Goal: Task Accomplishment & Management: Use online tool/utility

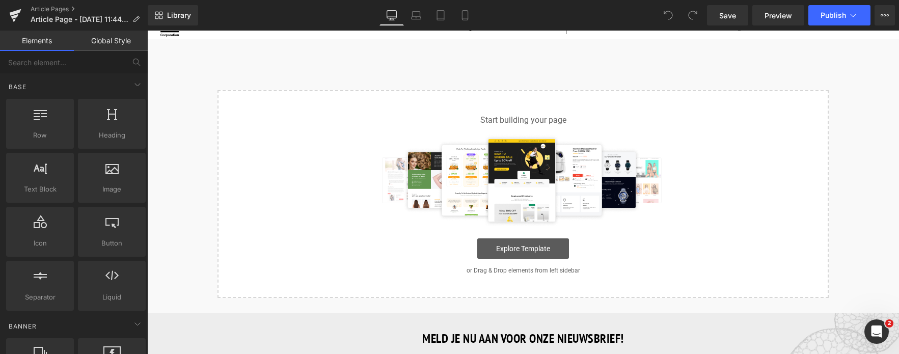
scroll to position [51, 0]
click at [554, 250] on link "Explore Template" at bounding box center [523, 249] width 92 height 20
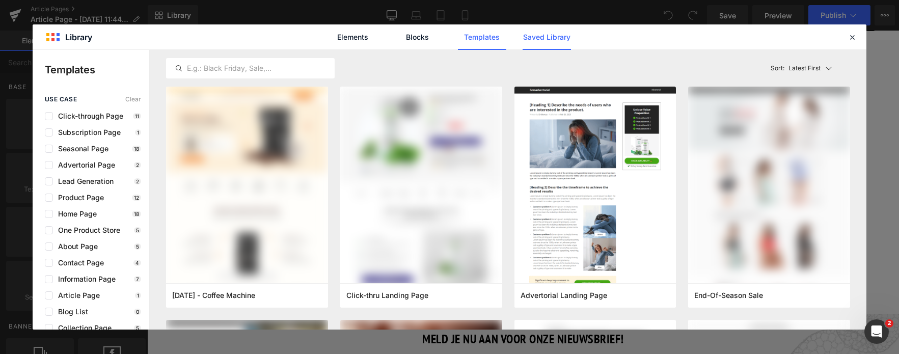
click at [554, 40] on link "Saved Library" at bounding box center [546, 36] width 48 height 25
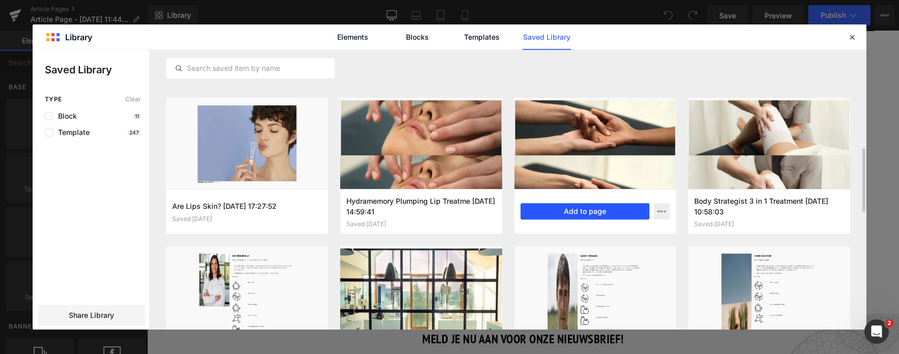
scroll to position [458, 0]
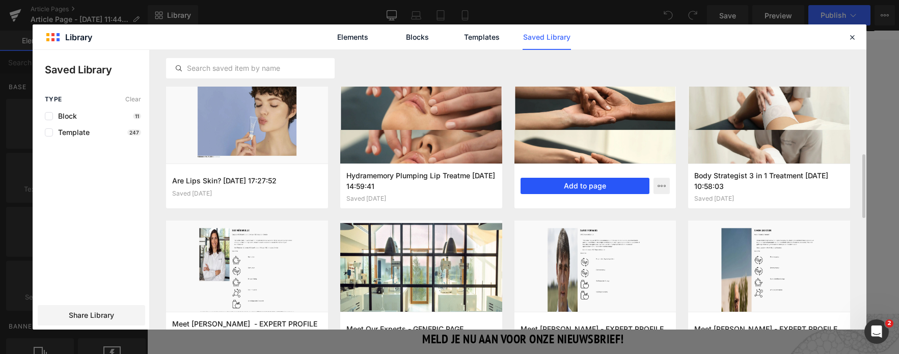
click at [569, 183] on button "Add to page" at bounding box center [584, 186] width 129 height 16
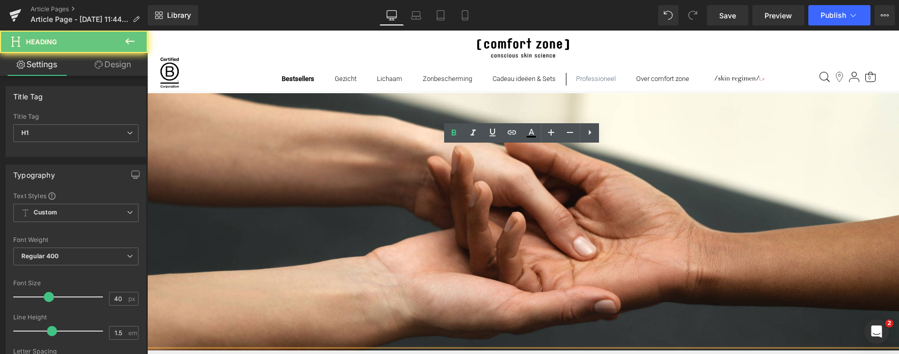
scroll to position [204, 0]
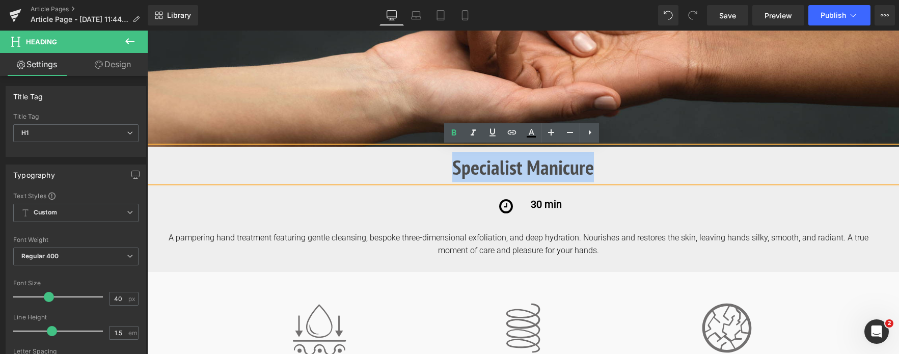
drag, startPoint x: 592, startPoint y: 172, endPoint x: 434, endPoint y: 168, distance: 157.4
click at [434, 168] on h1 "Specialist Manicure" at bounding box center [522, 167] width 751 height 31
copy b "Specialist Manicure"
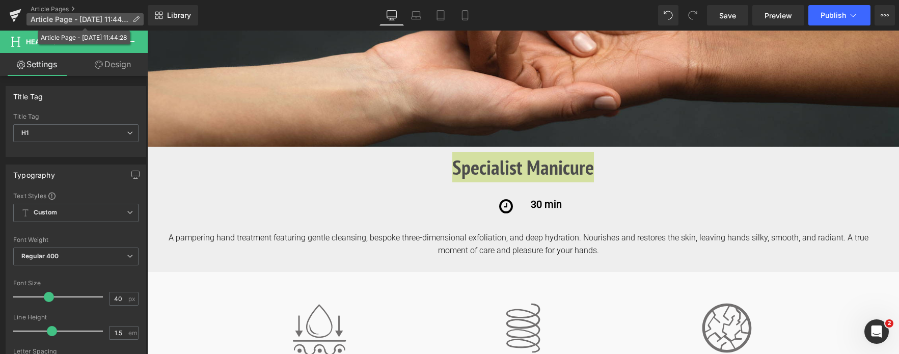
click at [125, 16] on span "Article Page - [DATE] 11:44:28" at bounding box center [80, 19] width 98 height 8
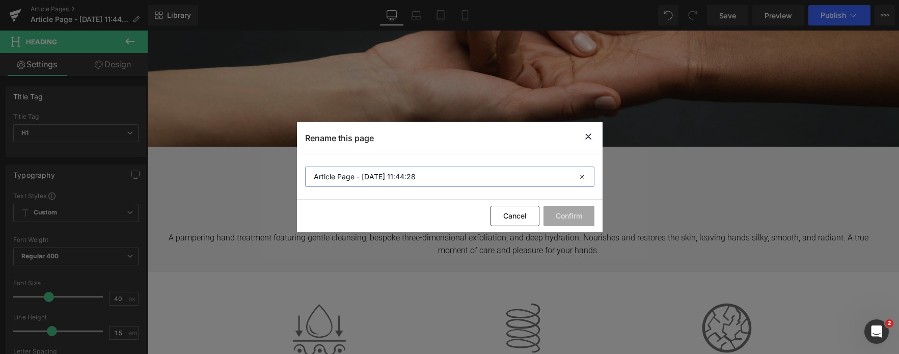
drag, startPoint x: 444, startPoint y: 182, endPoint x: 267, endPoint y: 165, distance: 178.5
click at [267, 165] on div "Rename this page Article Page - [DATE] 11:44:28 Cancel Confirm" at bounding box center [449, 177] width 899 height 354
paste input "Specialist Manicure"
type input "Specialist Manicure"
click at [561, 215] on button "Confirm" at bounding box center [568, 216] width 51 height 20
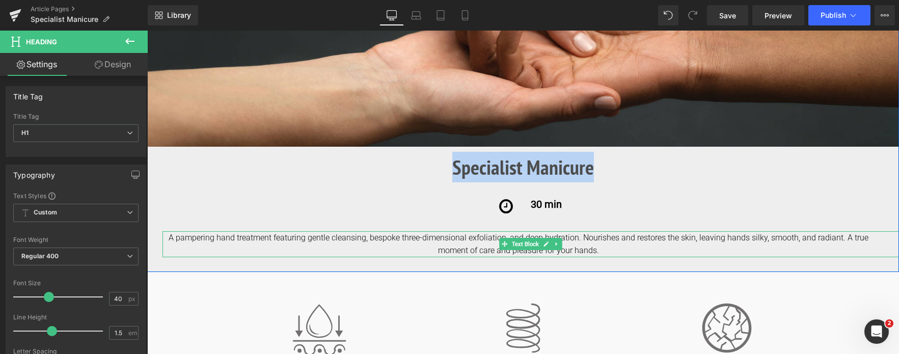
click at [195, 236] on div "A pampering hand treatment featuring gentle cleansing, bespoke three-dimensiona…" at bounding box center [530, 244] width 736 height 26
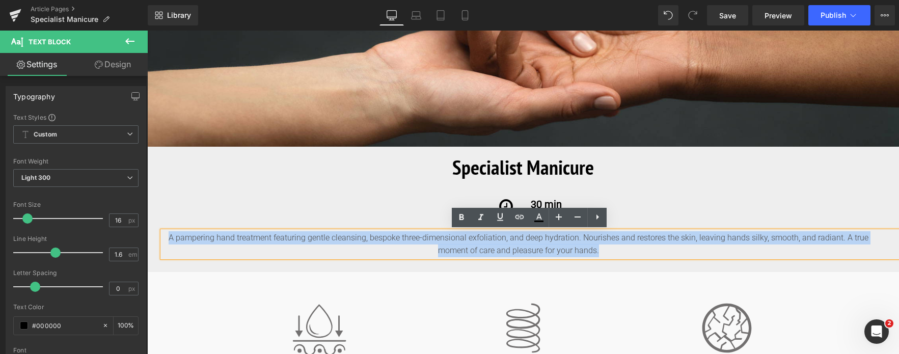
drag, startPoint x: 164, startPoint y: 238, endPoint x: 615, endPoint y: 269, distance: 451.6
click at [615, 269] on div "Image Image Specialist Manicure Heading Icon 30 min Text Block Row 30 min Text …" at bounding box center [522, 81] width 751 height 382
copy div "A pampering hand treatment featuring gentle cleansing, bespoke three-dimensiona…"
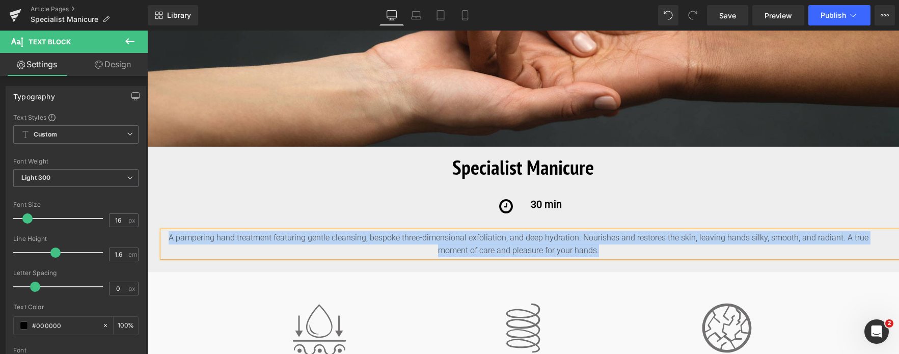
click at [668, 250] on div "A pampering hand treatment featuring gentle cleansing, bespoke three-dimensiona…" at bounding box center [530, 244] width 736 height 26
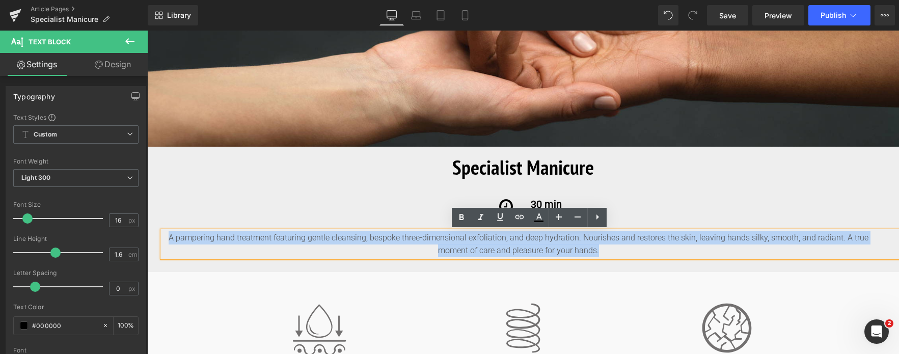
drag, startPoint x: 662, startPoint y: 250, endPoint x: 275, endPoint y: 239, distance: 387.6
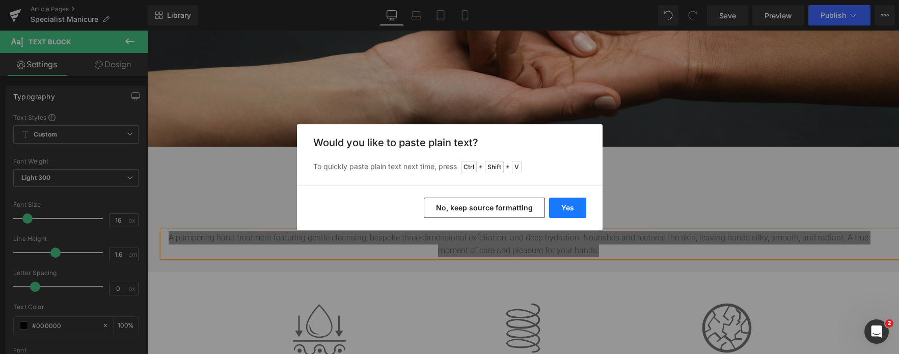
click at [573, 209] on button "Yes" at bounding box center [567, 208] width 37 height 20
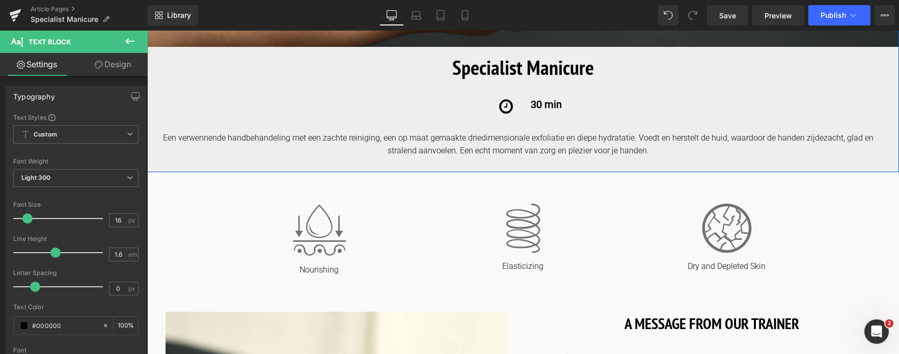
scroll to position [305, 0]
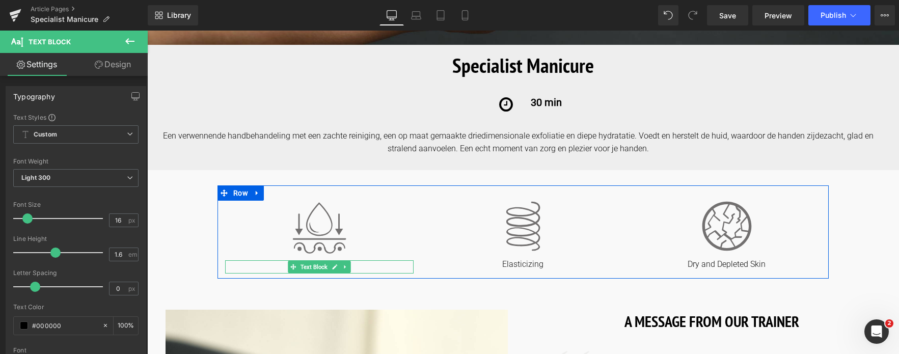
click at [372, 263] on p "Nourishing" at bounding box center [319, 268] width 188 height 11
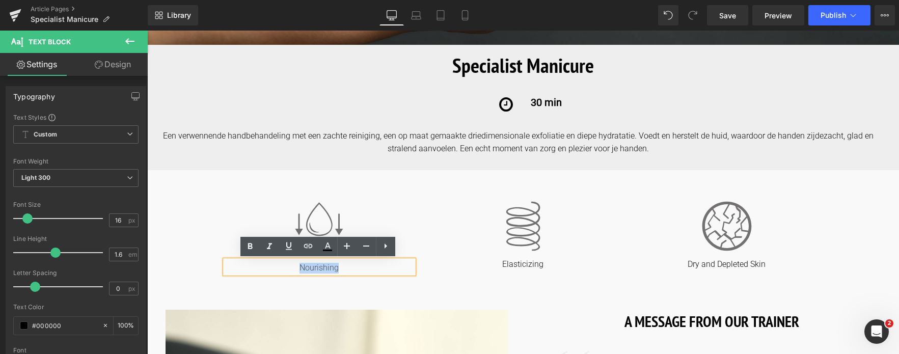
drag, startPoint x: 359, startPoint y: 267, endPoint x: 268, endPoint y: 268, distance: 90.6
click at [268, 268] on p "Nourishing" at bounding box center [319, 268] width 188 height 11
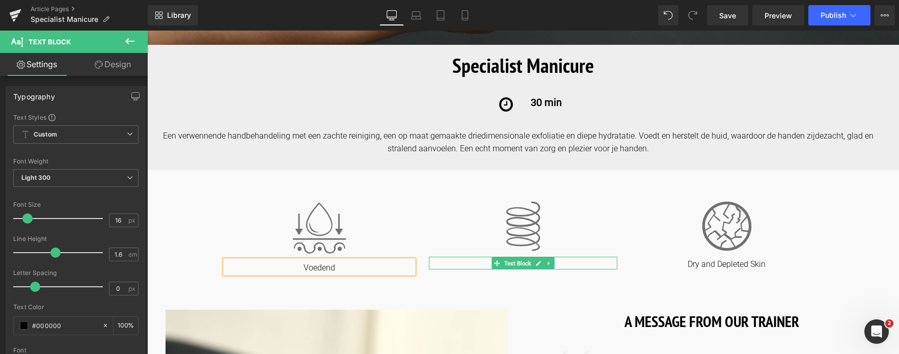
click at [574, 262] on p "Elasticizing" at bounding box center [523, 264] width 188 height 11
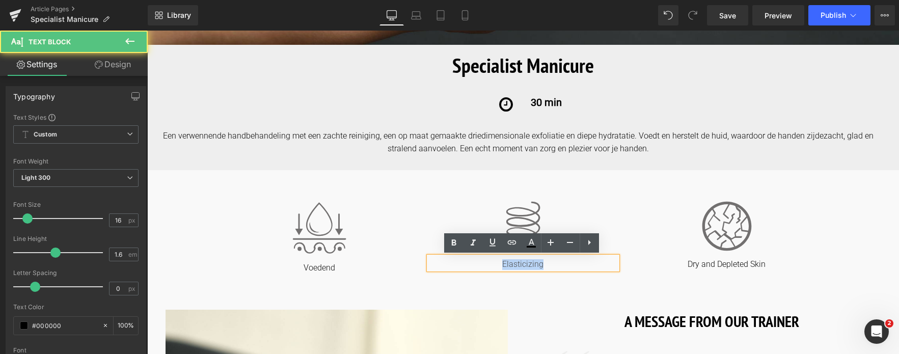
drag, startPoint x: 570, startPoint y: 263, endPoint x: 445, endPoint y: 267, distance: 125.3
click at [445, 267] on p "Elasticizing" at bounding box center [523, 264] width 188 height 11
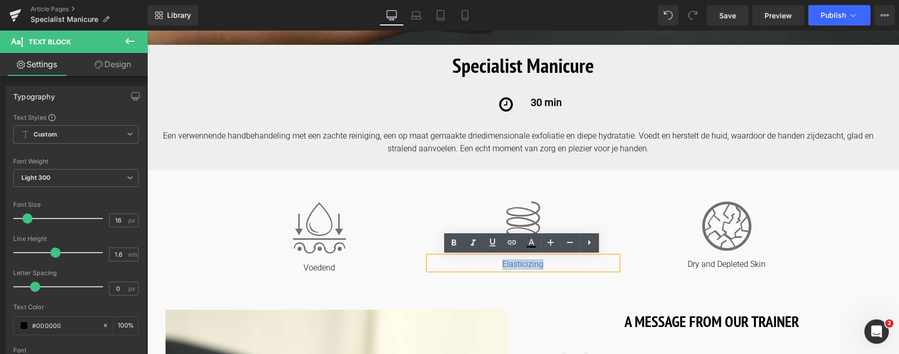
copy p "Elasticizing"
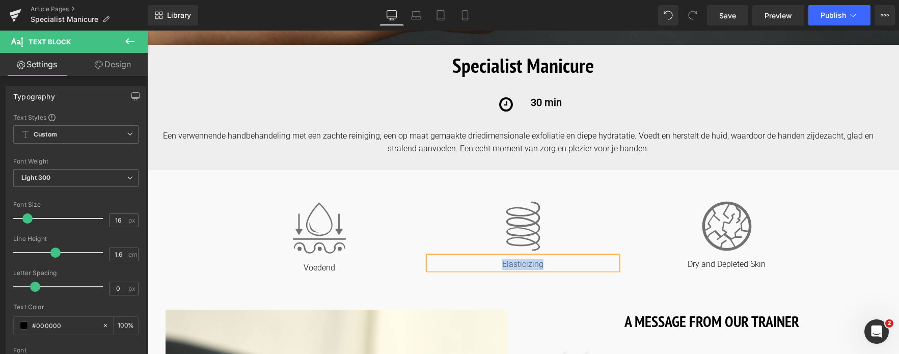
click at [551, 263] on p "Elasticizing" at bounding box center [523, 264] width 188 height 11
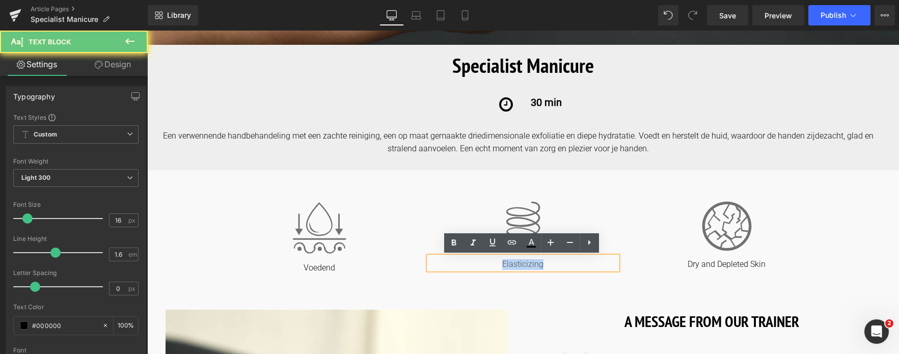
click at [551, 263] on p "Elasticizing" at bounding box center [523, 264] width 188 height 11
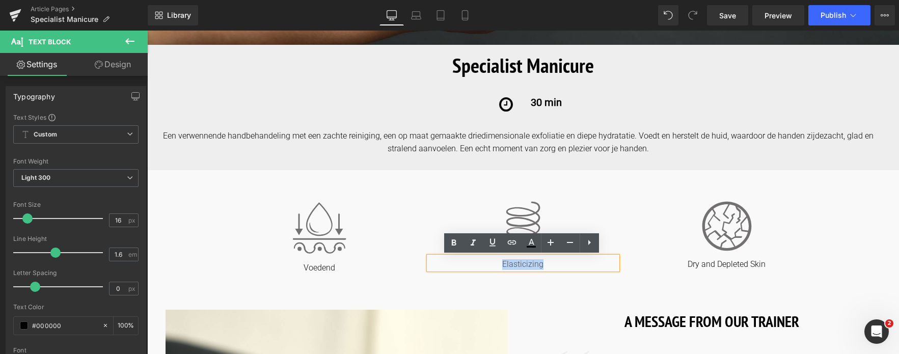
drag, startPoint x: 551, startPoint y: 263, endPoint x: 469, endPoint y: 262, distance: 81.5
click at [469, 262] on p "Elasticizing" at bounding box center [523, 264] width 188 height 11
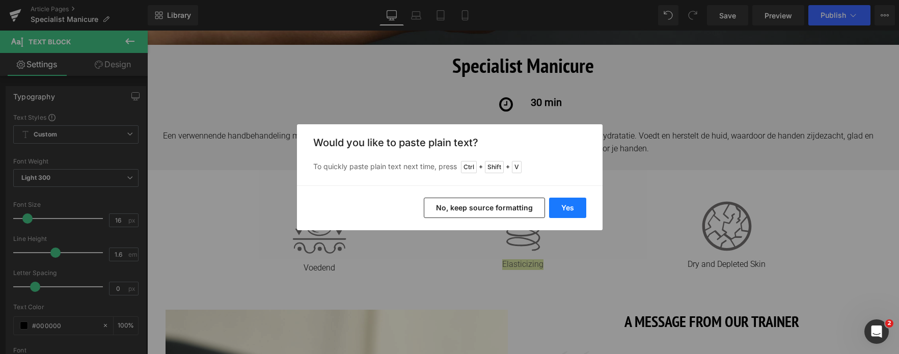
click at [568, 211] on button "Yes" at bounding box center [567, 208] width 37 height 20
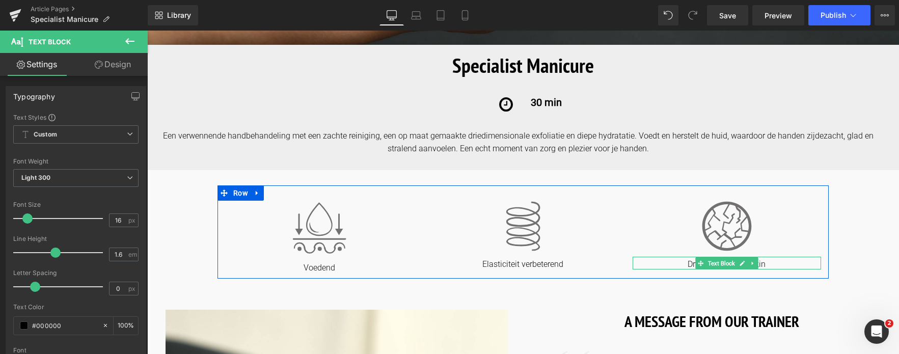
click at [673, 265] on p "Dry and Depleted Skin" at bounding box center [726, 264] width 188 height 11
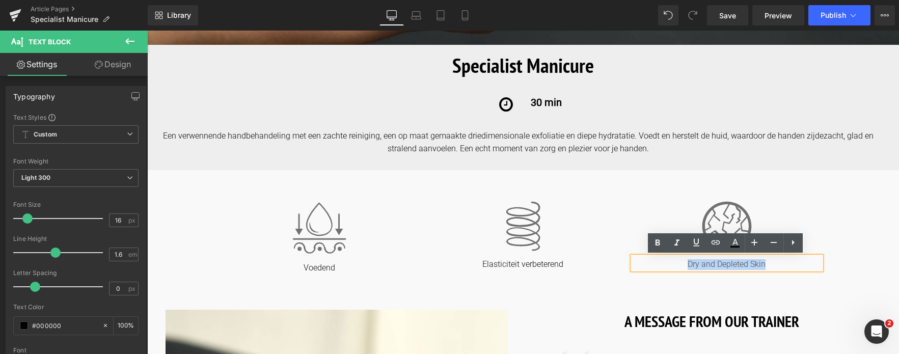
drag, startPoint x: 676, startPoint y: 265, endPoint x: 826, endPoint y: 276, distance: 150.1
click at [826, 276] on div "Image Voedend Text Block Image Elasticiteit verbeterend Text Block Image Dry an…" at bounding box center [522, 231] width 611 height 93
copy p "Dry and Depleted Skin"
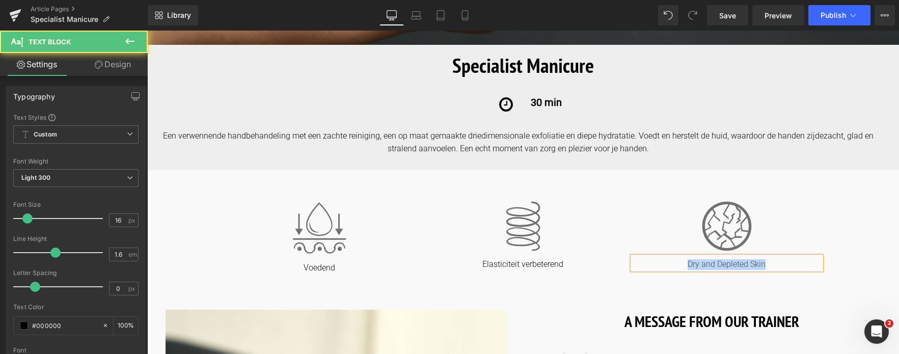
click at [767, 263] on p "Dry and Depleted Skin" at bounding box center [726, 264] width 188 height 11
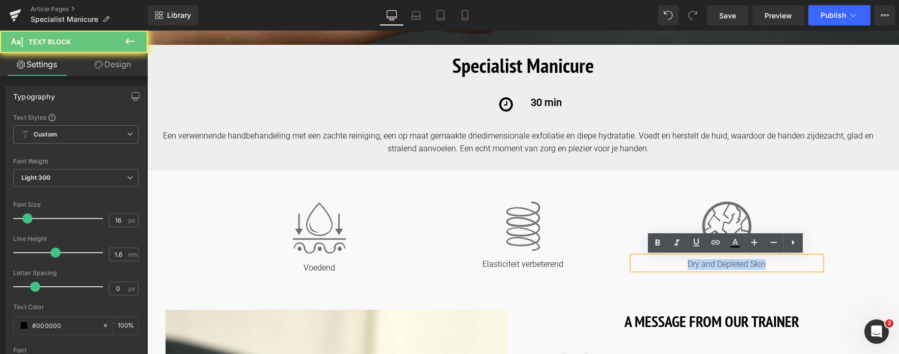
click at [767, 263] on p "Dry and Depleted Skin" at bounding box center [726, 264] width 188 height 11
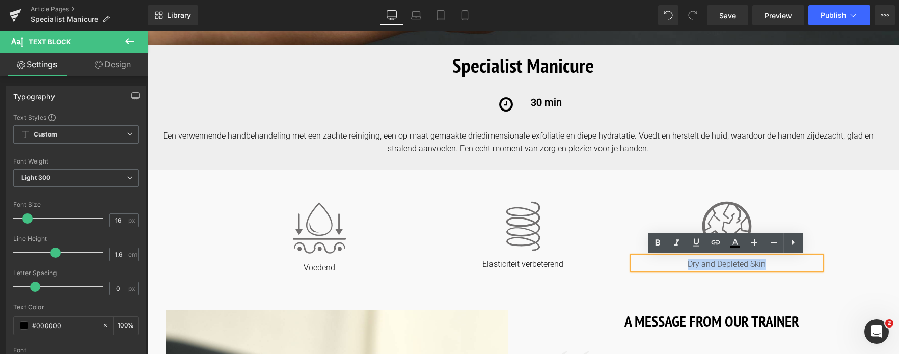
drag, startPoint x: 767, startPoint y: 263, endPoint x: 664, endPoint y: 264, distance: 102.8
click at [665, 264] on p "Dry and Depleted Skin" at bounding box center [726, 264] width 188 height 11
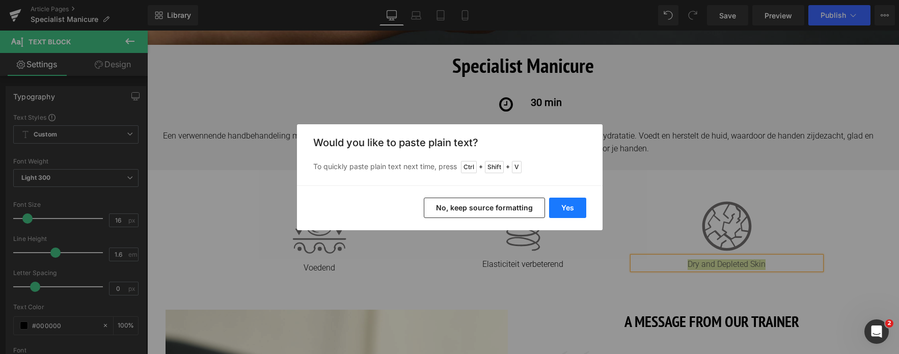
click at [572, 206] on button "Yes" at bounding box center [567, 208] width 37 height 20
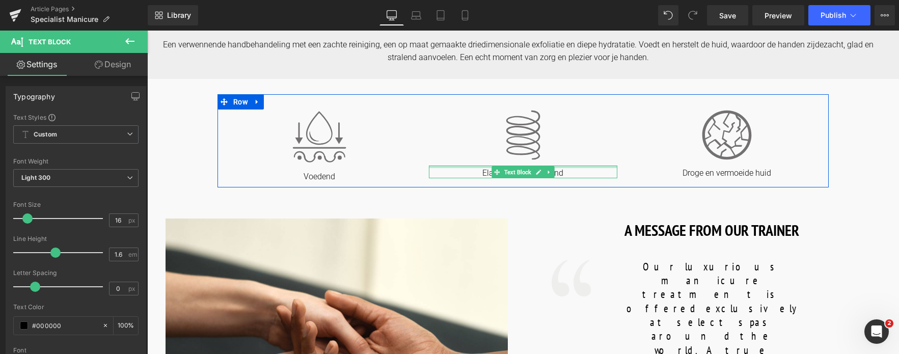
scroll to position [407, 0]
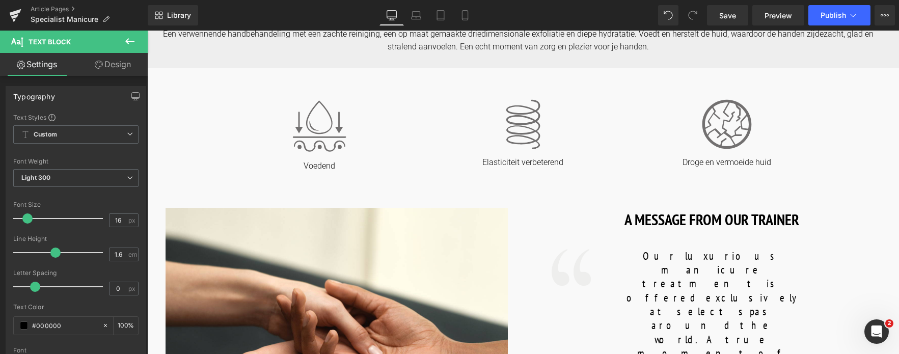
click at [626, 221] on h1 "A MESSAGE FROM OUR TRAINER" at bounding box center [711, 219] width 374 height 23
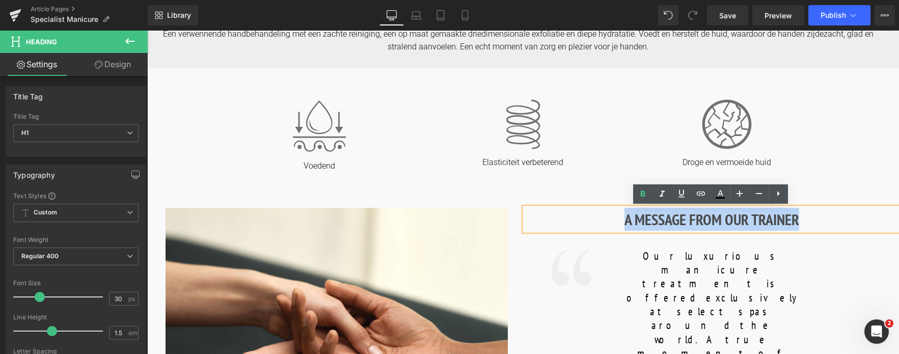
drag, startPoint x: 621, startPoint y: 221, endPoint x: 794, endPoint y: 228, distance: 172.7
click at [794, 228] on h1 "A MESSAGE FROM OUR TRAINER" at bounding box center [711, 219] width 374 height 23
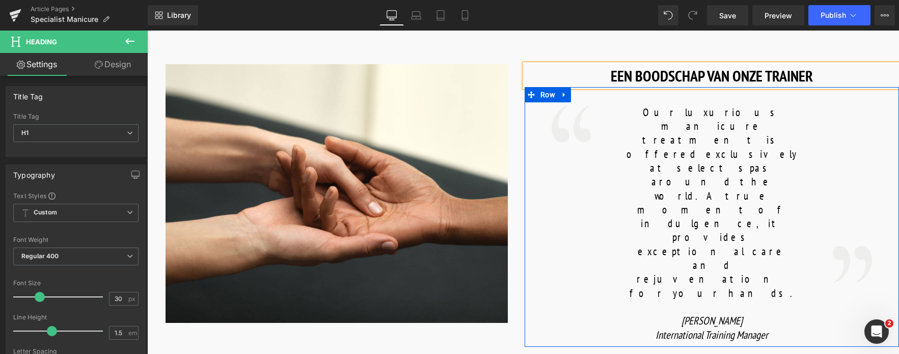
scroll to position [560, 0]
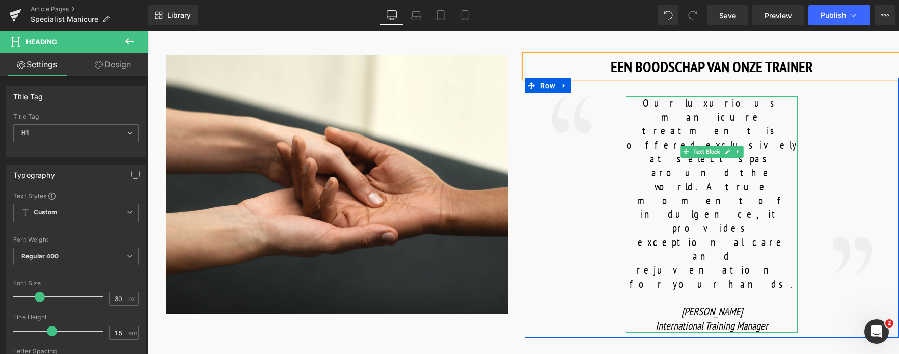
click at [646, 104] on font "Our luxurious manicure treatment is offered exclusively at select spas around t…" at bounding box center [711, 193] width 171 height 194
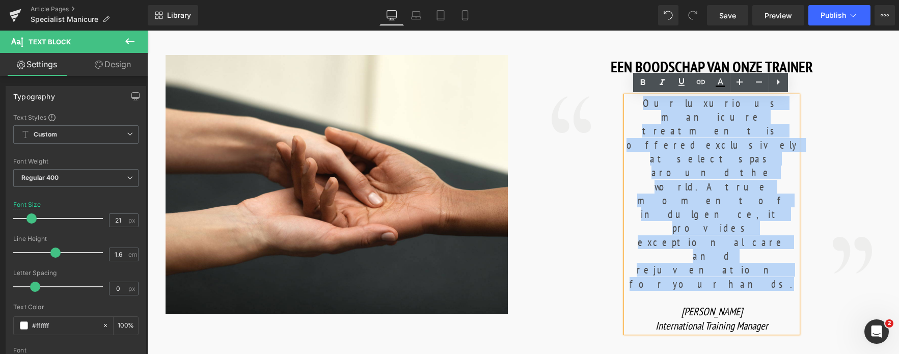
drag, startPoint x: 630, startPoint y: 103, endPoint x: 768, endPoint y: 167, distance: 151.5
click at [768, 167] on div "Our luxurious manicure treatment is offered exclusively at select spas around t…" at bounding box center [712, 214] width 172 height 236
copy div "Our luxurious manicure treatment is offered exclusively at select spas around t…"
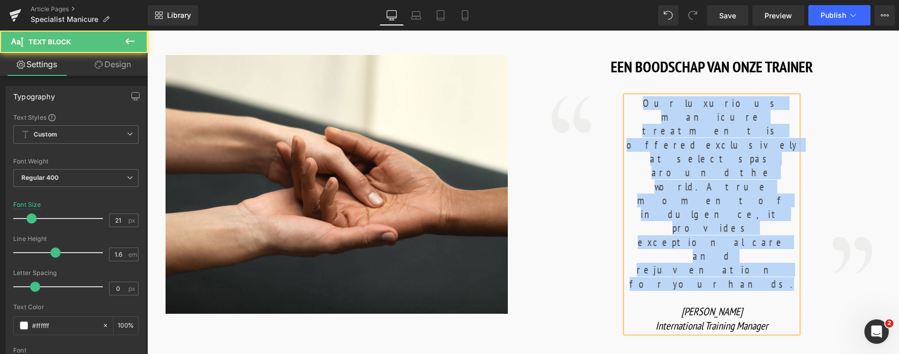
click at [719, 155] on font "Our luxurious manicure treatment is offered exclusively at select spas around t…" at bounding box center [711, 193] width 171 height 194
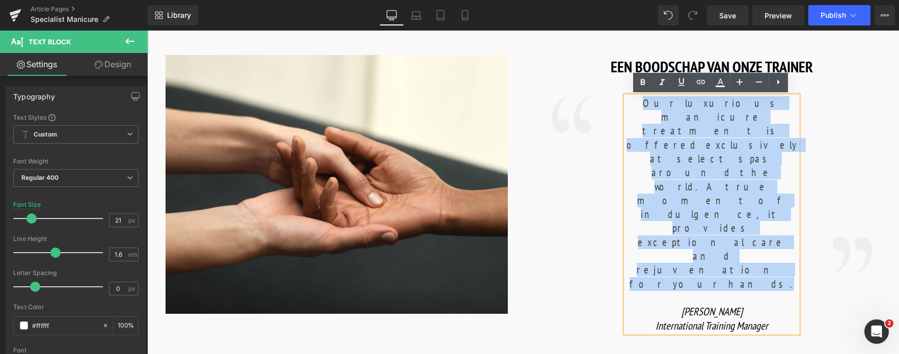
drag, startPoint x: 725, startPoint y: 159, endPoint x: 629, endPoint y: 100, distance: 112.6
click at [629, 100] on p "Our luxurious manicure treatment is offered exclusively at select spas around t…" at bounding box center [712, 193] width 172 height 194
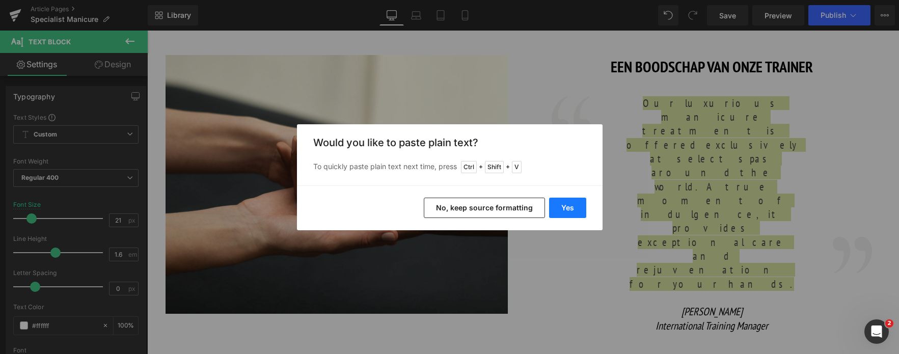
click at [558, 205] on button "Yes" at bounding box center [567, 208] width 37 height 20
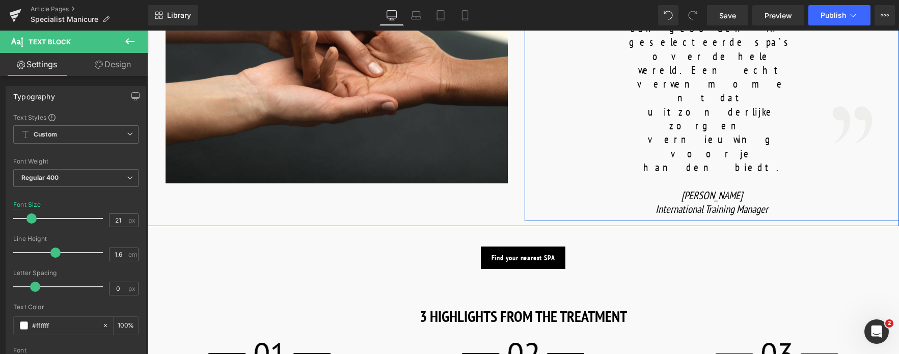
scroll to position [713, 0]
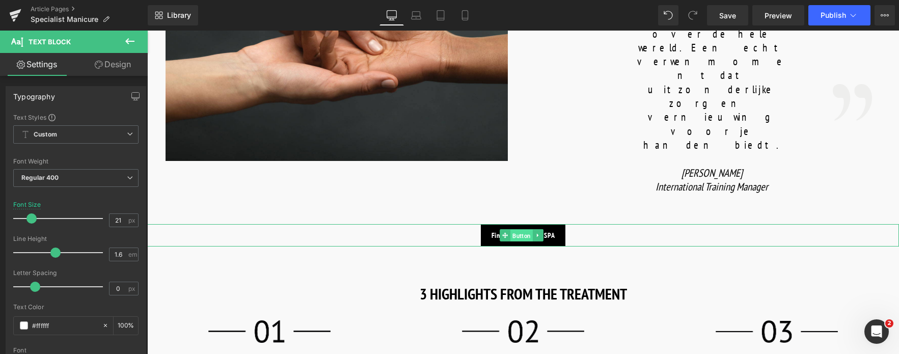
click at [513, 230] on span "Button" at bounding box center [521, 236] width 22 height 12
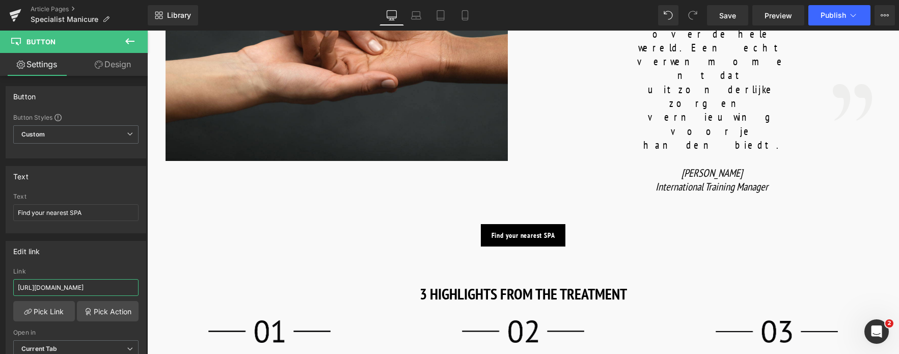
drag, startPoint x: 119, startPoint y: 286, endPoint x: -51, endPoint y: 279, distance: 170.2
click at [0, 279] on html "Button You are previewing how the will restyle your page. You can not edit Elem…" at bounding box center [449, 177] width 899 height 354
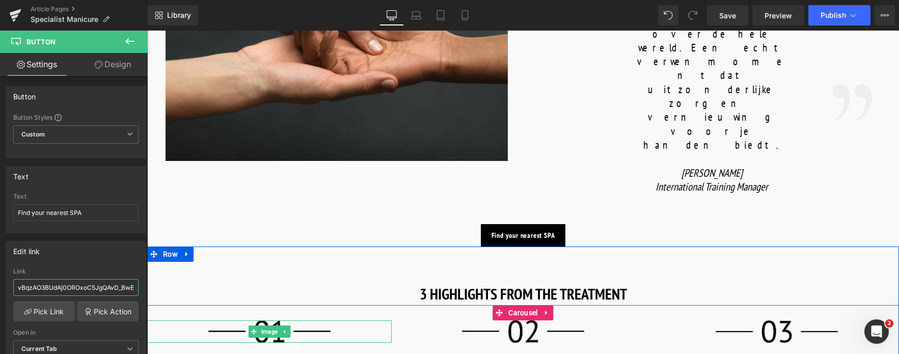
drag, startPoint x: 221, startPoint y: 318, endPoint x: 164, endPoint y: 294, distance: 62.1
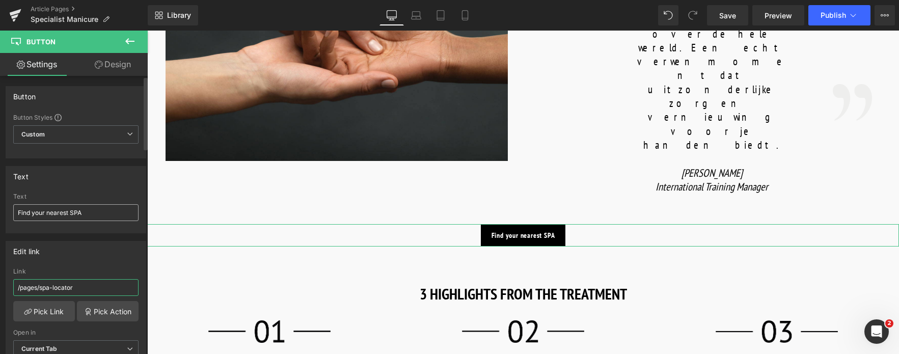
type input "/pages/spa-locator"
drag, startPoint x: 88, startPoint y: 211, endPoint x: -53, endPoint y: 208, distance: 141.1
click at [0, 208] on html "Button You are previewing how the will restyle your page. You can not edit Elem…" at bounding box center [449, 177] width 899 height 354
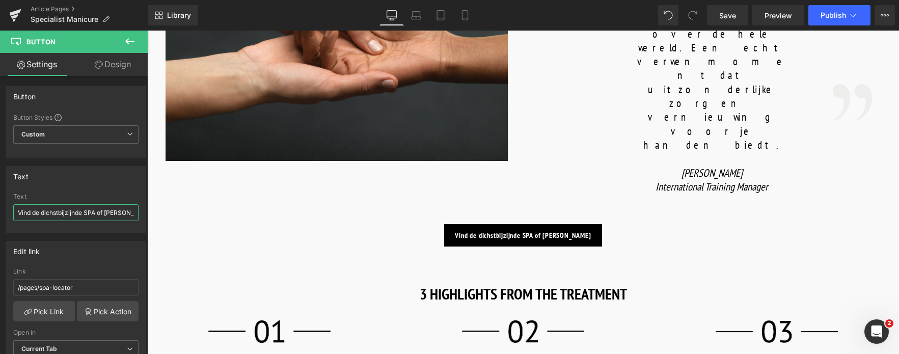
type input "Vind de dichstbijzijnde SPA of Salon"
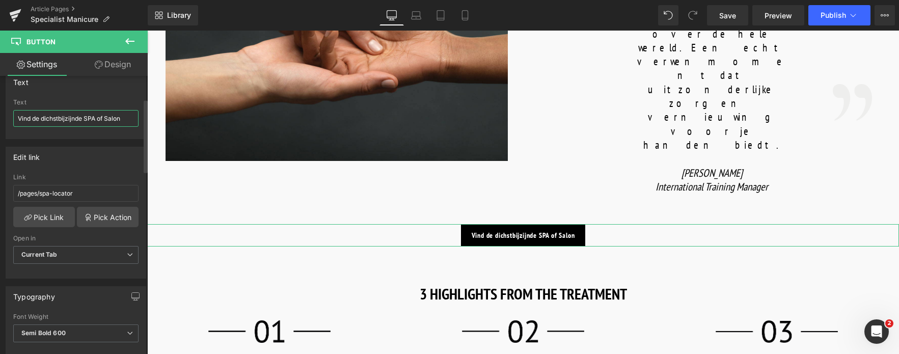
scroll to position [102, 0]
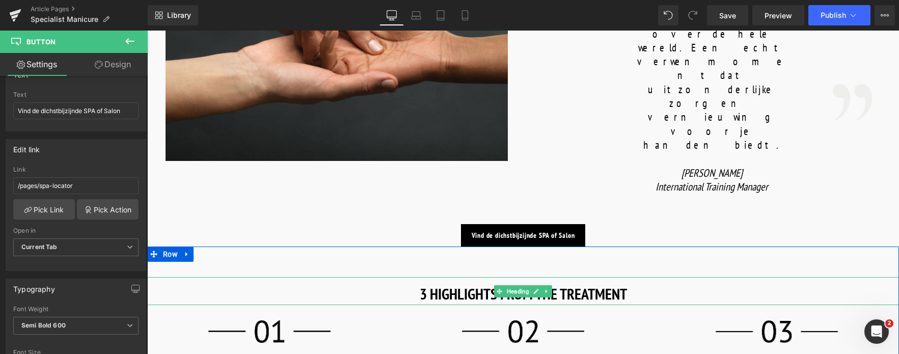
click at [474, 284] on strong "3 HIGHLIGHTS FROM THE TREATMENT" at bounding box center [522, 294] width 207 height 20
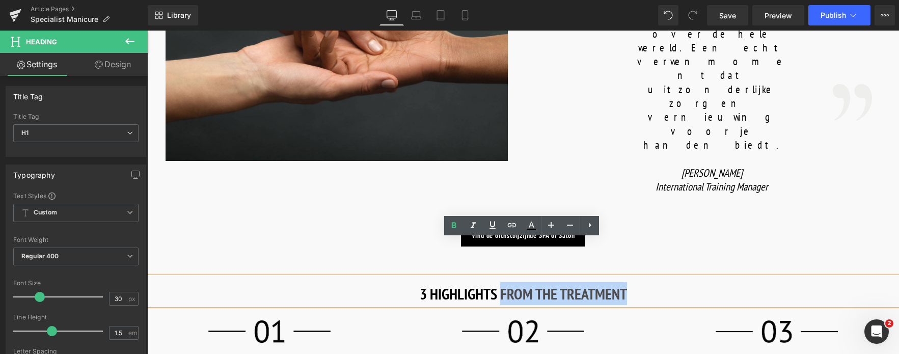
drag, startPoint x: 498, startPoint y: 257, endPoint x: 630, endPoint y: 251, distance: 132.5
click at [630, 282] on h1 "3 HIGHLIGHTS FROM THE TREATMENT" at bounding box center [522, 293] width 751 height 23
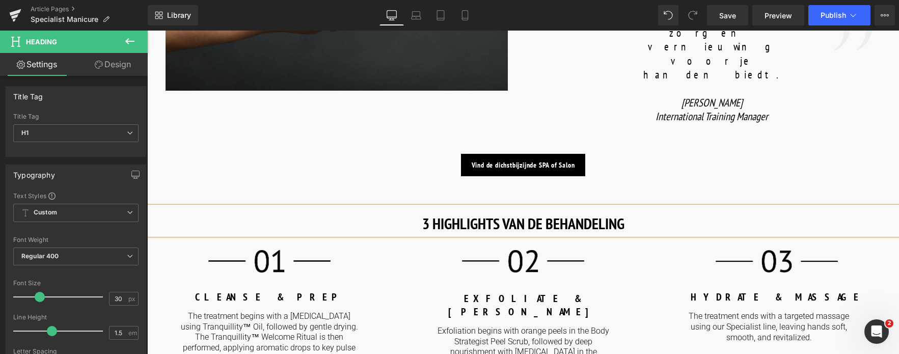
scroll to position [865, 0]
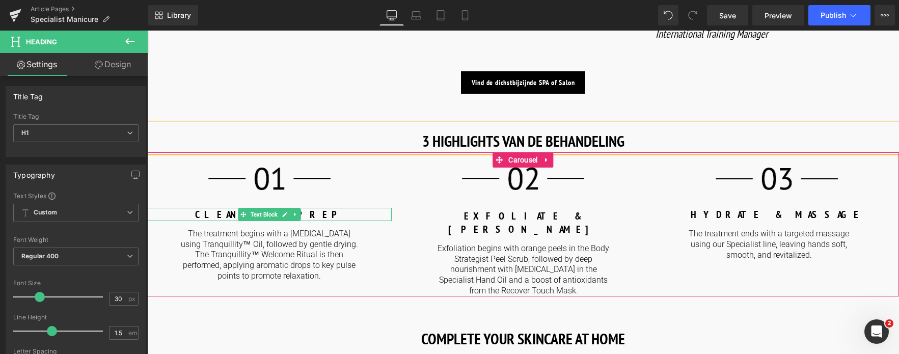
click at [307, 208] on p "CLEANSE & PREP" at bounding box center [269, 214] width 244 height 13
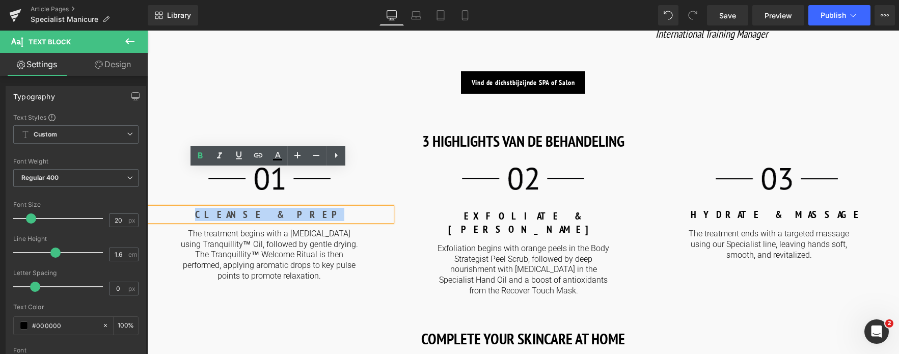
drag, startPoint x: 307, startPoint y: 178, endPoint x: 231, endPoint y: 174, distance: 76.0
click at [231, 208] on p "CLEANSE & PREP" at bounding box center [269, 214] width 244 height 13
copy b "CLEANSE & PREP"
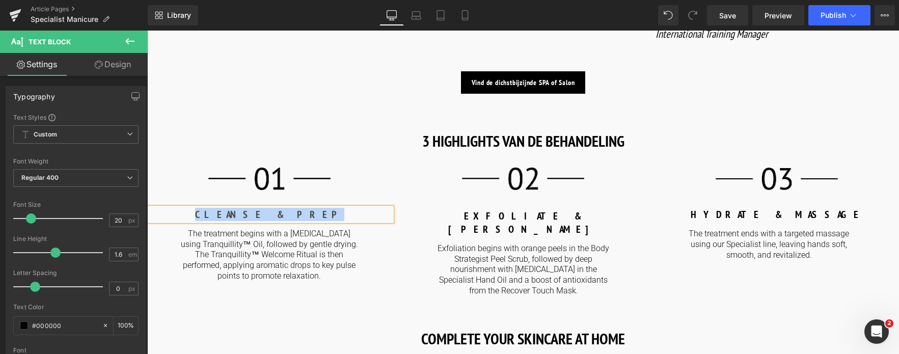
click at [300, 208] on p "CLEANSE & PREP" at bounding box center [269, 214] width 244 height 13
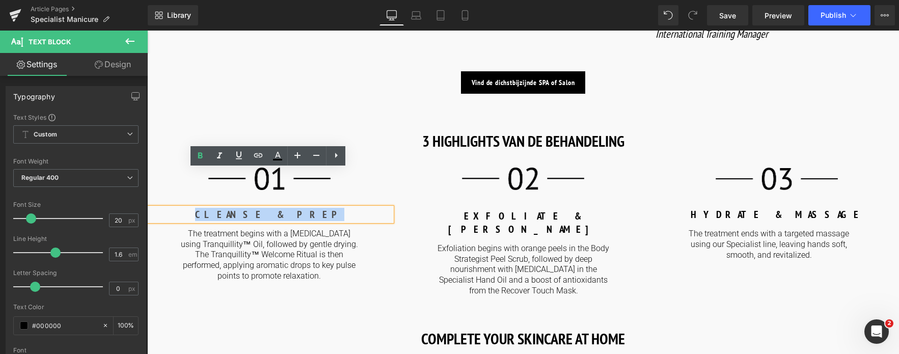
drag, startPoint x: 300, startPoint y: 176, endPoint x: 187, endPoint y: 175, distance: 112.5
click at [187, 208] on p "CLEANSE & PREP" at bounding box center [269, 214] width 244 height 13
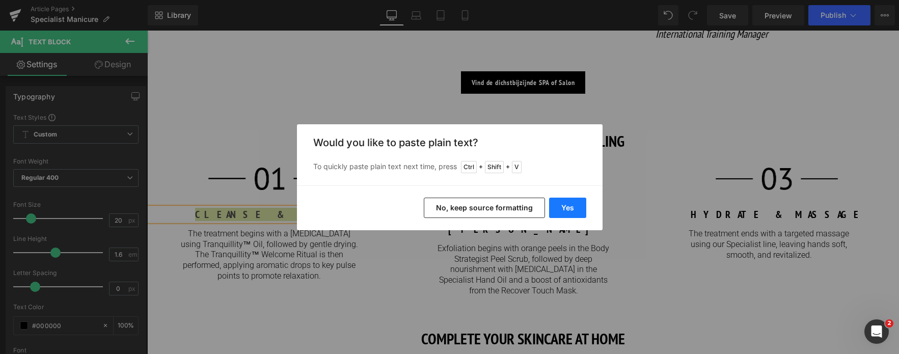
click at [577, 208] on button "Yes" at bounding box center [567, 208] width 37 height 20
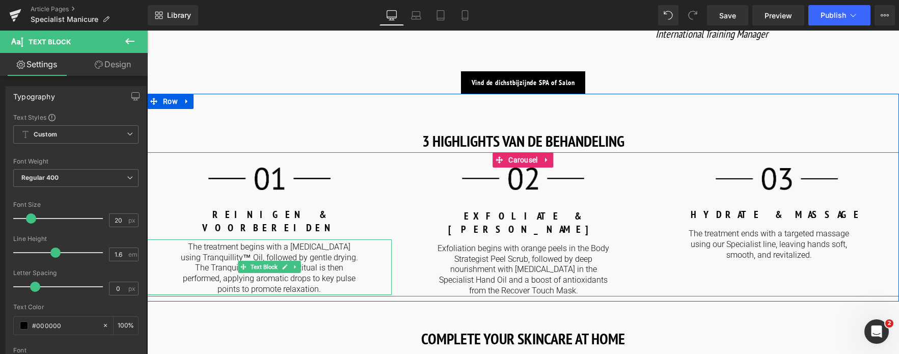
click at [249, 242] on p "The treatment begins with a [MEDICAL_DATA] using Tranquillity™ Oil, followed by…" at bounding box center [269, 268] width 178 height 53
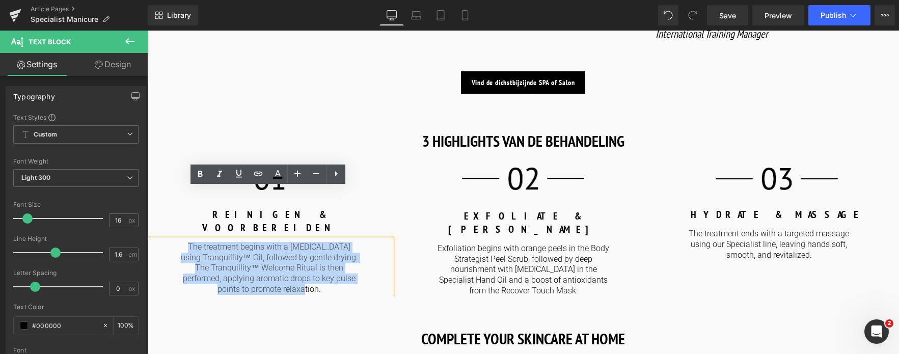
drag, startPoint x: 186, startPoint y: 197, endPoint x: 318, endPoint y: 241, distance: 139.3
click at [318, 242] on p "The treatment begins with a [MEDICAL_DATA] using Tranquillity™ Oil, followed by…" at bounding box center [269, 268] width 178 height 53
copy p "The treatment begins with a [MEDICAL_DATA] using Tranquillity™ Oil, followed by…"
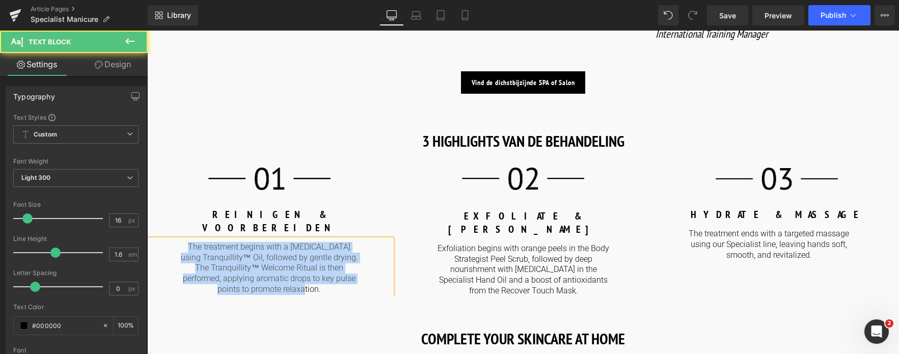
click at [320, 242] on p "The treatment begins with a [MEDICAL_DATA] using Tranquillity™ Oil, followed by…" at bounding box center [269, 268] width 178 height 53
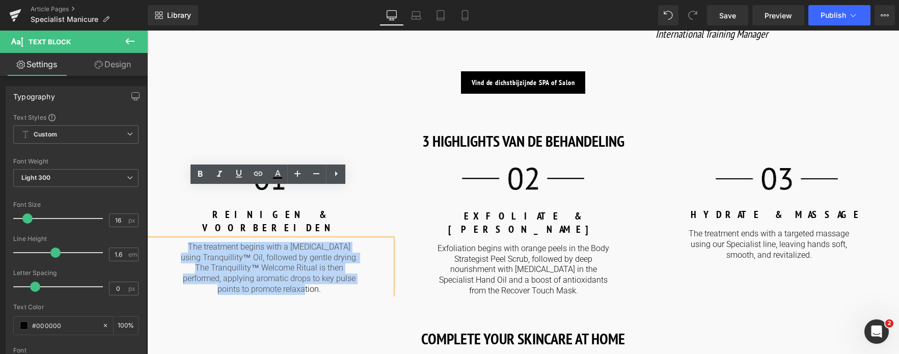
drag, startPoint x: 316, startPoint y: 238, endPoint x: 184, endPoint y: 192, distance: 140.2
click at [184, 242] on p "The treatment begins with a [MEDICAL_DATA] using Tranquillity™ Oil, followed by…" at bounding box center [269, 268] width 178 height 53
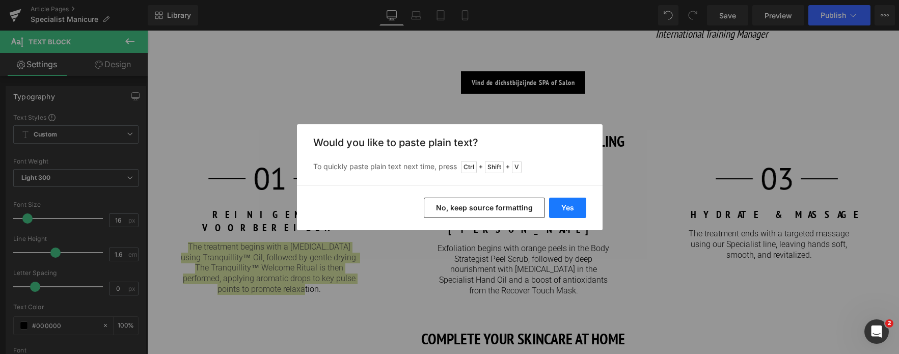
click at [569, 207] on button "Yes" at bounding box center [567, 208] width 37 height 20
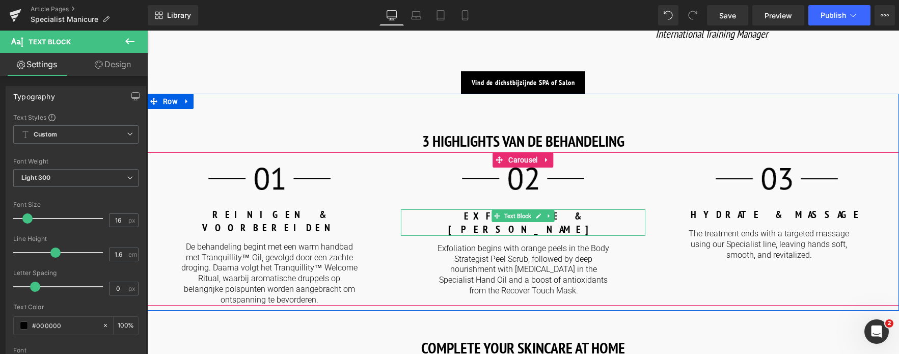
click at [480, 209] on b "EXFOLIATE & [PERSON_NAME]" at bounding box center [523, 222] width 150 height 26
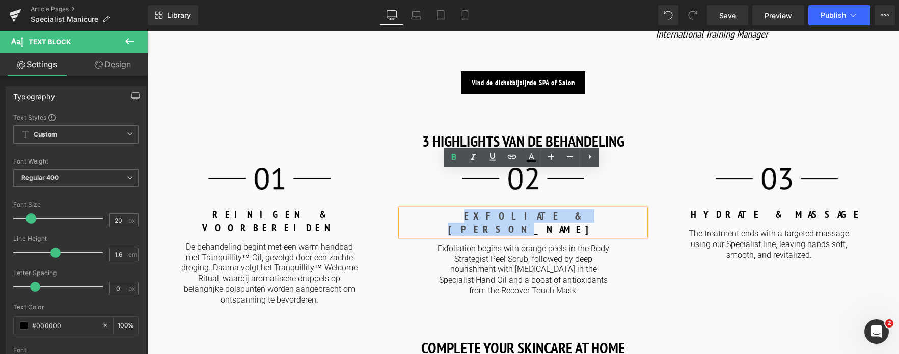
drag, startPoint x: 478, startPoint y: 179, endPoint x: 603, endPoint y: 186, distance: 125.5
click at [603, 209] on div "EXFOLIATE & [PERSON_NAME]" at bounding box center [523, 222] width 244 height 26
copy b "EXFOLIATE & [PERSON_NAME]"
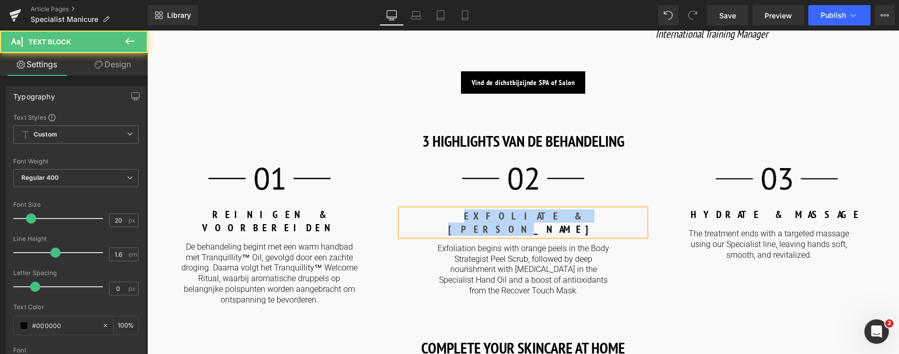
click at [494, 209] on b "EXFOLIATE & [PERSON_NAME]" at bounding box center [523, 222] width 150 height 26
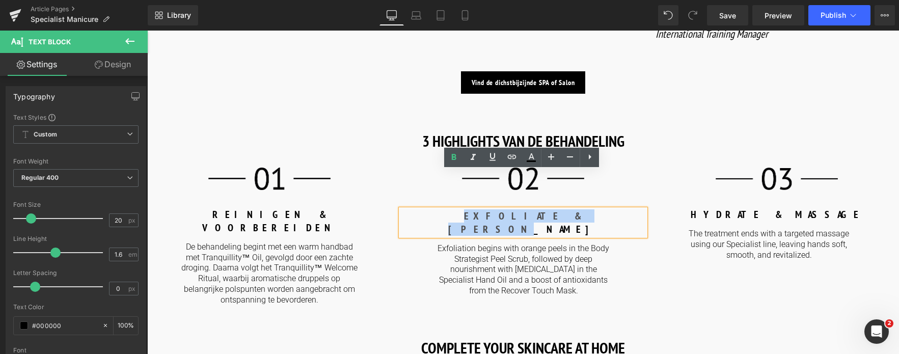
drag, startPoint x: 474, startPoint y: 178, endPoint x: 588, endPoint y: 181, distance: 113.6
click at [588, 209] on p "EXFOLIATE & [PERSON_NAME]" at bounding box center [523, 222] width 244 height 26
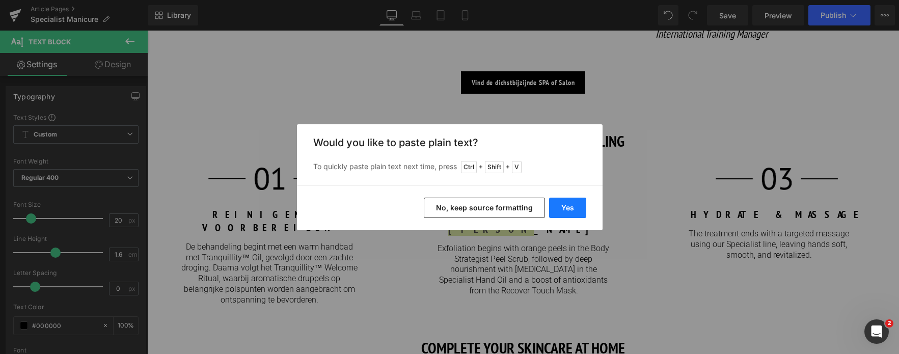
click at [576, 208] on button "Yes" at bounding box center [567, 208] width 37 height 20
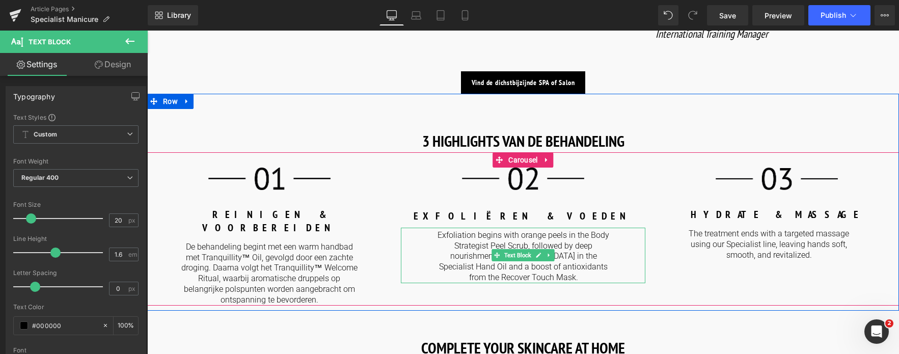
click at [451, 230] on p "Exfoliation begins with orange peels in the Body Strategist Peel Scrub, followe…" at bounding box center [523, 256] width 178 height 53
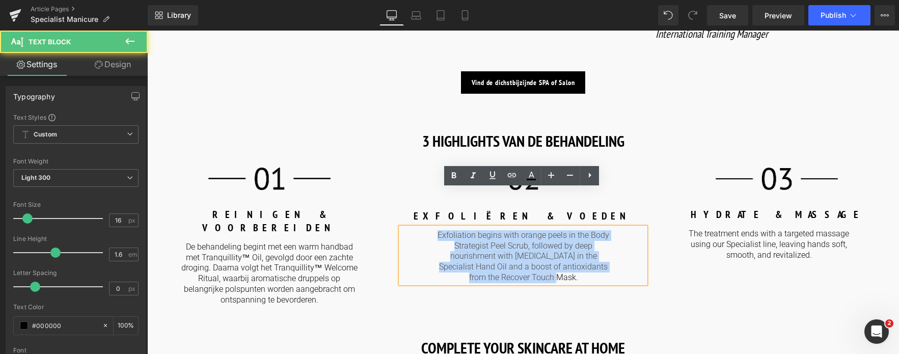
drag, startPoint x: 438, startPoint y: 197, endPoint x: 588, endPoint y: 242, distance: 155.9
click at [588, 242] on p "Exfoliation begins with orange peels in the Body Strategist Peel Scrub, followe…" at bounding box center [523, 256] width 178 height 53
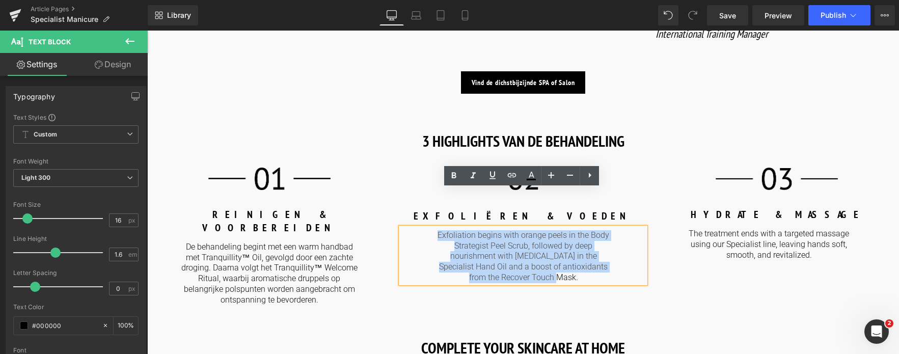
copy p "Exfoliation begins with orange peels in the Body Strategist Peel Scrub, followe…"
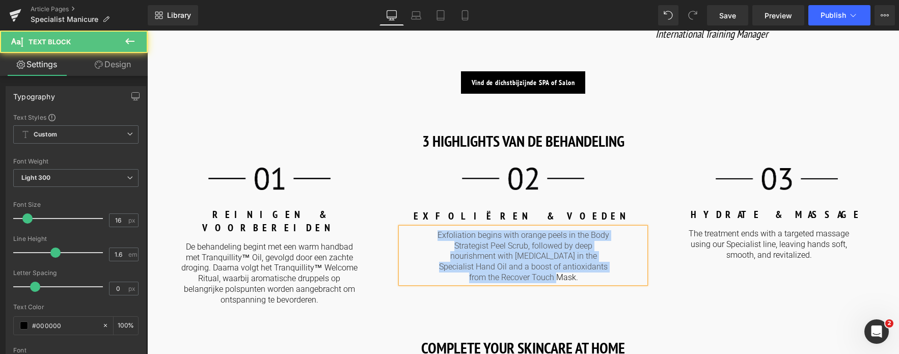
click at [562, 235] on p "Exfoliation begins with orange peels in the Body Strategist Peel Scrub, followe…" at bounding box center [523, 256] width 178 height 53
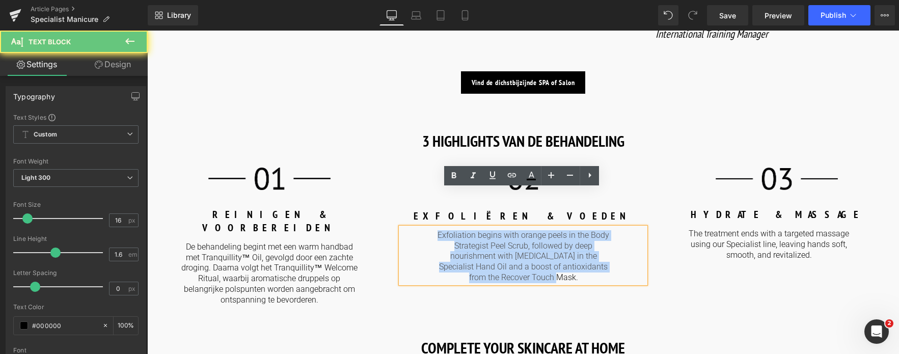
click at [571, 241] on p "Exfoliation begins with orange peels in the Body Strategist Peel Scrub, followe…" at bounding box center [523, 256] width 178 height 53
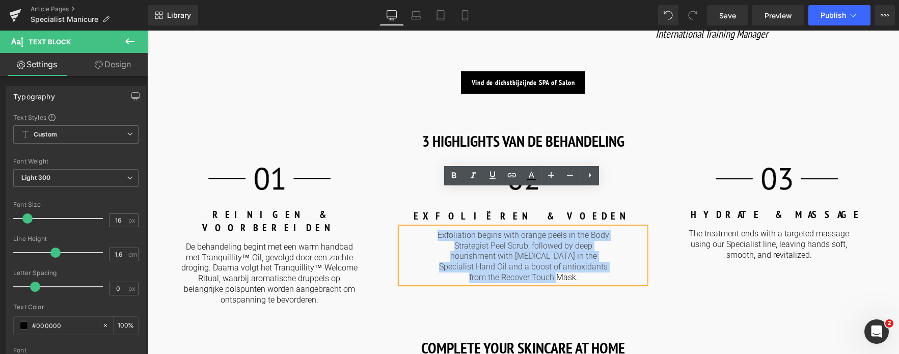
click at [568, 239] on p "Exfoliation begins with orange peels in the Body Strategist Peel Scrub, followe…" at bounding box center [523, 256] width 178 height 53
drag, startPoint x: 568, startPoint y: 239, endPoint x: 387, endPoint y: 174, distance: 192.3
click at [387, 174] on div "Image REINIGEN & VOORBEREIDEN Text Block De behandeling begint met een warm han…" at bounding box center [527, 235] width 761 height 137
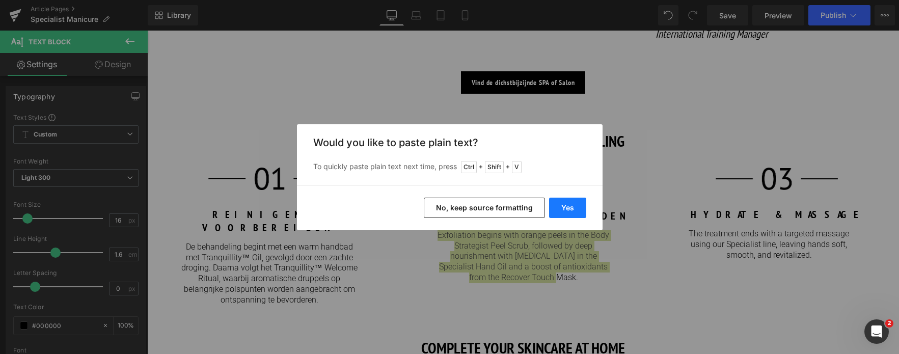
click at [570, 209] on button "Yes" at bounding box center [567, 208] width 37 height 20
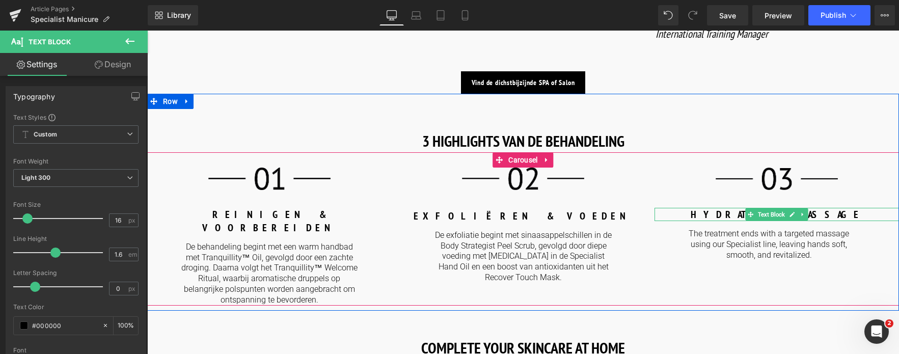
click at [836, 208] on p "HYDRATE & MASSAGE" at bounding box center [776, 214] width 244 height 13
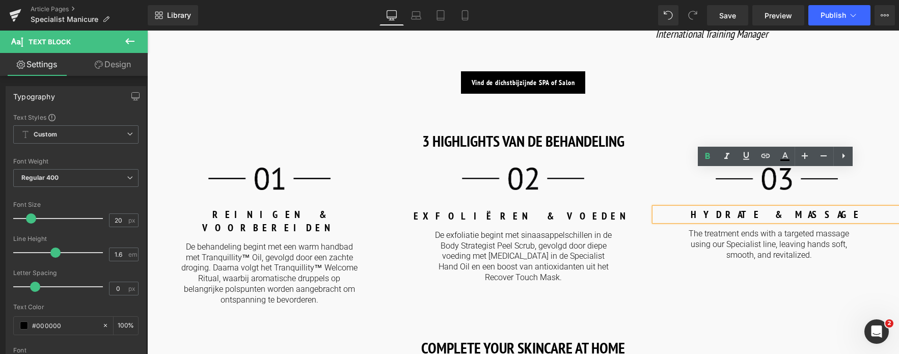
click at [767, 208] on b "HYDRATE & MASSAGE" at bounding box center [776, 214] width 172 height 13
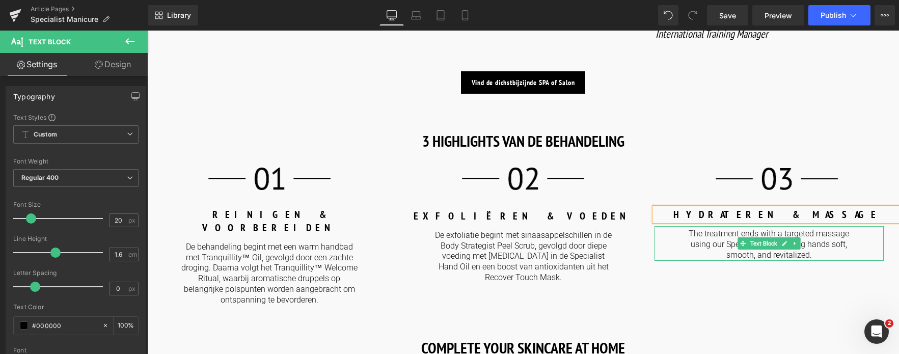
click at [708, 229] on p "The treatment ends with a targeted massage using our Specialist line, leaving h…" at bounding box center [768, 245] width 162 height 32
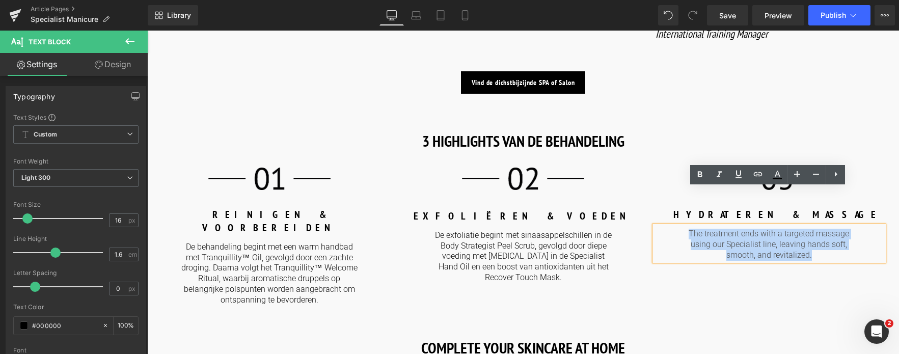
drag, startPoint x: 686, startPoint y: 196, endPoint x: 814, endPoint y: 216, distance: 129.9
click at [814, 229] on p "The treatment ends with a targeted massage using our Specialist line, leaving h…" at bounding box center [768, 245] width 162 height 32
copy p "The treatment ends with a targeted massage using our Specialist line, leaving h…"
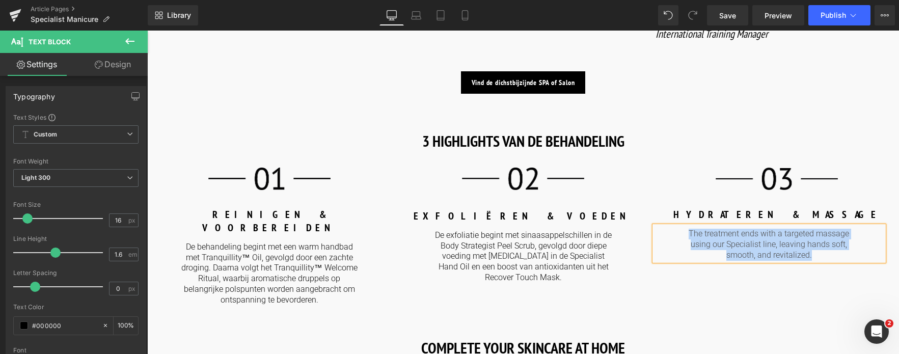
click at [713, 229] on p "The treatment ends with a targeted massage using our Specialist line, leaving h…" at bounding box center [768, 245] width 162 height 32
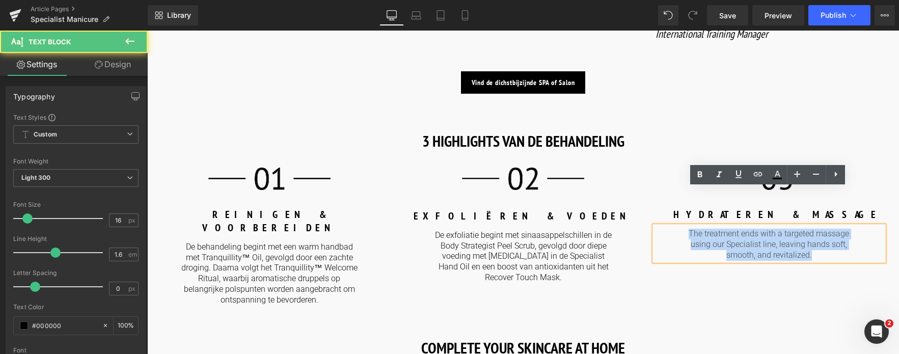
drag, startPoint x: 688, startPoint y: 195, endPoint x: 826, endPoint y: 216, distance: 139.1
click at [826, 229] on p "The treatment ends with a targeted massage using our Specialist line, leaving h…" at bounding box center [768, 245] width 162 height 32
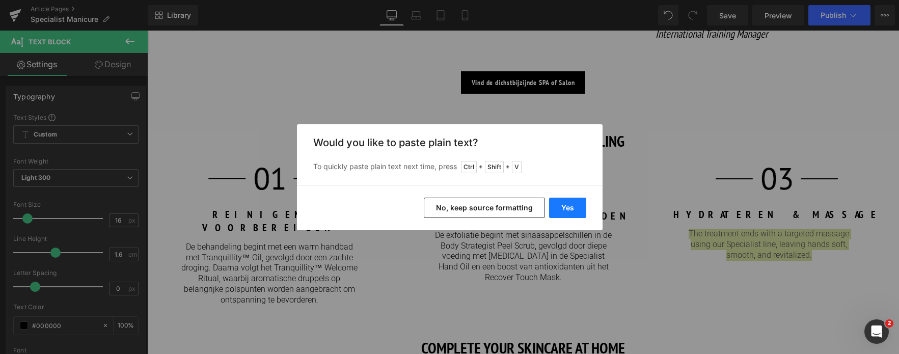
click at [570, 208] on button "Yes" at bounding box center [567, 208] width 37 height 20
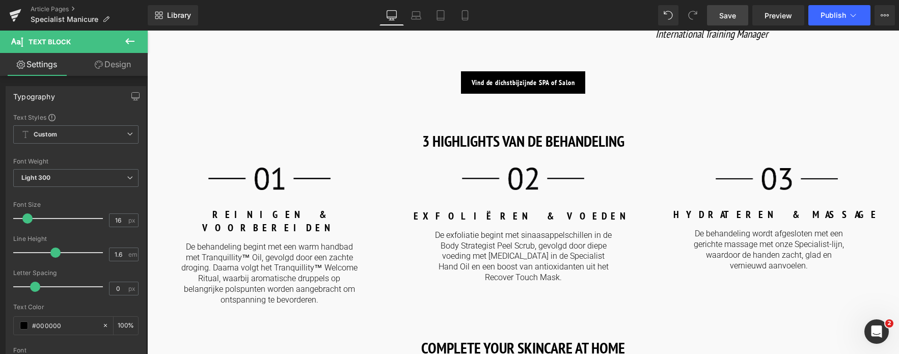
click at [735, 19] on span "Save" at bounding box center [727, 15] width 17 height 11
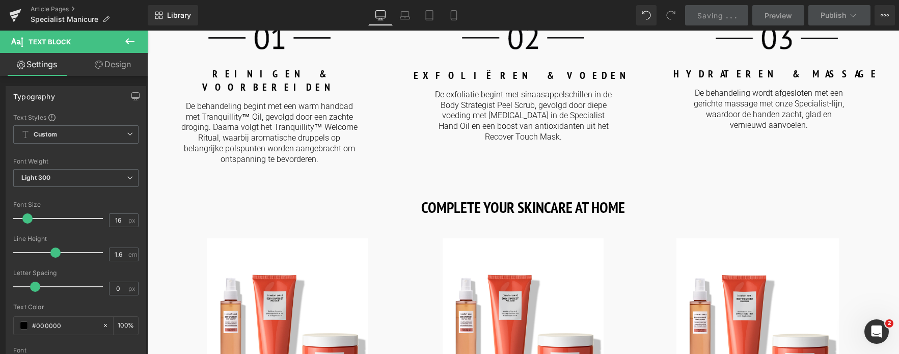
scroll to position [1018, 0]
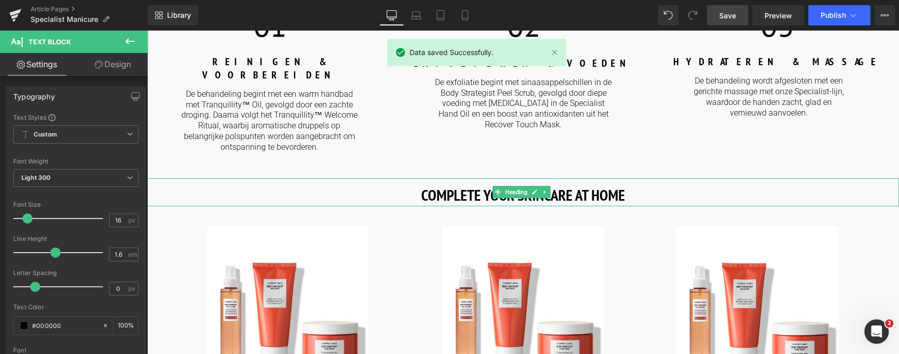
click at [455, 185] on strong "COMPLETE YOUR SKINCARE AT HOME" at bounding box center [523, 195] width 204 height 20
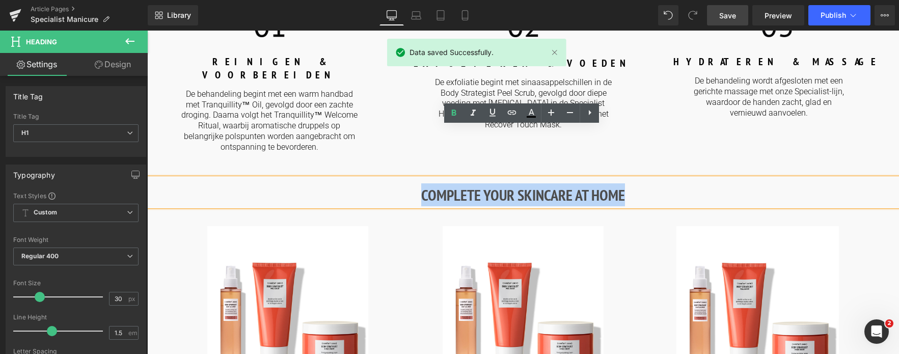
drag, startPoint x: 414, startPoint y: 142, endPoint x: 628, endPoint y: 136, distance: 213.9
click at [628, 183] on h1 "COMPLETE YOUR SKINCARE AT HOME" at bounding box center [522, 194] width 751 height 23
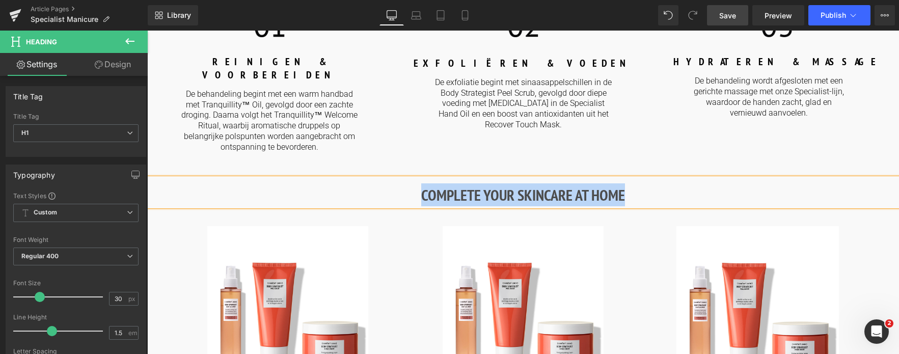
click at [658, 183] on h1 "COMPLETE YOUR SKINCARE AT HOME" at bounding box center [522, 194] width 751 height 23
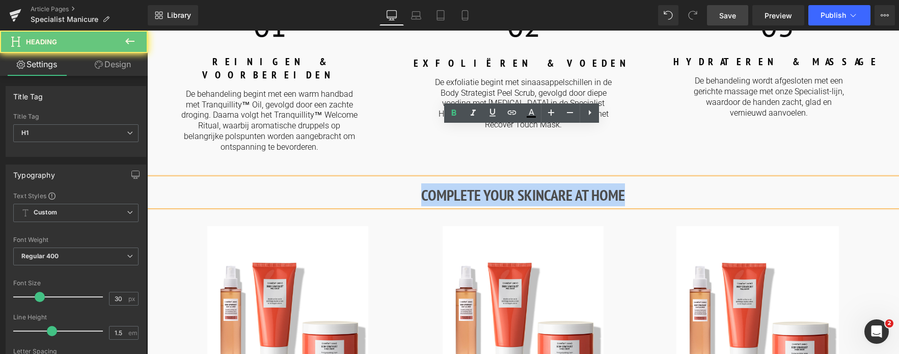
click at [657, 183] on h1 "COMPLETE YOUR SKINCARE AT HOME" at bounding box center [522, 194] width 751 height 23
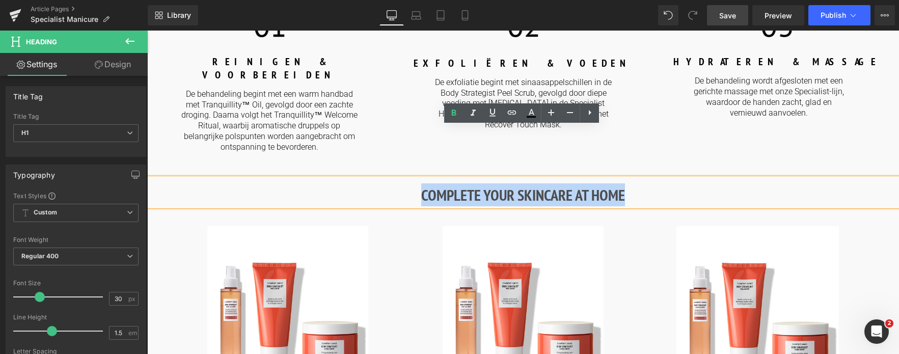
drag, startPoint x: 657, startPoint y: 147, endPoint x: 301, endPoint y: 146, distance: 355.9
click at [301, 183] on h1 "COMPLETE YOUR SKINCARE AT HOME" at bounding box center [522, 194] width 751 height 23
paste div
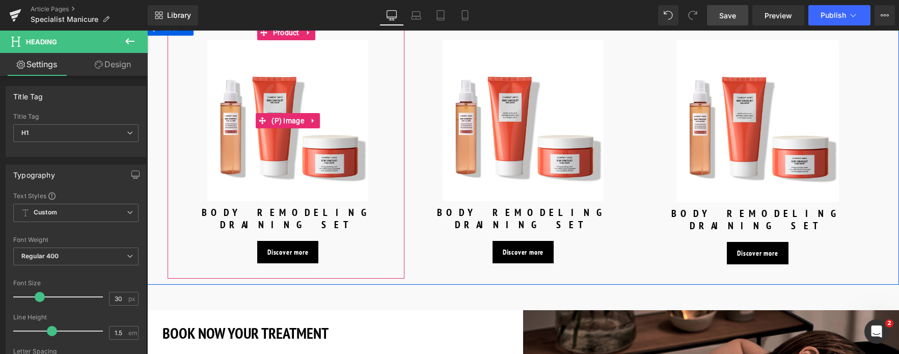
scroll to position [1222, 0]
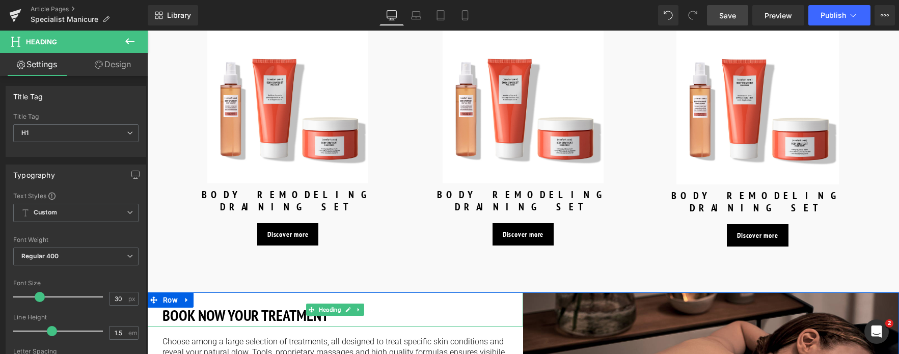
click at [339, 303] on h3 "BOOK NOW YOUR TREATMENT" at bounding box center [334, 314] width 345 height 23
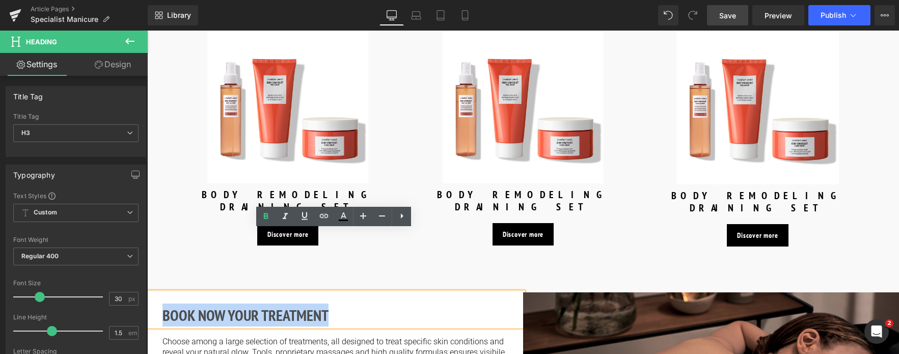
drag, startPoint x: 339, startPoint y: 258, endPoint x: 158, endPoint y: 240, distance: 181.1
click at [158, 292] on div "BOOK NOW YOUR TREATMENT" at bounding box center [335, 309] width 376 height 34
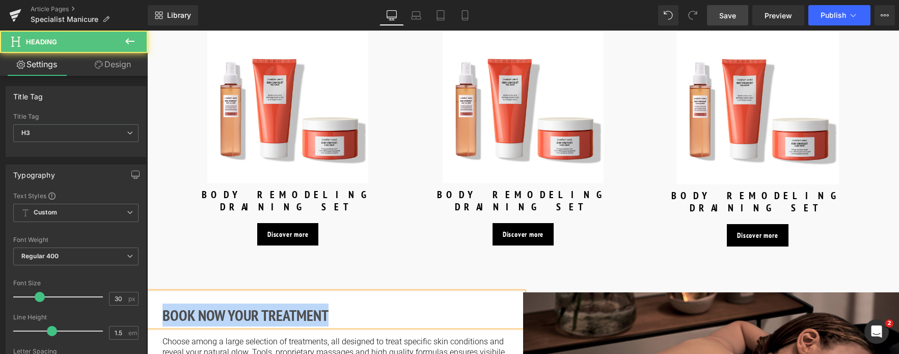
click at [305, 305] on strong "BOOK NOW YOUR TREATMENT" at bounding box center [245, 315] width 166 height 20
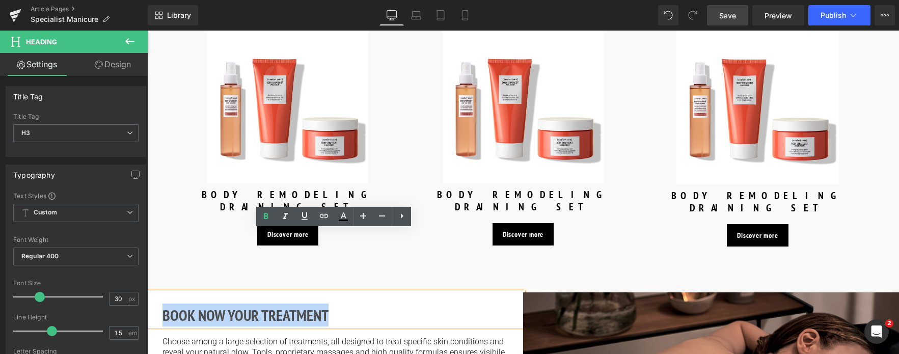
drag, startPoint x: 333, startPoint y: 249, endPoint x: 145, endPoint y: 243, distance: 189.0
paste div
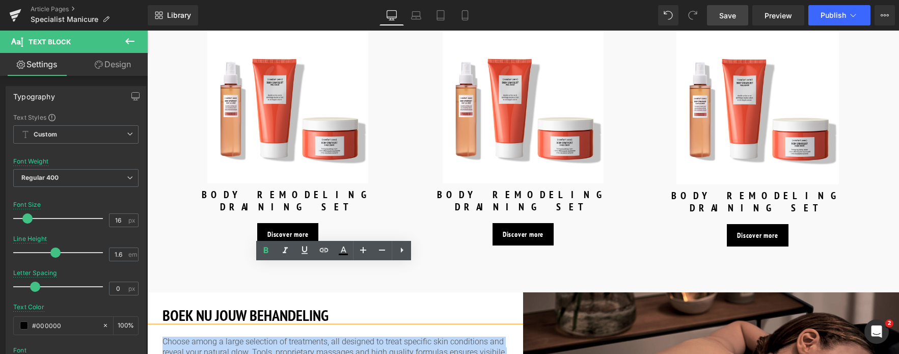
drag, startPoint x: 246, startPoint y: 299, endPoint x: 272, endPoint y: 302, distance: 26.1
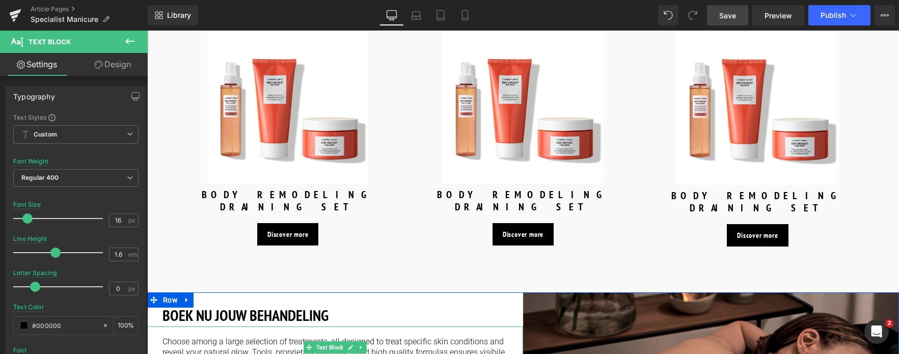
click at [259, 337] on p "Choose among a large selection of treatments, all designed to treat specific sk…" at bounding box center [334, 353] width 345 height 32
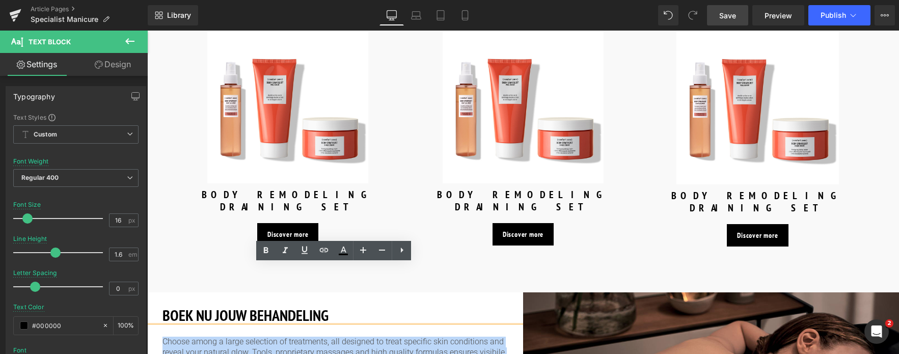
drag, startPoint x: 259, startPoint y: 300, endPoint x: 160, endPoint y: 281, distance: 101.1
click at [160, 326] on div "Choose among a large selection of treatments, all designed to treat specific sk…" at bounding box center [335, 347] width 376 height 42
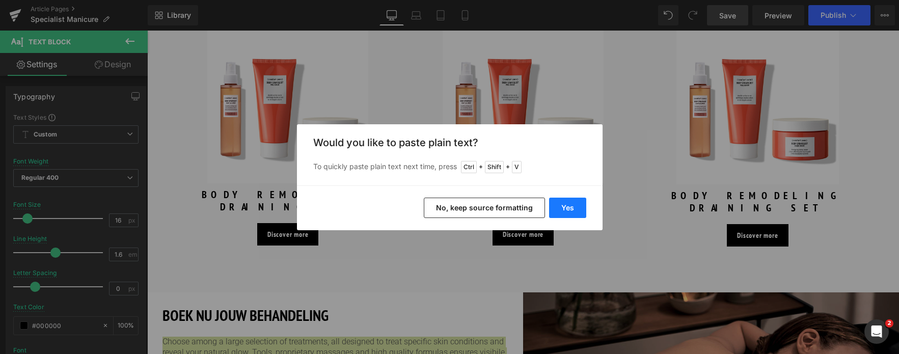
click at [560, 207] on button "Yes" at bounding box center [567, 208] width 37 height 20
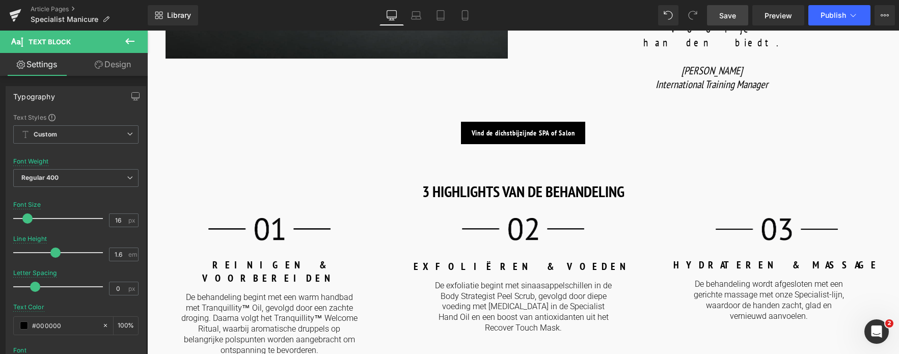
scroll to position [815, 0]
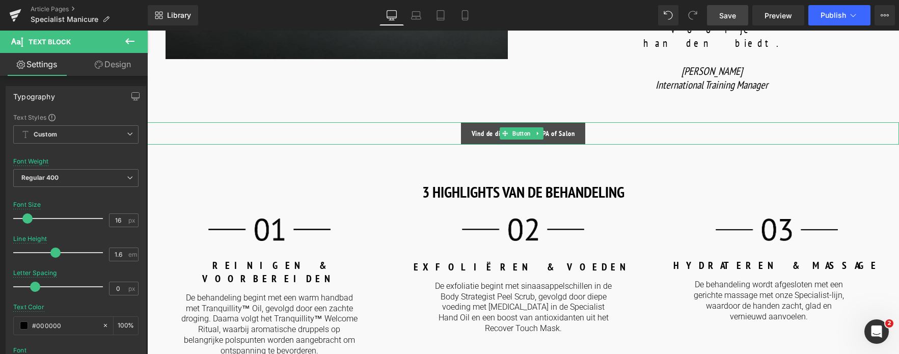
click at [493, 129] on span "Vind de dichstbijzijnde SPA of Salon" at bounding box center [522, 133] width 103 height 9
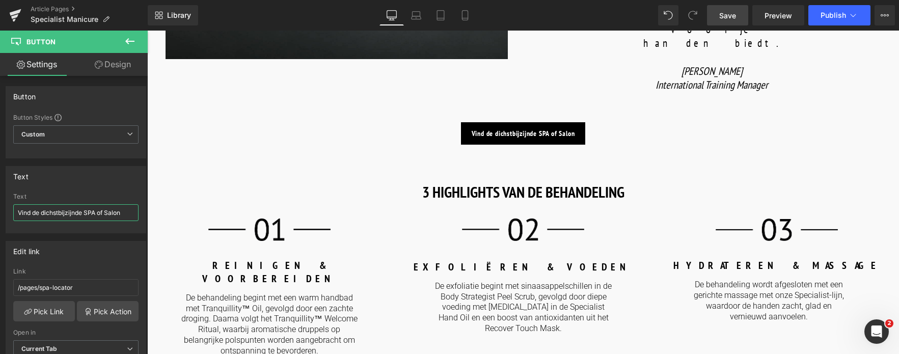
drag, startPoint x: 125, startPoint y: 214, endPoint x: -41, endPoint y: 213, distance: 165.5
click at [0, 213] on html "Button You are previewing how the will restyle your page. You can not edit Elem…" at bounding box center [449, 177] width 899 height 354
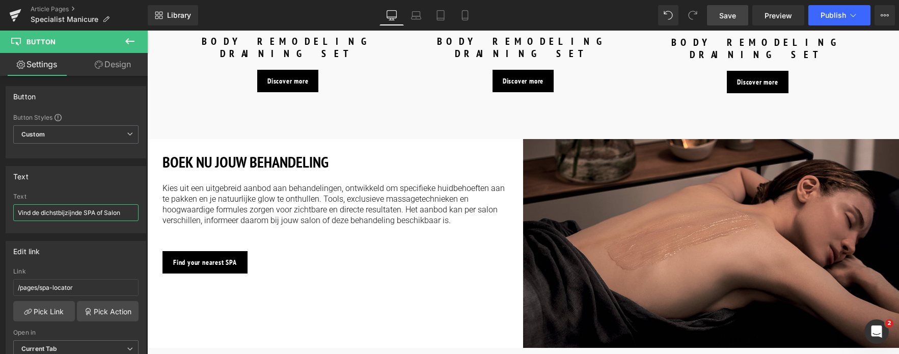
scroll to position [1425, 0]
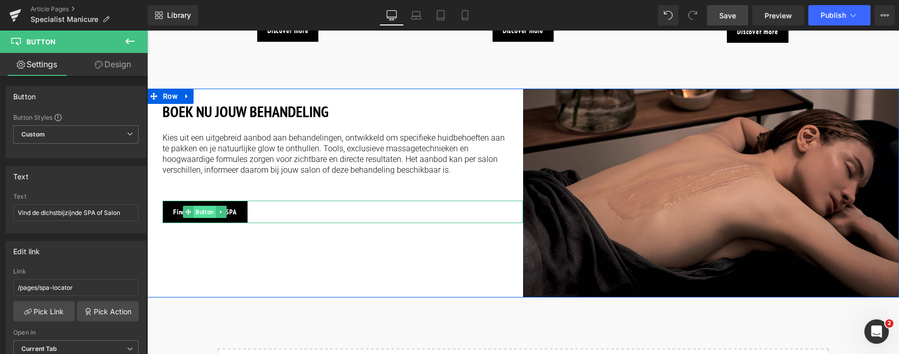
click at [200, 206] on span "Button" at bounding box center [204, 212] width 22 height 12
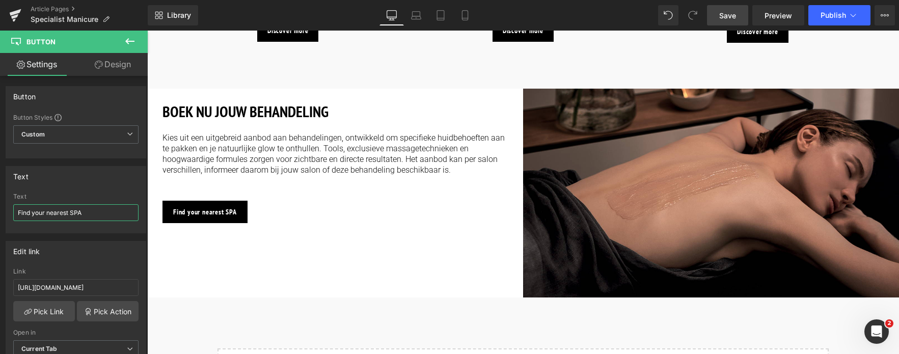
drag, startPoint x: 89, startPoint y: 211, endPoint x: -52, endPoint y: 211, distance: 141.5
click at [0, 211] on html "Button You are previewing how the will restyle your page. You can not edit Elem…" at bounding box center [449, 177] width 899 height 354
paste input "Vind de dichstbijzijnde SPA of Salon"
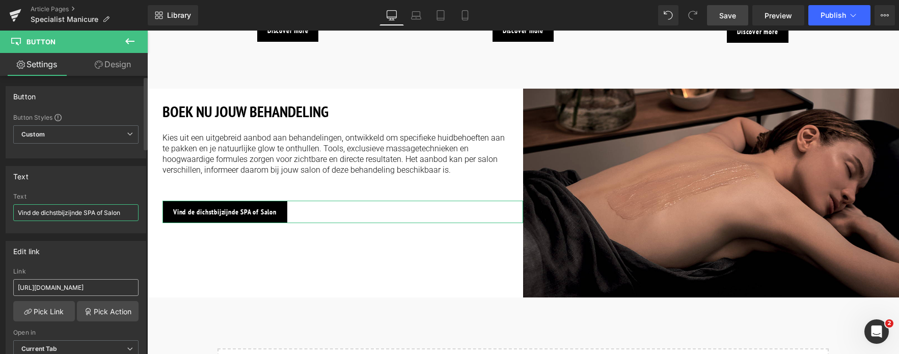
type input "Vind de dichstbijzijnde SPA of Salon"
drag, startPoint x: 117, startPoint y: 286, endPoint x: -53, endPoint y: 288, distance: 170.6
click at [0, 288] on html "Button You are previewing how the will restyle your page. You can not edit Elem…" at bounding box center [449, 177] width 899 height 354
click at [75, 290] on input "/pages/spa-locator?_gl=1*17ps2ce*_up*MQ..&gclid=CjwKCAjwxNW2BhAkEiwA24Cm9Ew9Tuk…" at bounding box center [75, 287] width 125 height 17
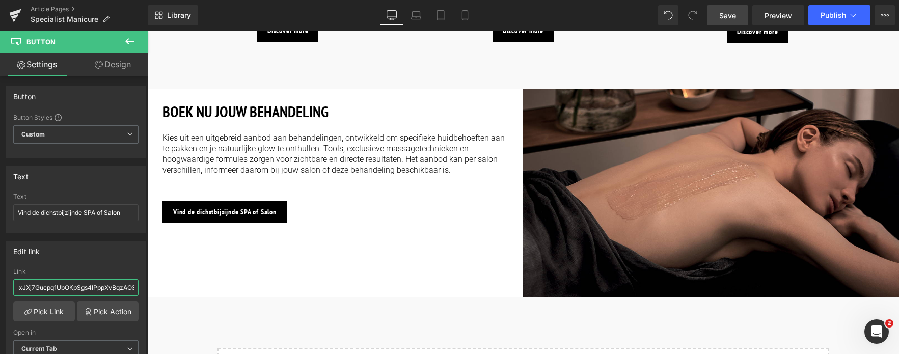
scroll to position [0, 382]
drag, startPoint x: 220, startPoint y: 319, endPoint x: 197, endPoint y: 286, distance: 40.1
type input "/pages/spa-locator"
click at [722, 15] on span "Save" at bounding box center [727, 15] width 17 height 11
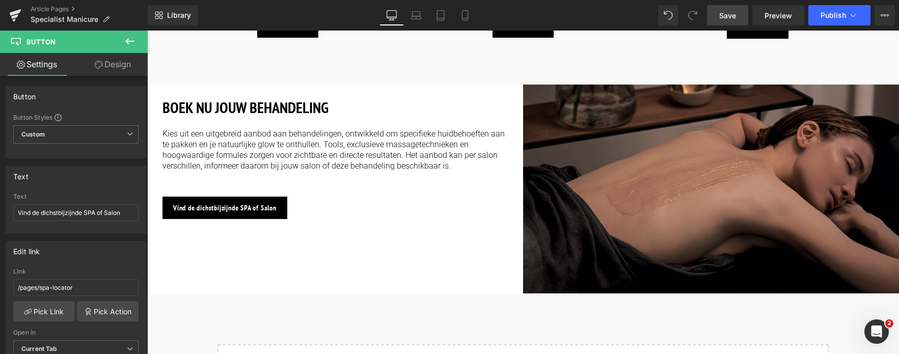
scroll to position [1425, 0]
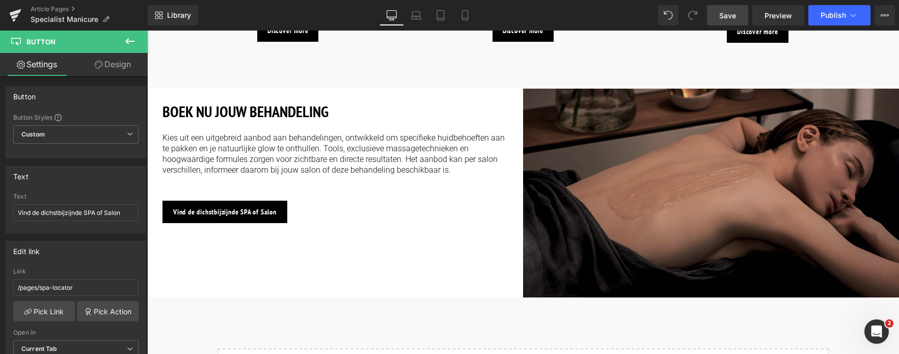
click at [594, 141] on img at bounding box center [711, 193] width 376 height 209
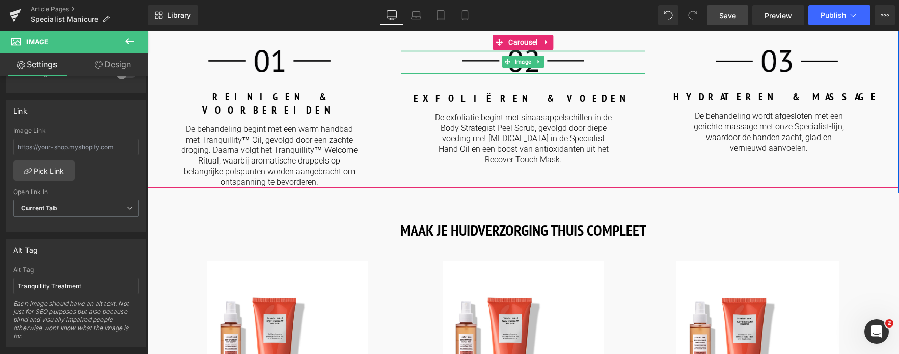
scroll to position [1120, 0]
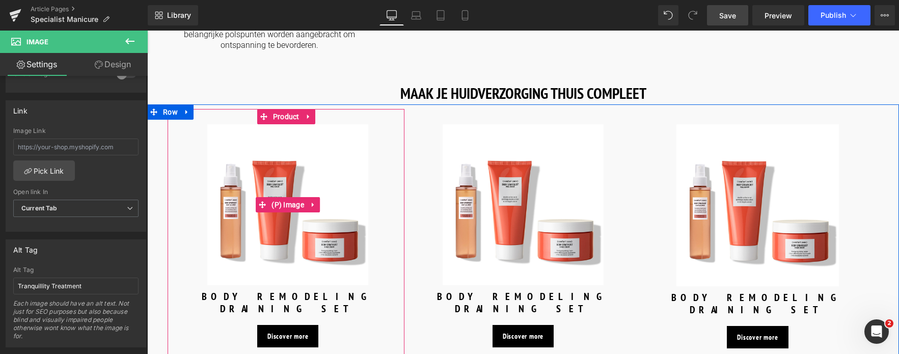
click at [260, 144] on img at bounding box center [287, 204] width 161 height 161
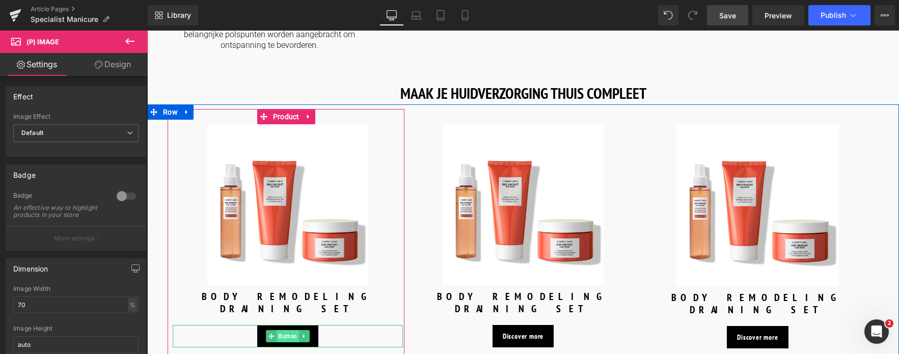
click at [278, 330] on span "Button" at bounding box center [287, 336] width 22 height 12
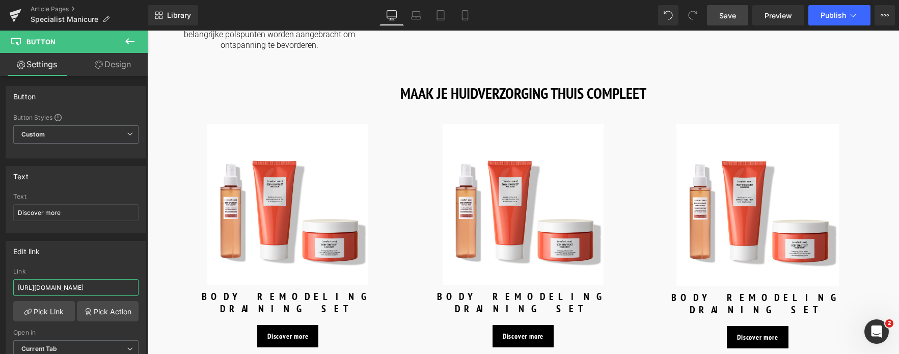
drag, startPoint x: 118, startPoint y: 287, endPoint x: -29, endPoint y: 292, distance: 147.2
click at [0, 292] on html "Button You are previewing how the will restyle your page. You can not edit Elem…" at bounding box center [449, 177] width 899 height 354
type input "/products/body-strategist-peel-scrub"
drag, startPoint x: 64, startPoint y: 212, endPoint x: -53, endPoint y: 217, distance: 117.2
click at [0, 217] on html "Button You are previewing how the will restyle your page. You can not edit Elem…" at bounding box center [449, 177] width 899 height 354
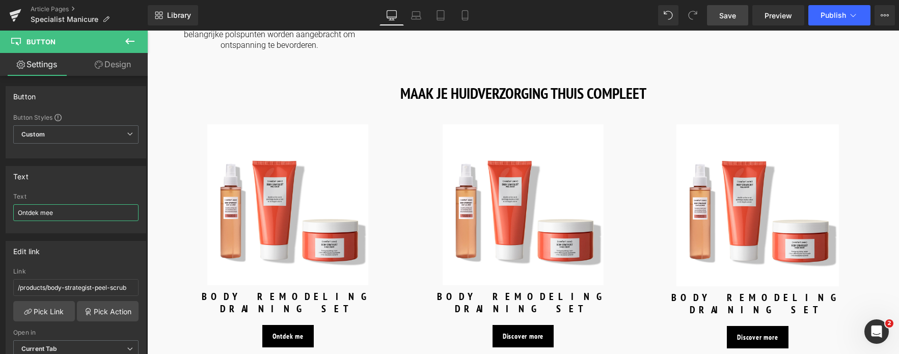
type input "Ontdek meer"
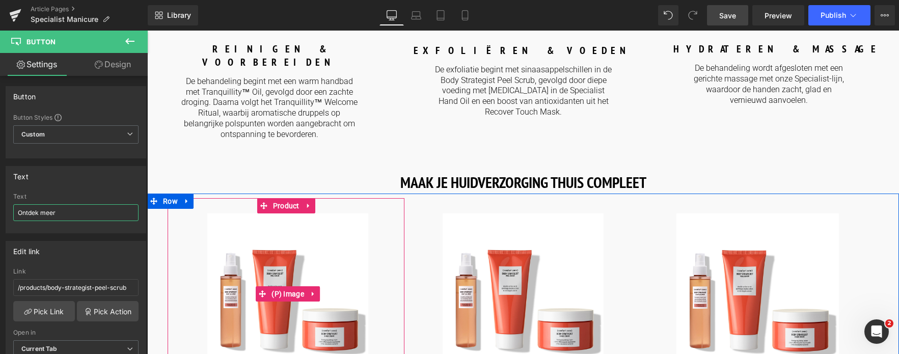
scroll to position [1018, 0]
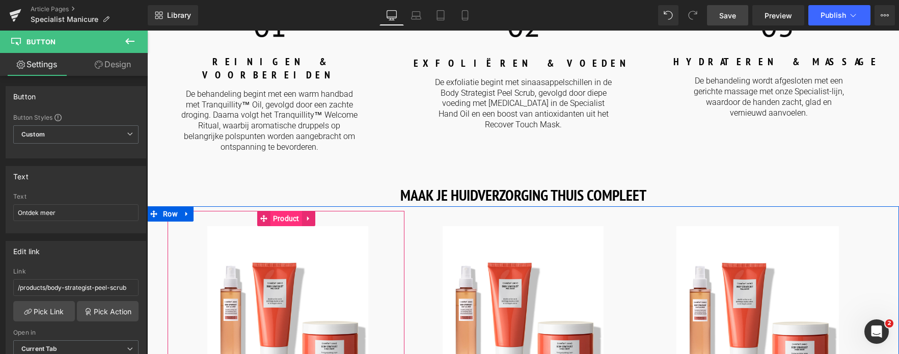
click at [283, 211] on span "Product" at bounding box center [286, 218] width 32 height 15
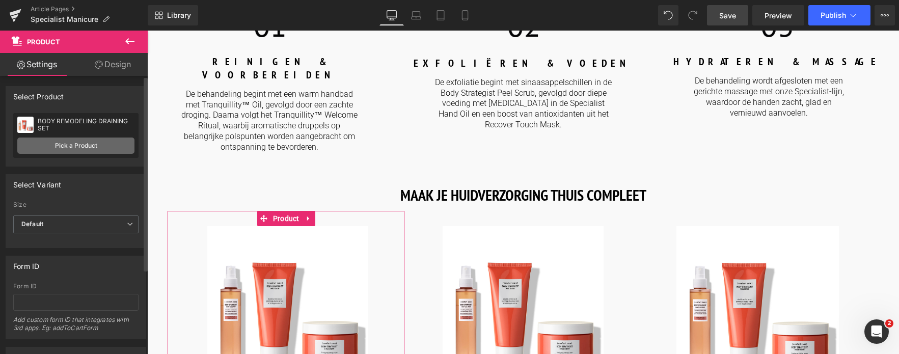
click at [52, 143] on link "Pick a Product" at bounding box center [75, 145] width 117 height 16
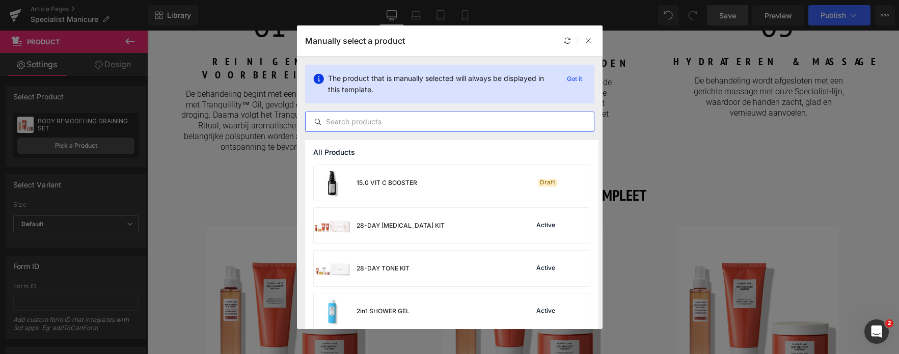
click at [402, 118] on input "text" at bounding box center [449, 122] width 288 height 12
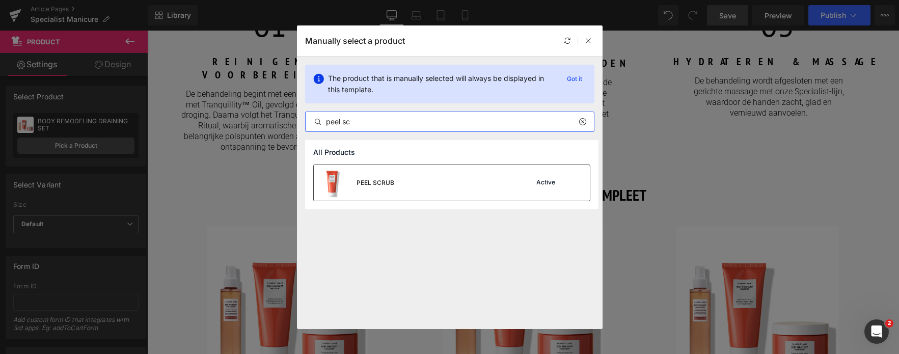
type input "peel sc"
click at [386, 195] on div "PEEL SCRUB" at bounding box center [354, 183] width 80 height 36
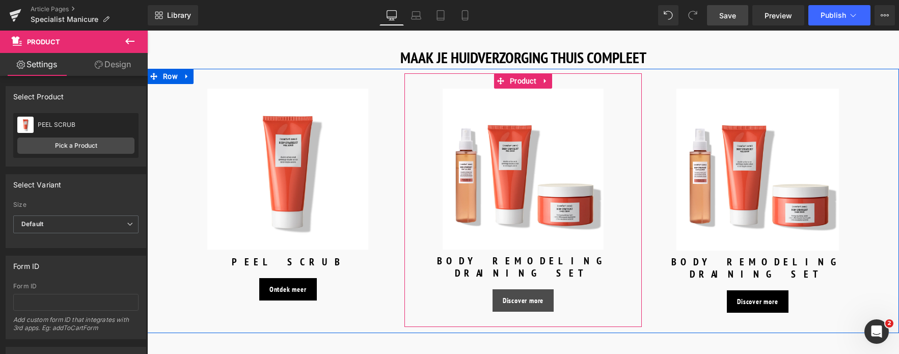
scroll to position [1222, 0]
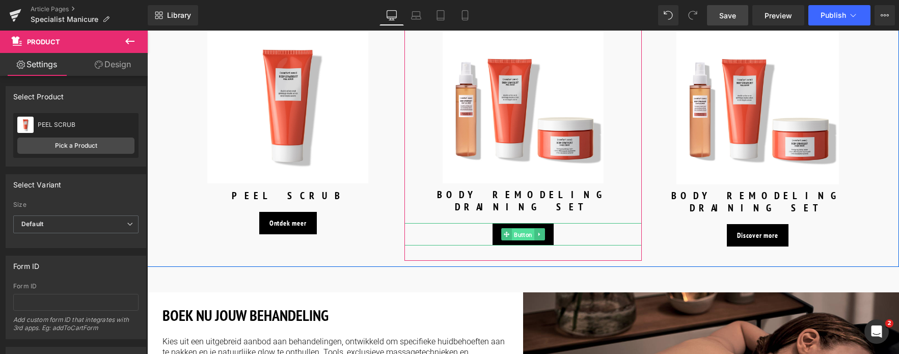
click at [519, 229] on span "Button" at bounding box center [523, 235] width 22 height 12
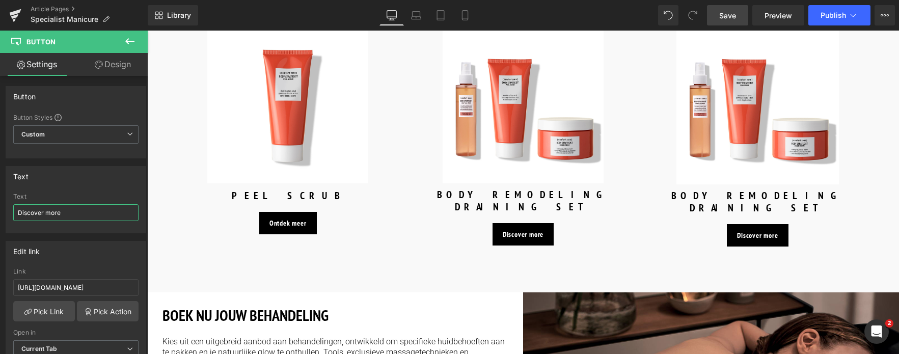
drag, startPoint x: 83, startPoint y: 211, endPoint x: -47, endPoint y: 216, distance: 130.9
click at [0, 216] on html "Button You are previewing how the will restyle your page. You can not edit Elem…" at bounding box center [449, 177] width 899 height 354
type input "Ontdek meer"
drag, startPoint x: 119, startPoint y: 290, endPoint x: -43, endPoint y: 318, distance: 164.8
click at [0, 318] on html "Button You are previewing how the will restyle your page. You can not edit Elem…" at bounding box center [449, 177] width 899 height 354
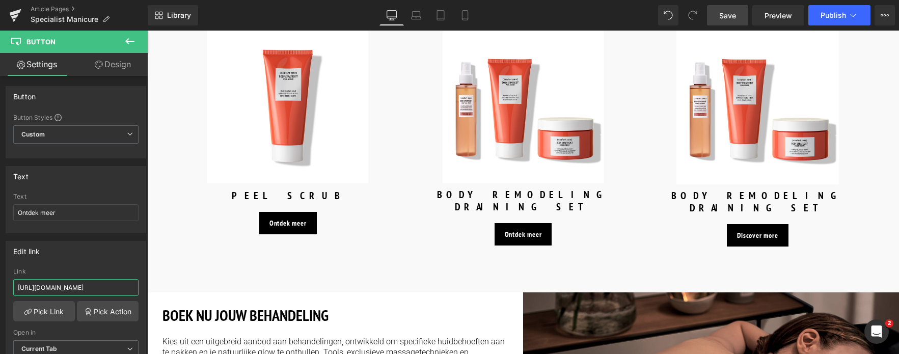
type input "/products/specialist-hand-cream"
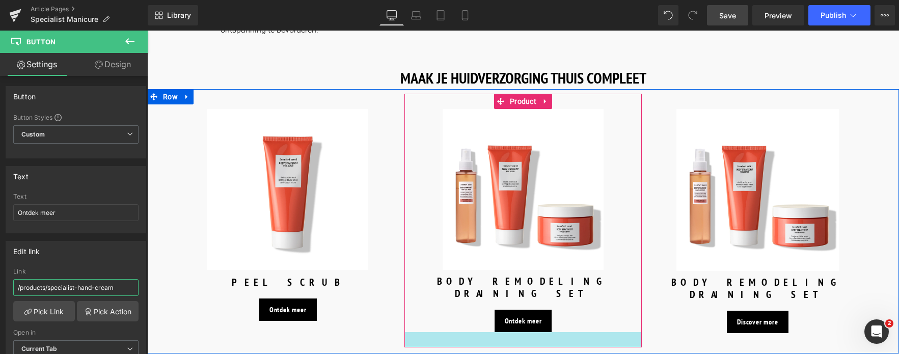
scroll to position [1120, 0]
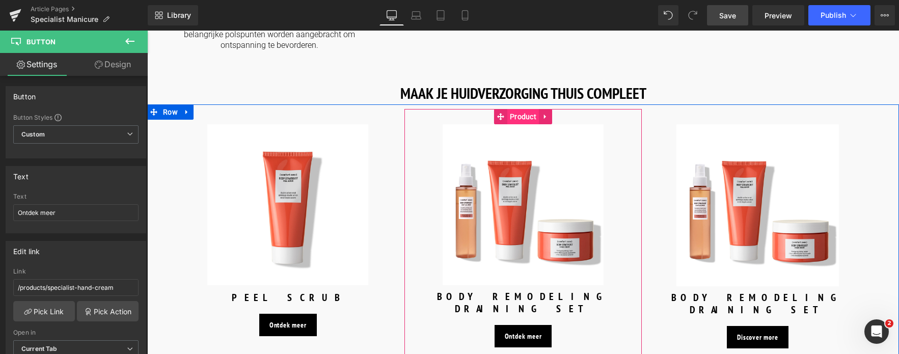
click at [516, 109] on span "Product" at bounding box center [523, 116] width 32 height 15
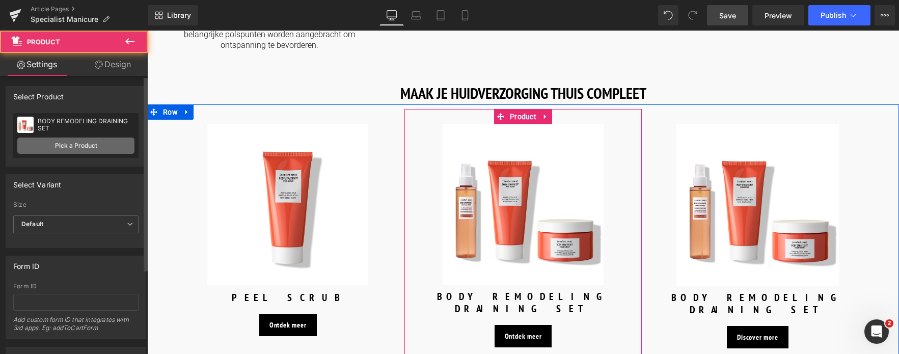
click at [76, 146] on link "Pick a Product" at bounding box center [75, 145] width 117 height 16
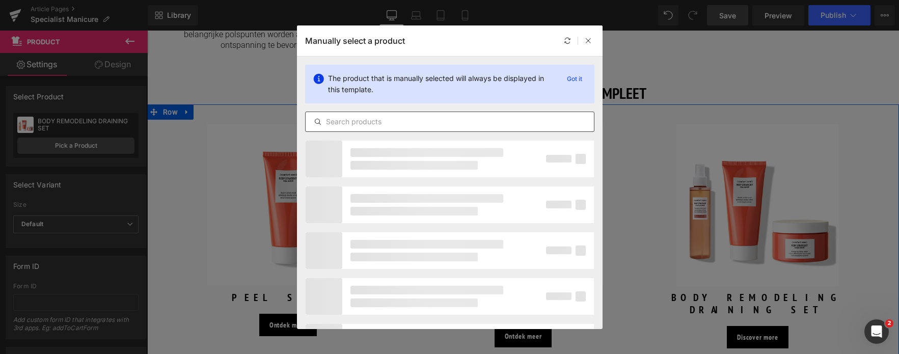
click at [433, 125] on input "text" at bounding box center [449, 122] width 288 height 12
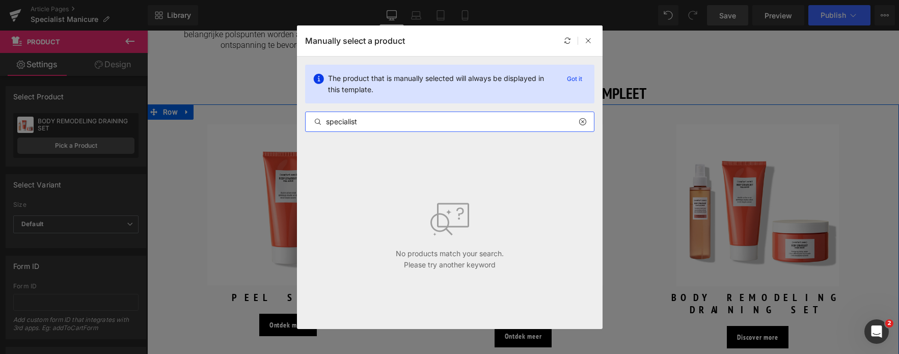
drag, startPoint x: 394, startPoint y: 121, endPoint x: 227, endPoint y: 114, distance: 167.7
click at [231, 113] on div "Manually select a product The product that is manually selected will always be …" at bounding box center [449, 177] width 899 height 354
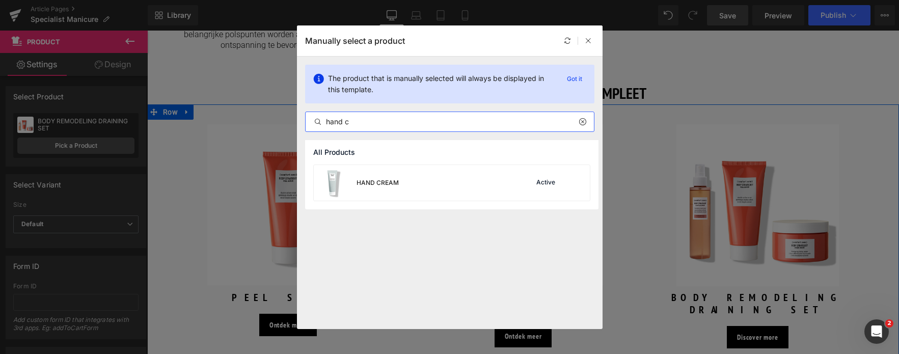
type input "hand c"
click at [395, 184] on div "HAND CREAM" at bounding box center [377, 182] width 42 height 9
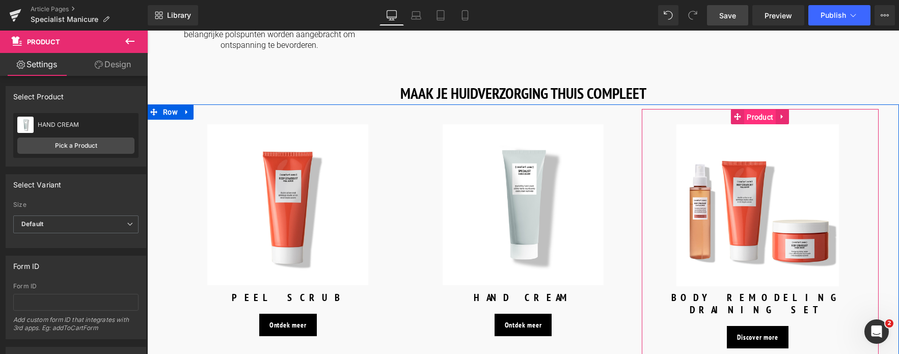
click at [757, 109] on span "Product" at bounding box center [760, 116] width 32 height 15
click at [757, 331] on span "Button" at bounding box center [757, 337] width 22 height 12
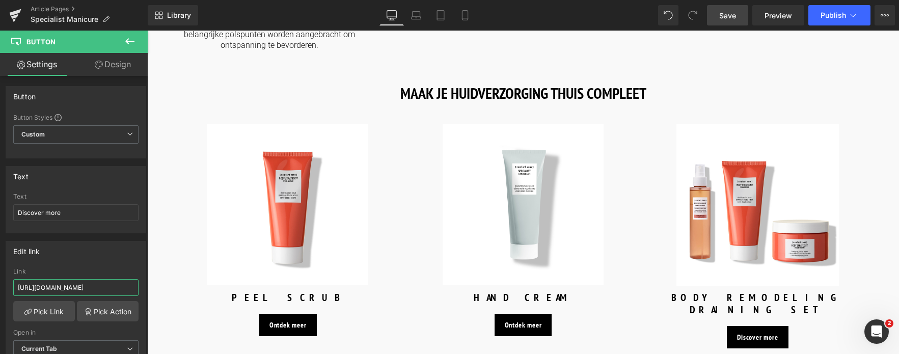
drag, startPoint x: 119, startPoint y: 287, endPoint x: -53, endPoint y: 289, distance: 172.6
click at [0, 289] on html "Button You are previewing how the will restyle your page. You can not edit Elem…" at bounding box center [449, 177] width 899 height 354
type input "/products/specialist-hand-oil"
drag, startPoint x: 71, startPoint y: 215, endPoint x: -33, endPoint y: 217, distance: 103.9
click at [0, 217] on html "Button You are previewing how the will restyle your page. You can not edit Elem…" at bounding box center [449, 177] width 899 height 354
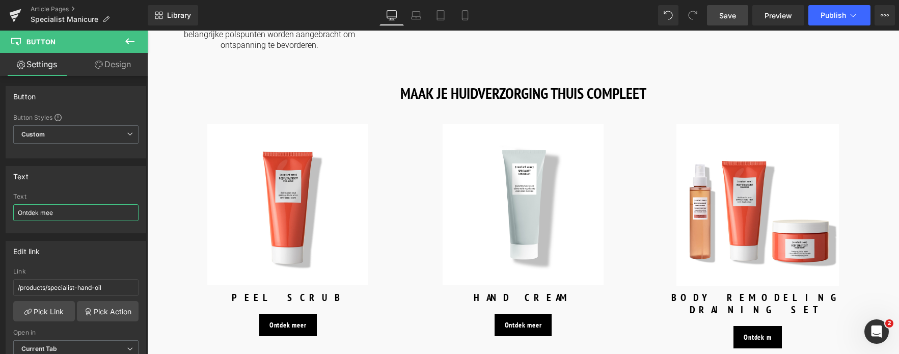
type input "Ontdek meer"
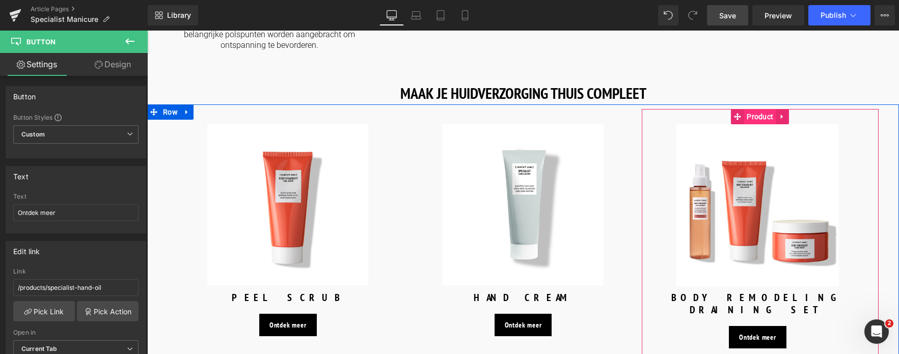
click at [754, 109] on span "Product" at bounding box center [760, 116] width 32 height 15
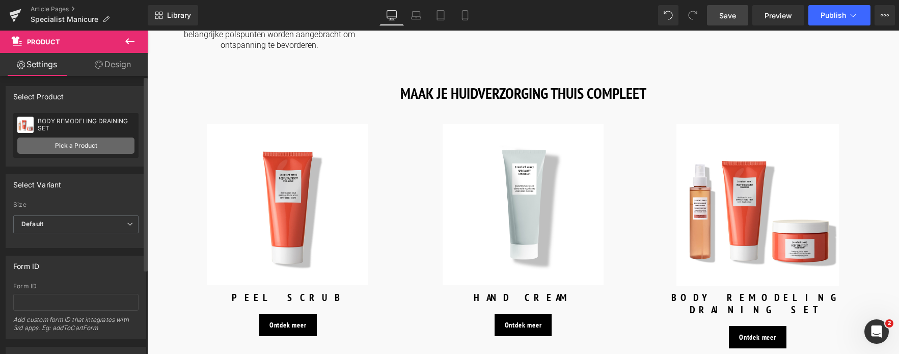
click at [59, 151] on link "Pick a Product" at bounding box center [75, 145] width 117 height 16
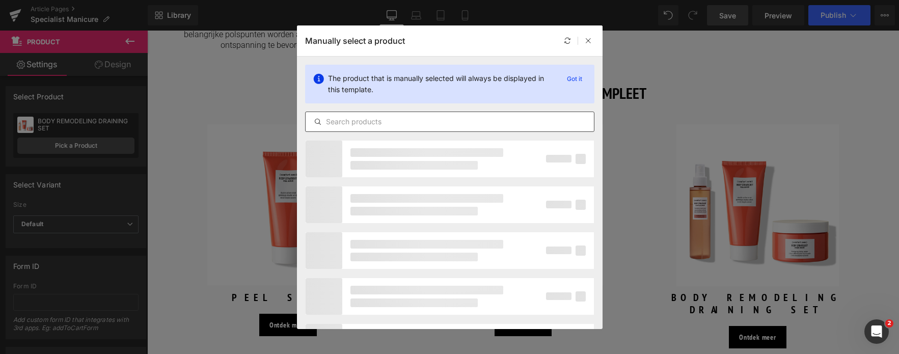
click at [357, 125] on input "text" at bounding box center [449, 122] width 288 height 12
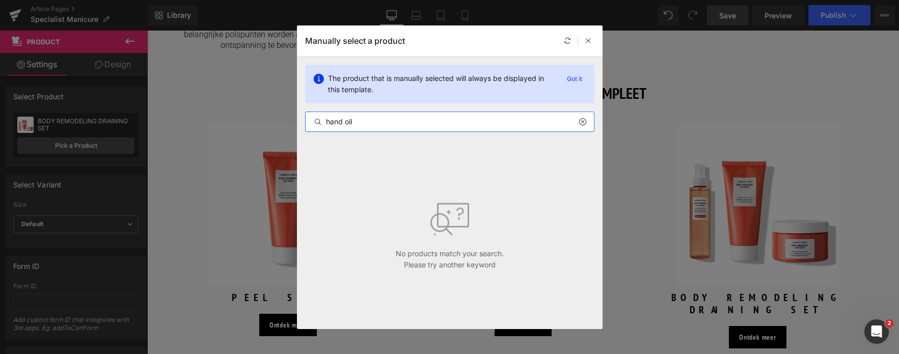
drag, startPoint x: 366, startPoint y: 117, endPoint x: 257, endPoint y: 125, distance: 109.8
click at [260, 123] on div "Manually select a product The product that is manually selected will always be …" at bounding box center [449, 177] width 899 height 354
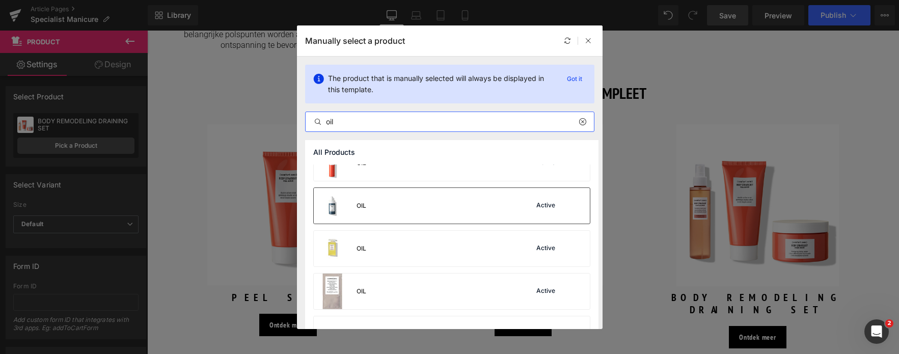
scroll to position [222, 0]
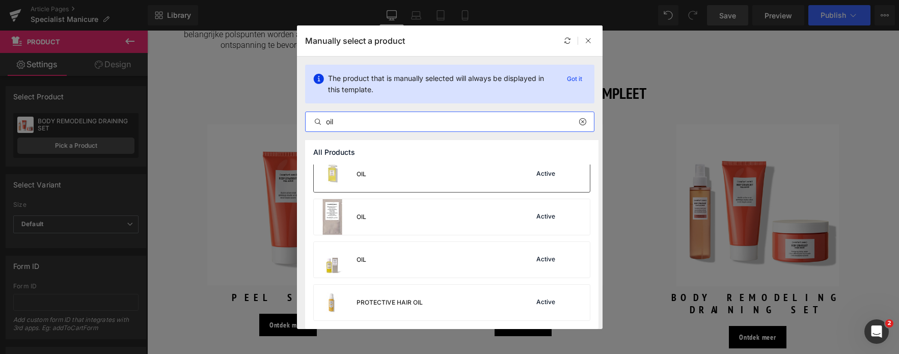
type input "oil"
click at [418, 169] on div "OIL Active" at bounding box center [452, 174] width 276 height 36
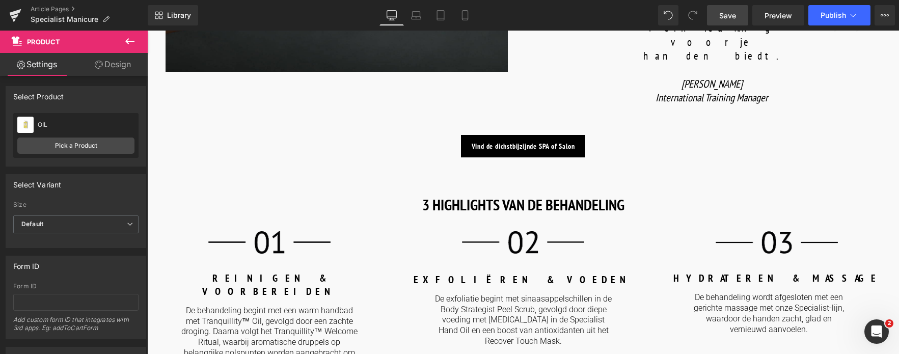
scroll to position [815, 0]
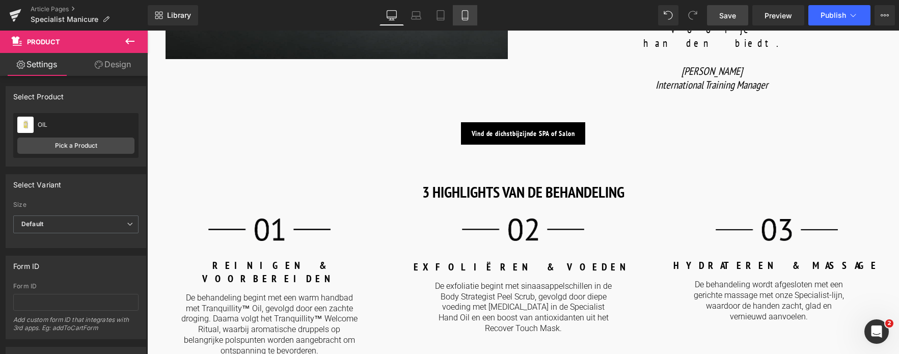
click at [465, 15] on icon at bounding box center [465, 15] width 10 height 10
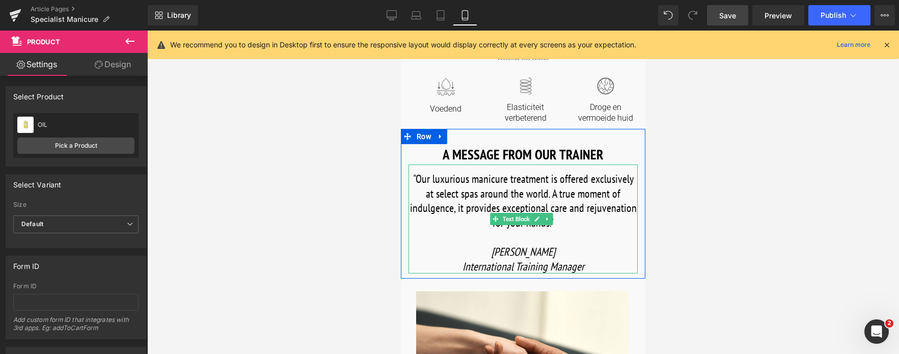
scroll to position [255, 0]
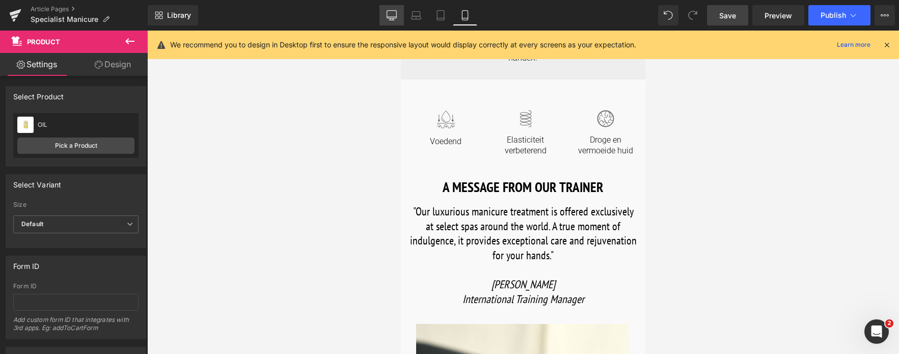
click at [388, 12] on icon at bounding box center [391, 15] width 10 height 10
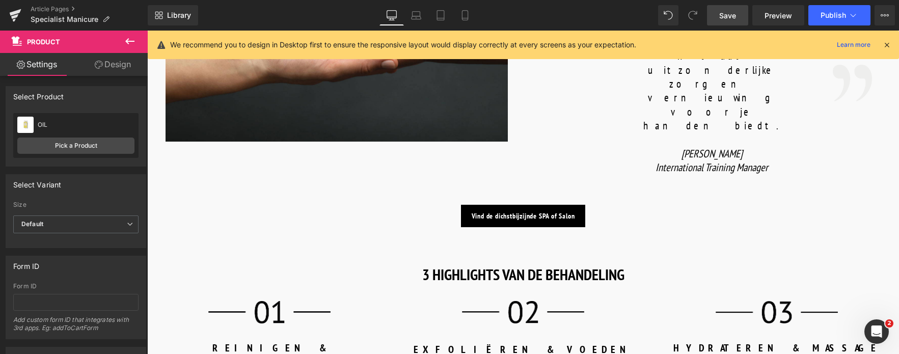
scroll to position [528, 0]
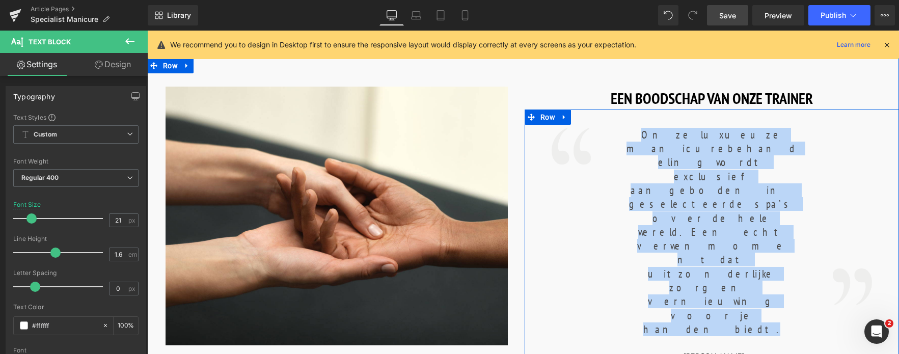
drag, startPoint x: 752, startPoint y: 189, endPoint x: 530, endPoint y: 127, distance: 230.5
click at [530, 127] on div "Image Onze luxueuze manicurebehandeling wordt exclusief aangeboden in geselecte…" at bounding box center [711, 245] width 374 height 273
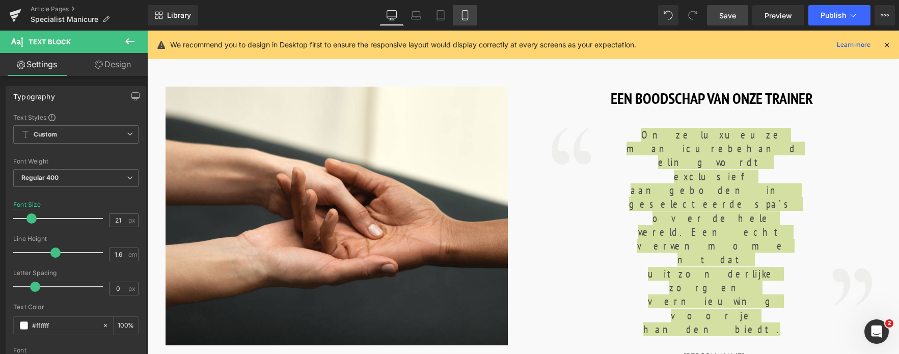
click at [461, 16] on icon at bounding box center [465, 15] width 10 height 10
type input "22"
type input "100"
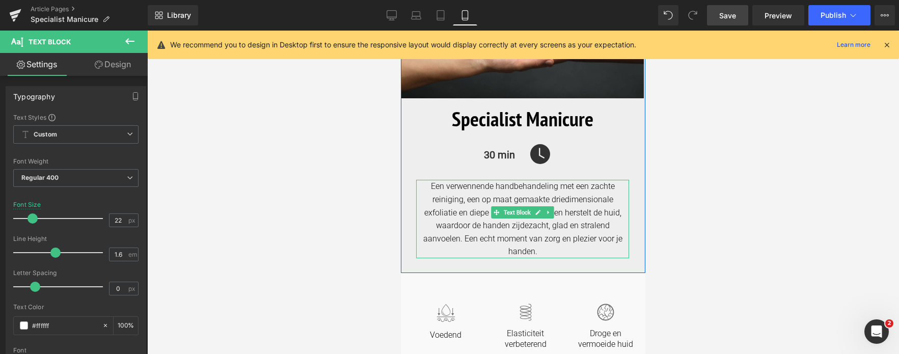
scroll to position [204, 0]
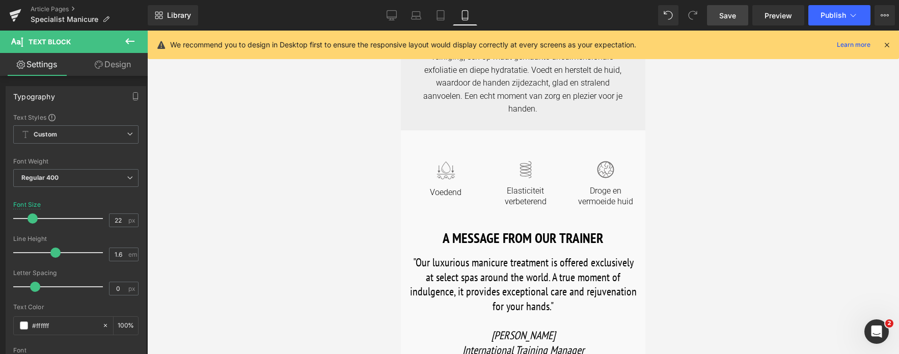
click at [527, 286] on div ""Our luxurious manicure treatment is offered exclusively at select spas around …" at bounding box center [522, 302] width 229 height 109
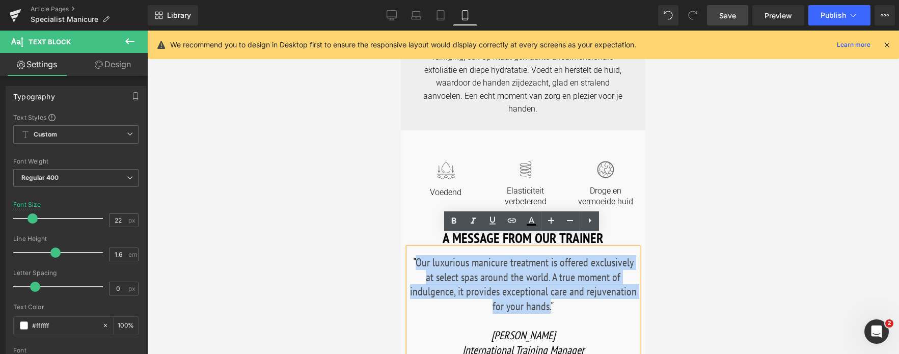
drag, startPoint x: 549, startPoint y: 295, endPoint x: 417, endPoint y: 249, distance: 139.4
click at [417, 255] on font ""Our luxurious manicure treatment is offered exclusively at select spas around …" at bounding box center [523, 284] width 227 height 58
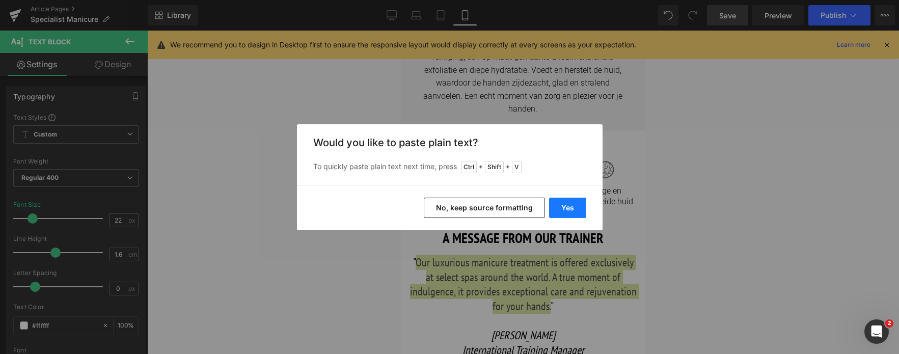
drag, startPoint x: 571, startPoint y: 206, endPoint x: 170, endPoint y: 176, distance: 401.8
click at [571, 206] on button "Yes" at bounding box center [567, 208] width 37 height 20
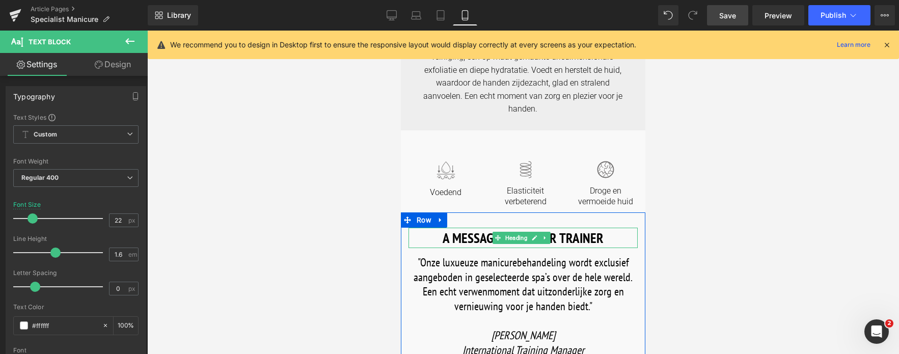
click at [556, 228] on h1 "A MESSAGE FROM OUR TRAINER" at bounding box center [522, 238] width 229 height 21
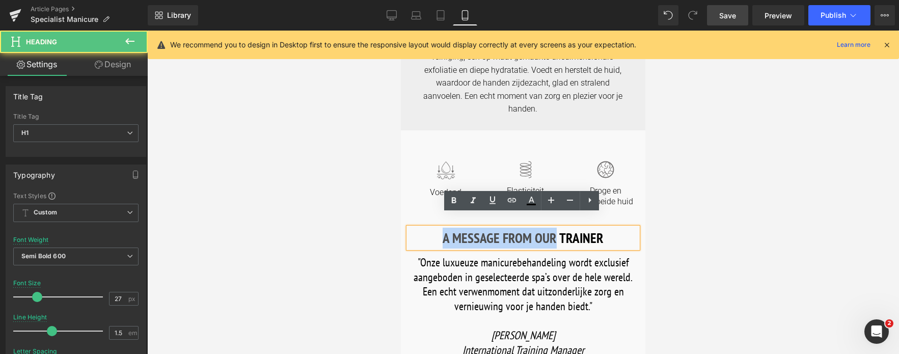
drag, startPoint x: 554, startPoint y: 225, endPoint x: 429, endPoint y: 223, distance: 124.7
click at [429, 228] on h1 "A MESSAGE FROM OUR TRAINER" at bounding box center [522, 238] width 229 height 21
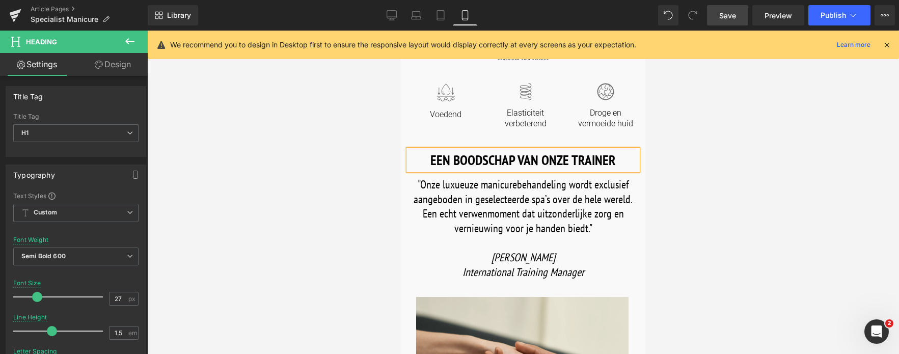
scroll to position [305, 0]
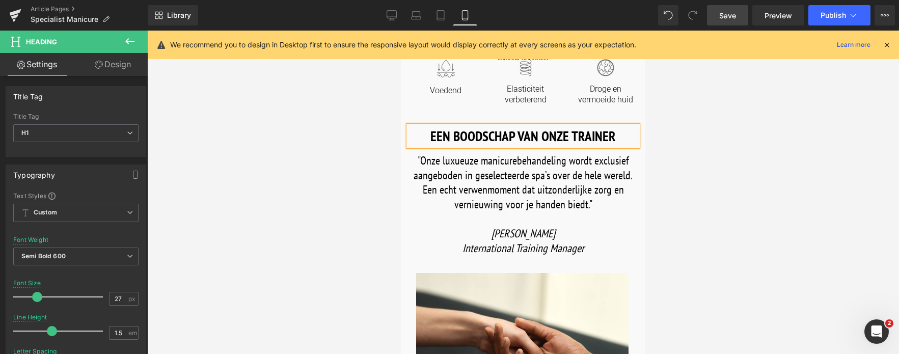
click at [715, 21] on link "Save" at bounding box center [727, 15] width 41 height 20
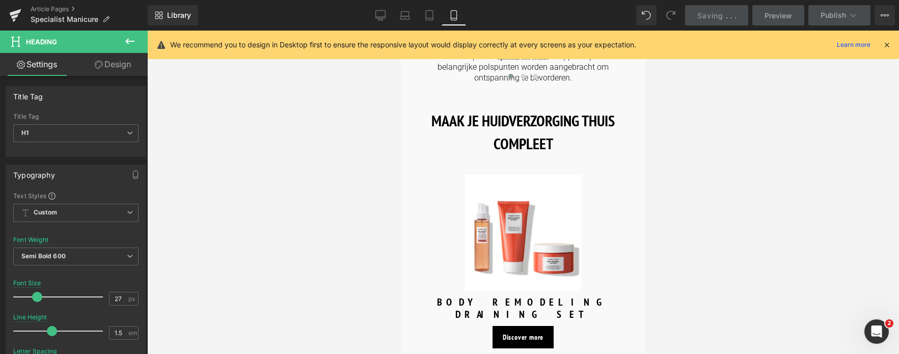
scroll to position [916, 0]
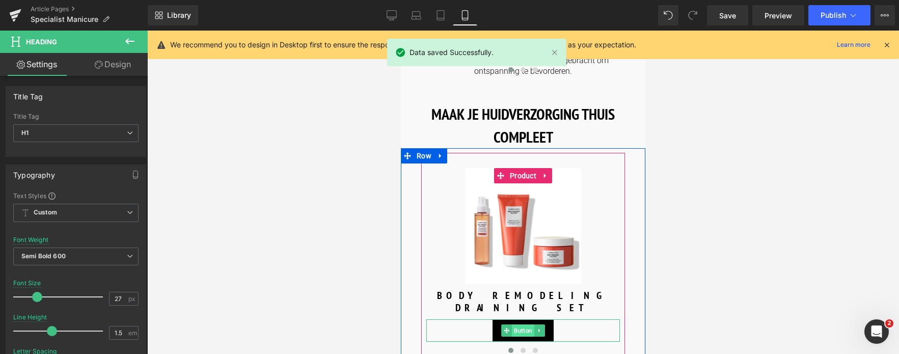
click at [521, 324] on span "Button" at bounding box center [523, 330] width 22 height 12
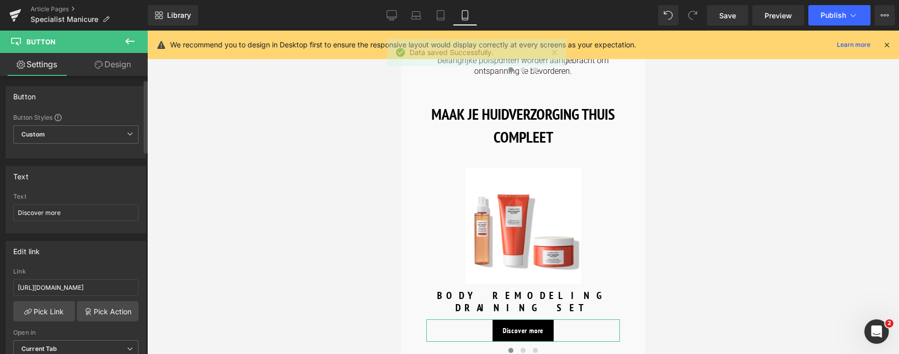
scroll to position [51, 0]
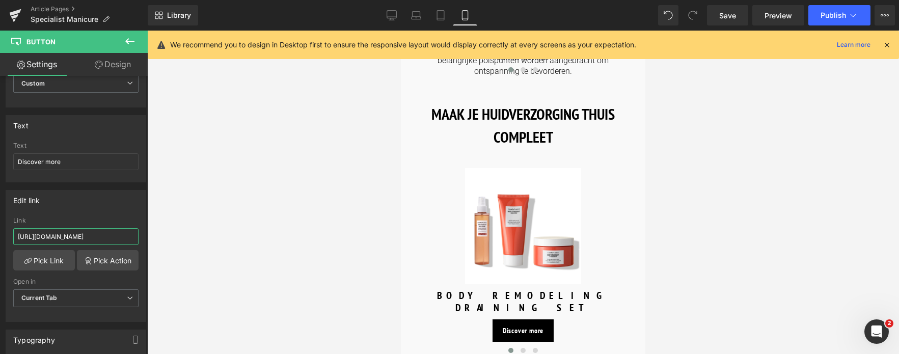
drag, startPoint x: 120, startPoint y: 239, endPoint x: -53, endPoint y: 240, distance: 173.1
click at [0, 240] on html "Button You are previewing how the will restyle your page. You can not edit Elem…" at bounding box center [449, 177] width 899 height 354
type input "/products/body-strategist-peel-scrub"
drag, startPoint x: 64, startPoint y: 160, endPoint x: -19, endPoint y: 175, distance: 83.7
click at [0, 175] on html "Button You are previewing how the will restyle your page. You can not edit Elem…" at bounding box center [449, 177] width 899 height 354
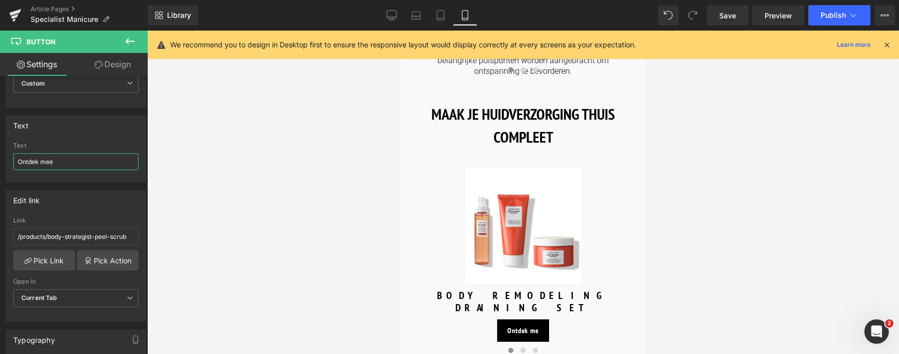
type input "Ontdek meer"
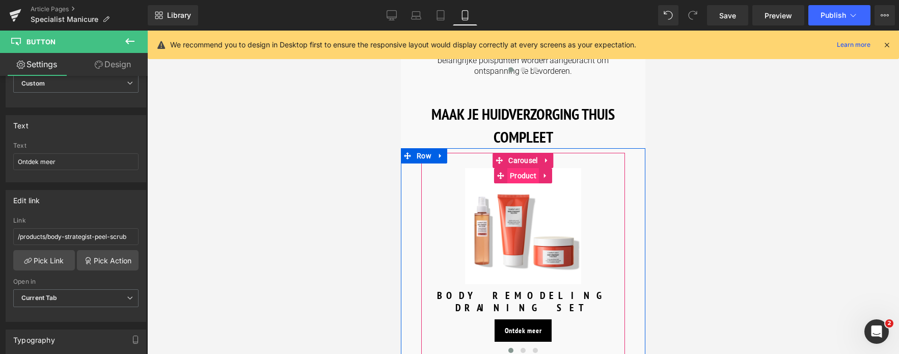
click at [518, 168] on span "Product" at bounding box center [523, 175] width 32 height 15
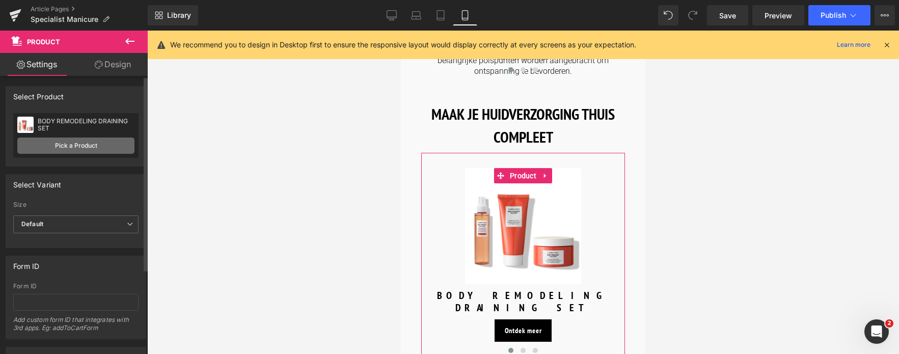
click at [86, 142] on link "Pick a Product" at bounding box center [75, 145] width 117 height 16
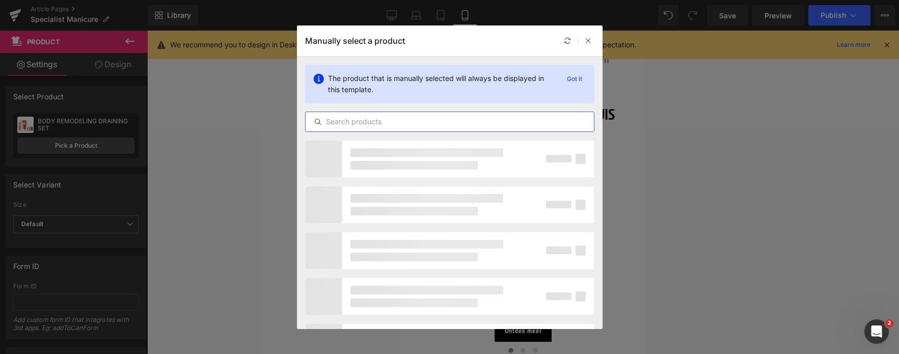
click at [437, 120] on input "text" at bounding box center [449, 122] width 288 height 12
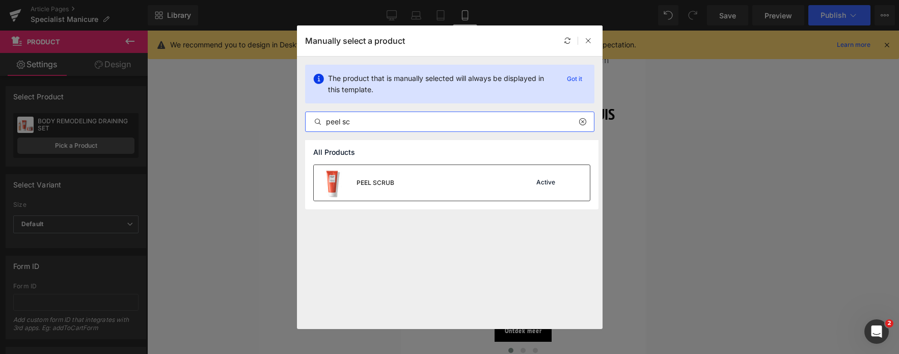
type input "peel sc"
drag, startPoint x: 407, startPoint y: 185, endPoint x: 6, endPoint y: 154, distance: 401.8
click at [407, 185] on div "PEEL SCRUB Active" at bounding box center [452, 183] width 276 height 36
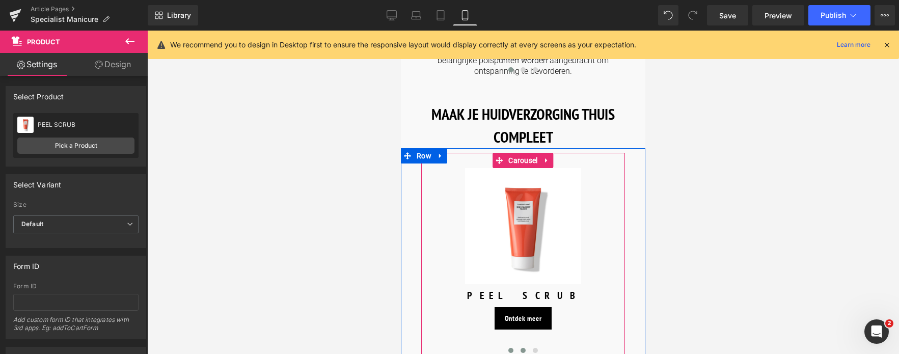
click at [521, 345] on button at bounding box center [523, 350] width 12 height 10
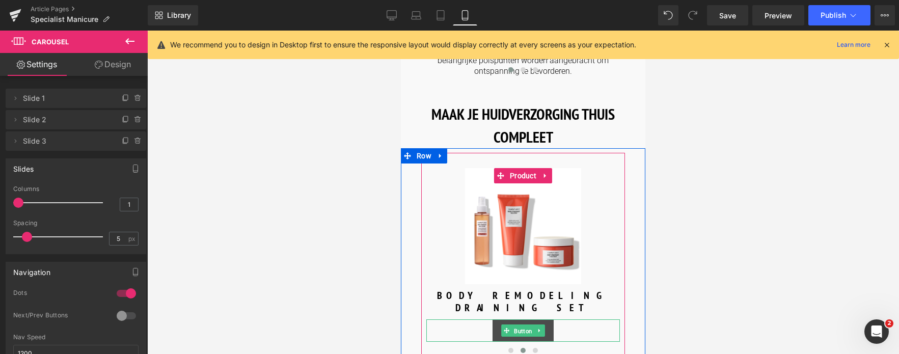
drag, startPoint x: 522, startPoint y: 294, endPoint x: 585, endPoint y: 302, distance: 63.7
click at [522, 325] on span "Button" at bounding box center [523, 331] width 22 height 12
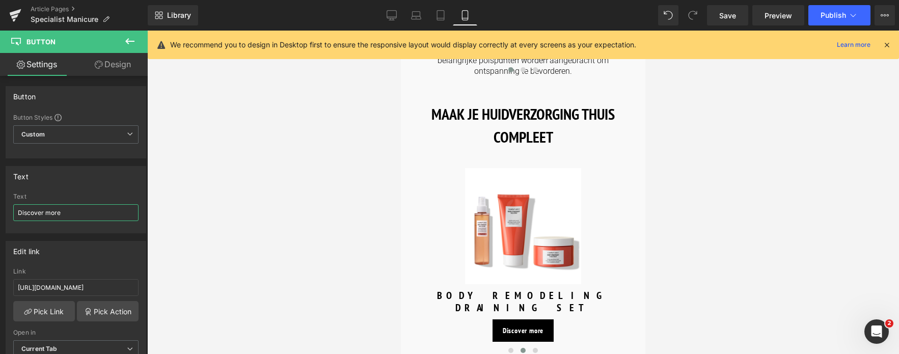
drag, startPoint x: 73, startPoint y: 213, endPoint x: -51, endPoint y: 212, distance: 124.7
click at [0, 212] on html "Button You are previewing how the will restyle your page. You can not edit Elem…" at bounding box center [449, 177] width 899 height 354
type input "Ontdek meer"
drag, startPoint x: 119, startPoint y: 288, endPoint x: -33, endPoint y: 295, distance: 151.9
click at [0, 295] on html "Button You are previewing how the will restyle your page. You can not edit Elem…" at bounding box center [449, 177] width 899 height 354
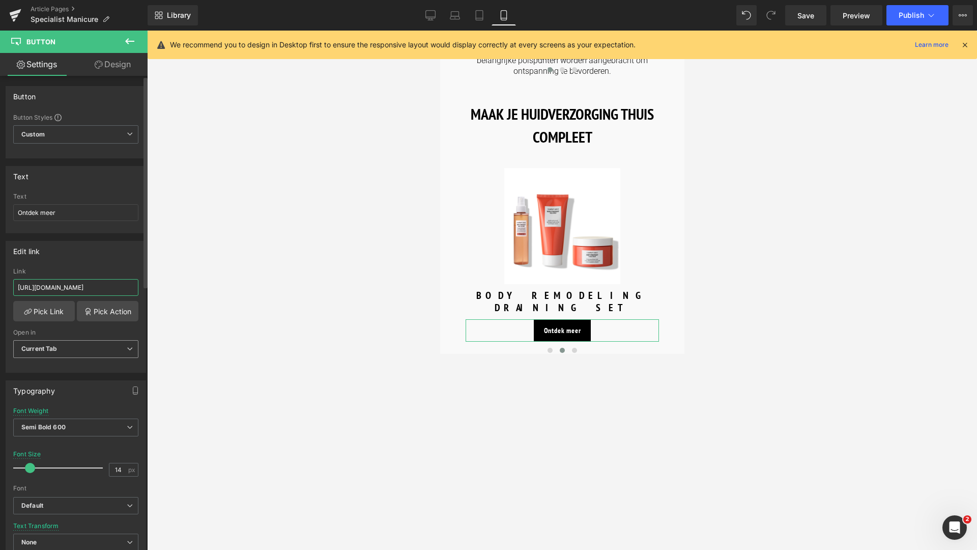
type input "/products/specialist-hand-cream"
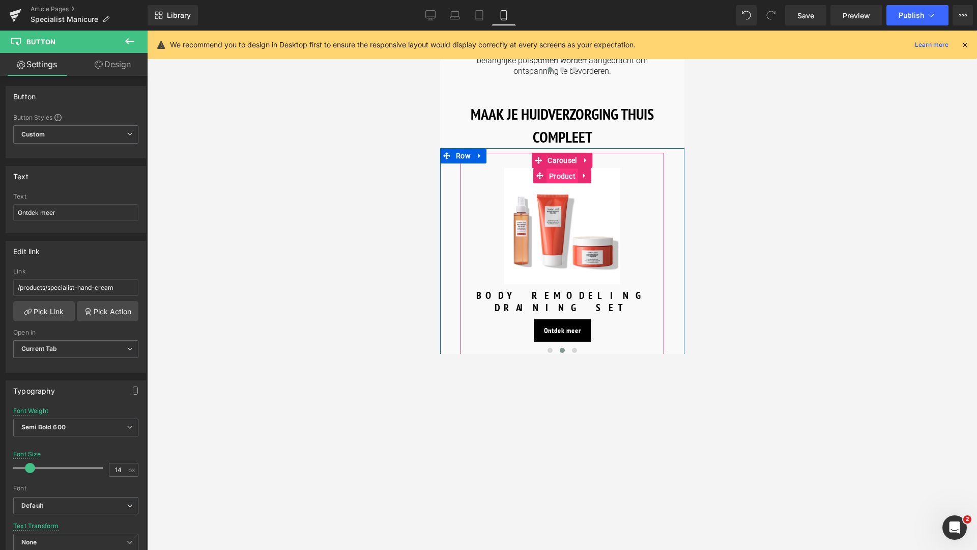
click at [558, 169] on span "Product" at bounding box center [562, 176] width 32 height 15
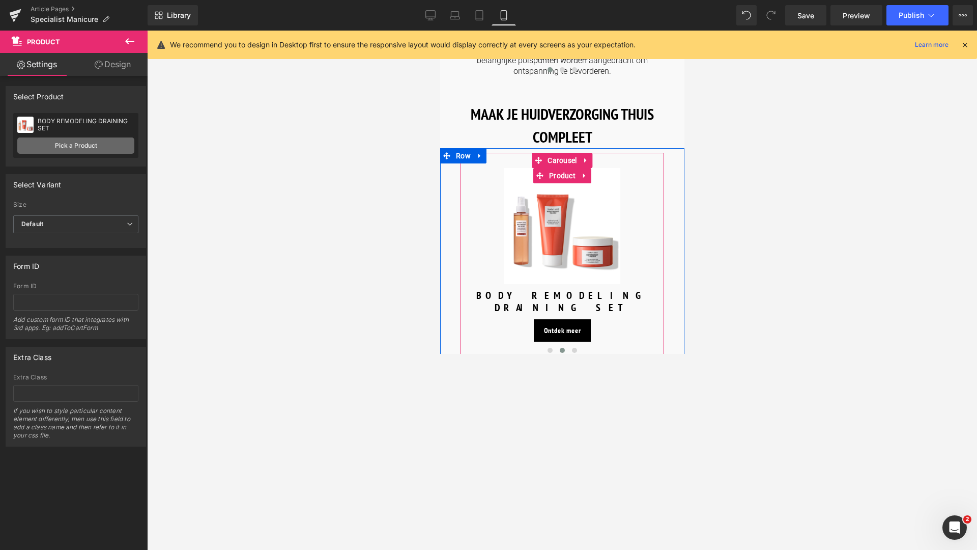
click at [74, 142] on link "Pick a Product" at bounding box center [75, 145] width 117 height 16
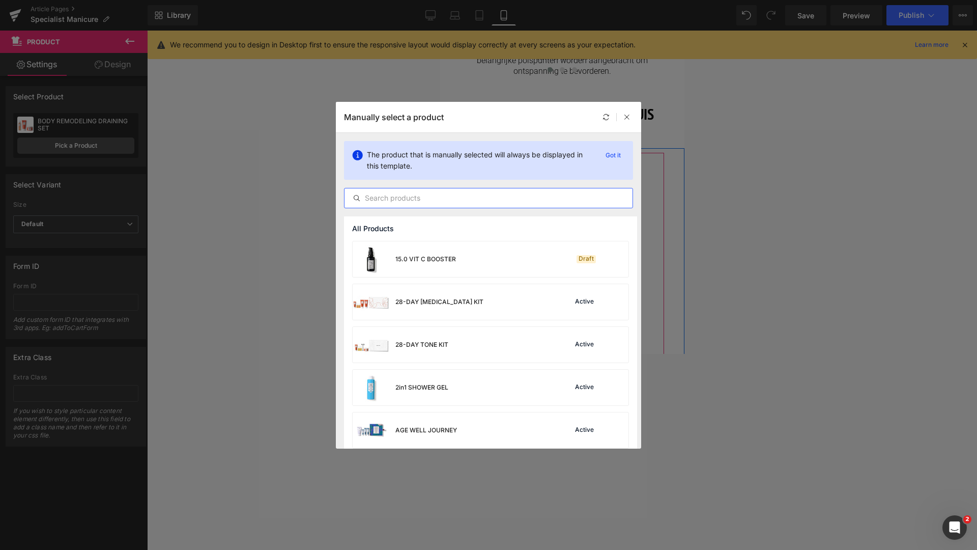
click at [395, 201] on input "text" at bounding box center [489, 198] width 288 height 12
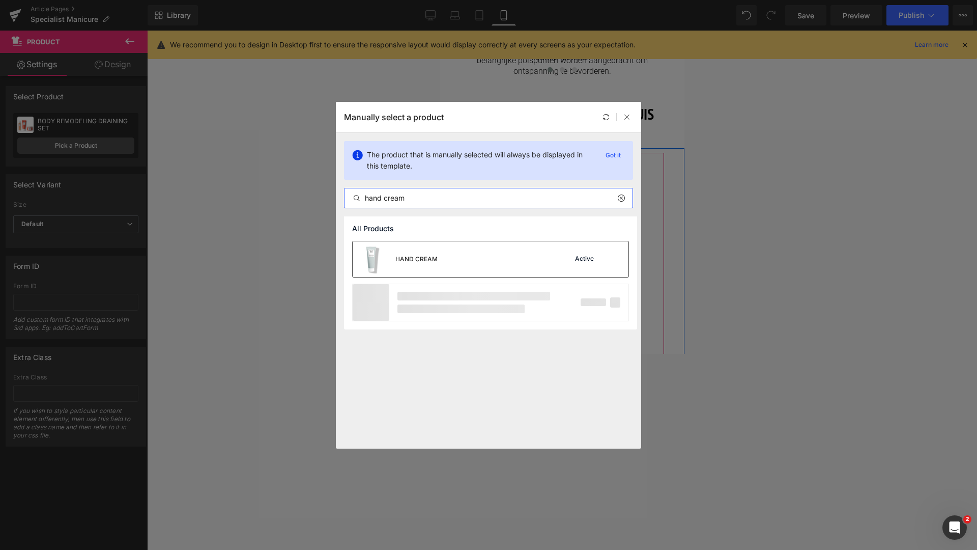
type input "hand cream"
click at [402, 259] on div "HAND CREAM" at bounding box center [417, 259] width 42 height 9
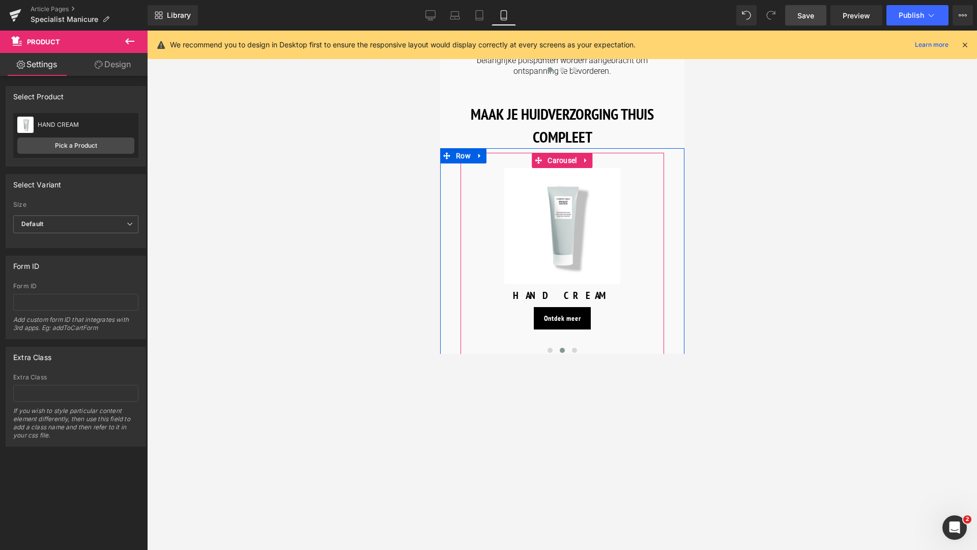
click at [796, 10] on link "Save" at bounding box center [806, 15] width 41 height 20
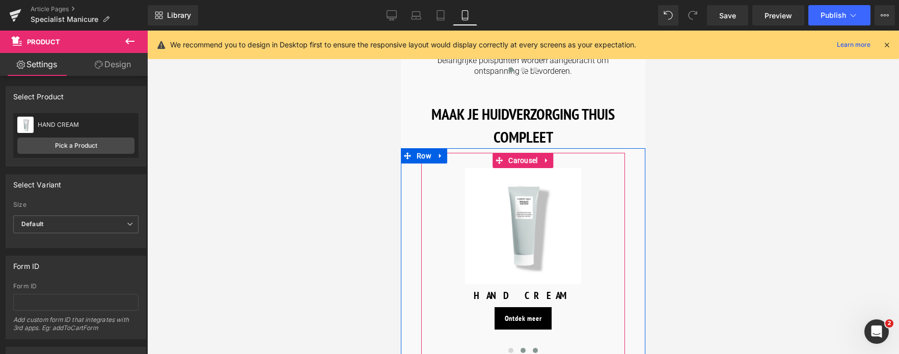
click at [534, 348] on span at bounding box center [535, 350] width 5 height 5
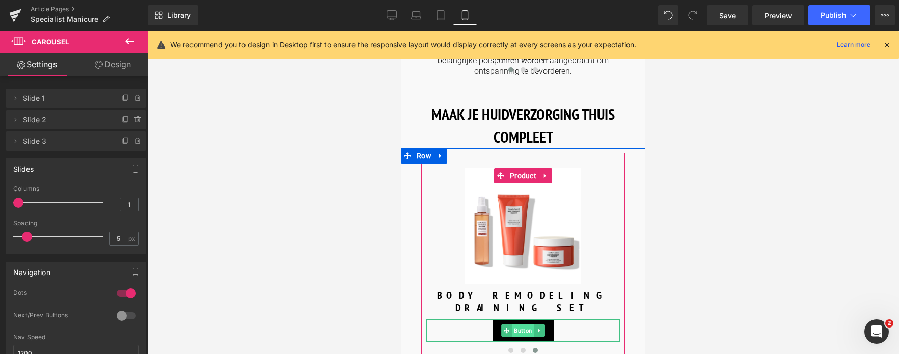
click at [514, 324] on span "Button" at bounding box center [523, 330] width 22 height 12
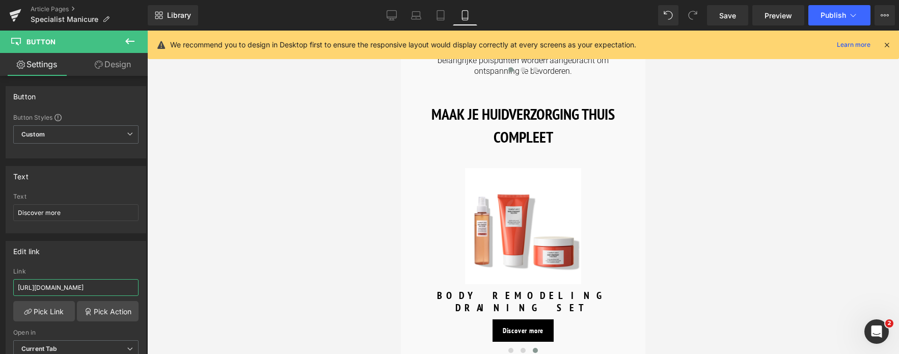
drag, startPoint x: 120, startPoint y: 288, endPoint x: -53, endPoint y: 275, distance: 173.5
click at [0, 275] on html "Button You are previewing how the will restyle your page. You can not edit Elem…" at bounding box center [449, 177] width 899 height 354
type input "/products/specialist-hand-oil"
drag, startPoint x: 63, startPoint y: 213, endPoint x: -24, endPoint y: 213, distance: 87.1
click at [0, 213] on html "Button You are previewing how the will restyle your page. You can not edit Elem…" at bounding box center [449, 177] width 899 height 354
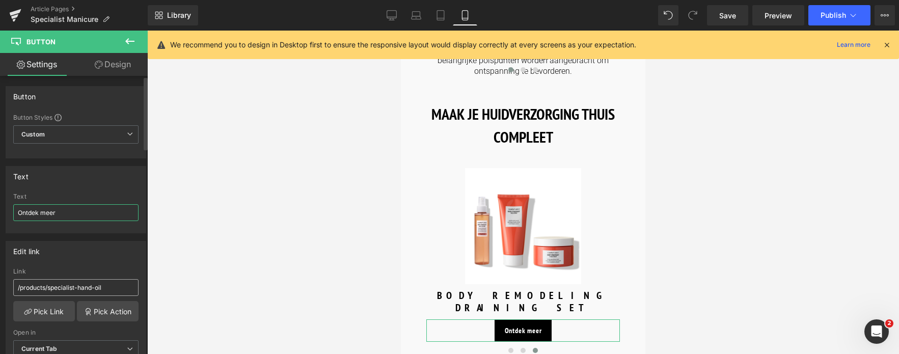
type input "Ontdek meer"
drag, startPoint x: 117, startPoint y: 287, endPoint x: -53, endPoint y: 287, distance: 170.5
click at [0, 287] on html "Button You are previewing how the will restyle your page. You can not edit Elem…" at bounding box center [449, 177] width 899 height 354
click at [37, 308] on link "Pick Link" at bounding box center [44, 311] width 62 height 20
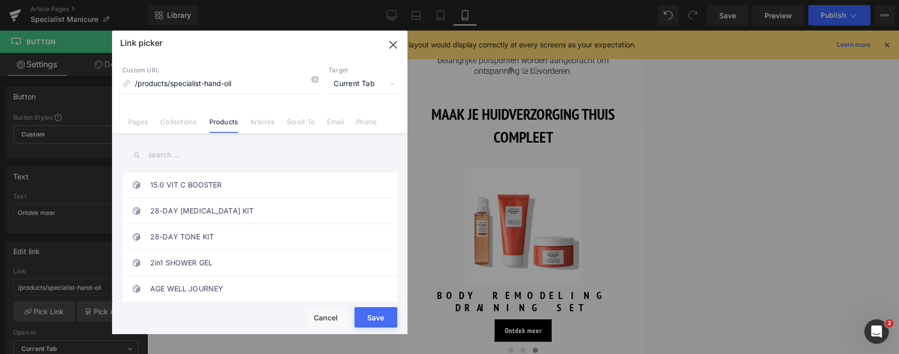
click at [190, 153] on input "text" at bounding box center [259, 155] width 275 height 23
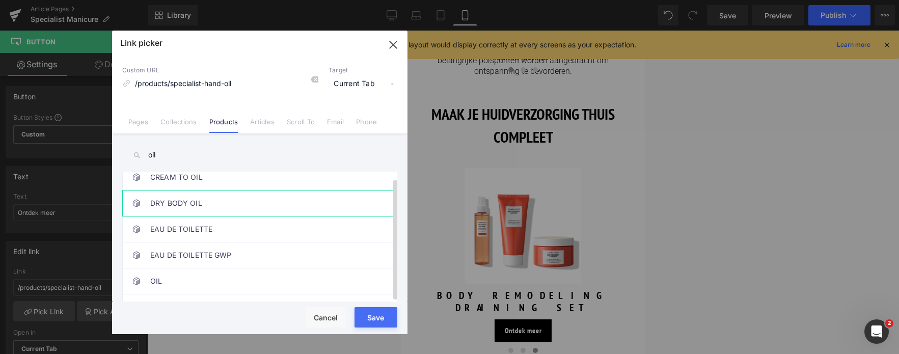
scroll to position [106, 0]
type input "oil"
click at [243, 217] on link "OIL" at bounding box center [262, 208] width 224 height 25
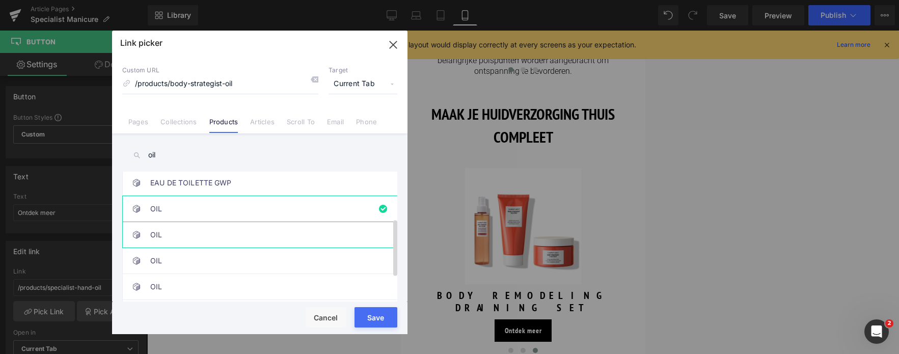
click at [231, 237] on link "OIL" at bounding box center [262, 234] width 224 height 25
click at [214, 273] on link "OIL" at bounding box center [262, 260] width 224 height 25
type input "/products/tranquillity-oil"
click at [382, 317] on button "Save" at bounding box center [375, 317] width 43 height 20
type input "/products/tranquillity-oil"
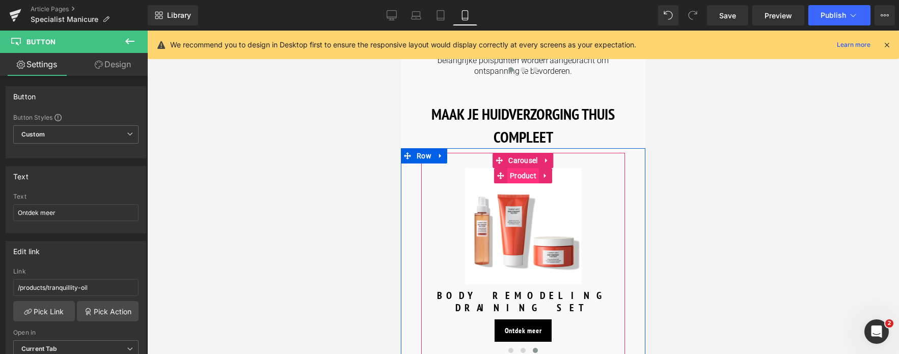
click at [519, 168] on span "Product" at bounding box center [523, 175] width 32 height 15
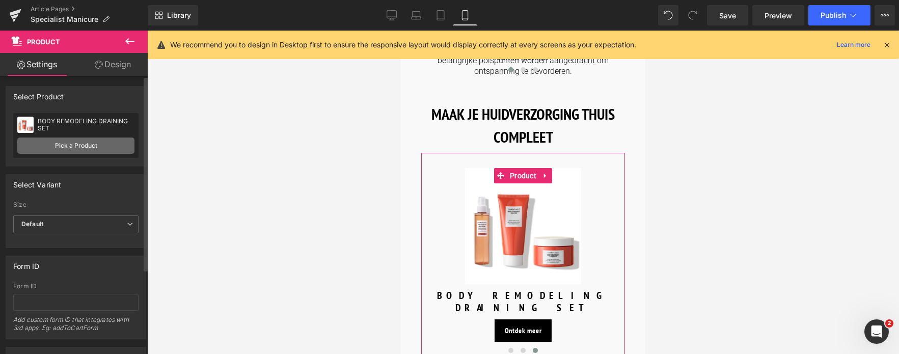
click at [90, 145] on link "Pick a Product" at bounding box center [75, 145] width 117 height 16
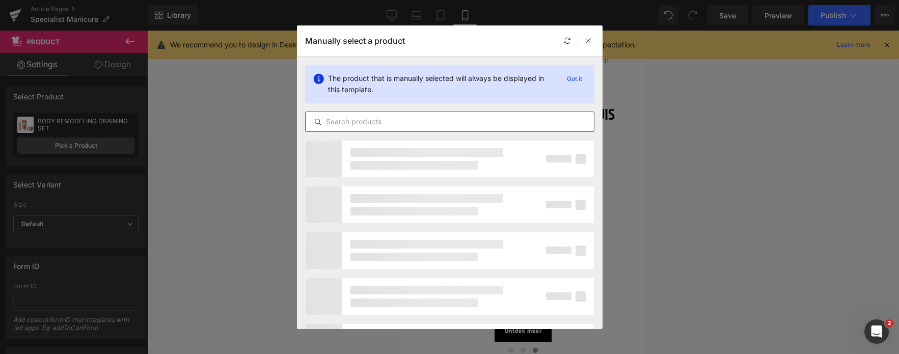
click at [398, 124] on input "text" at bounding box center [449, 122] width 288 height 12
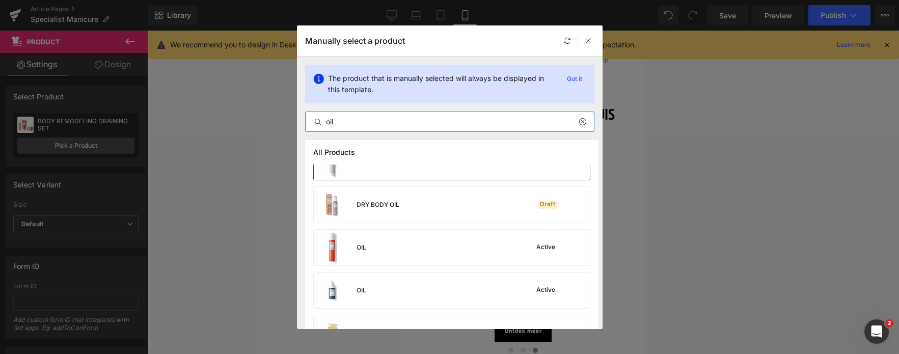
scroll to position [153, 0]
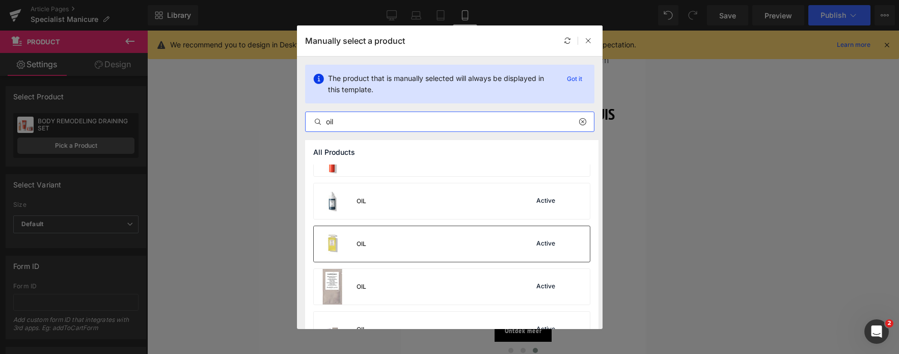
type input "oil"
click at [433, 237] on div "OIL Active" at bounding box center [452, 244] width 276 height 36
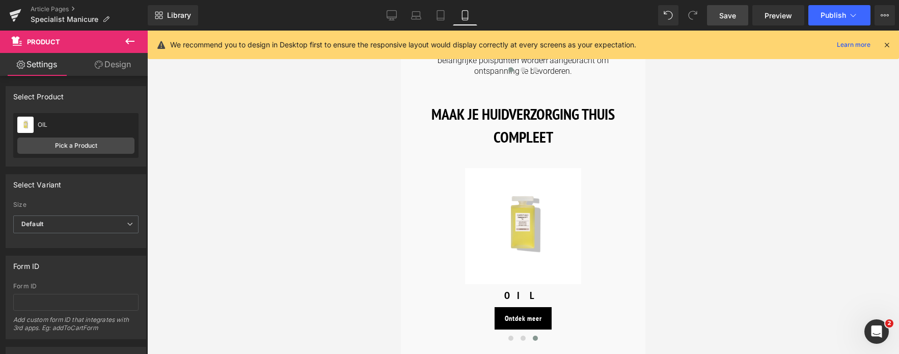
click at [729, 12] on span "Save" at bounding box center [727, 15] width 17 height 11
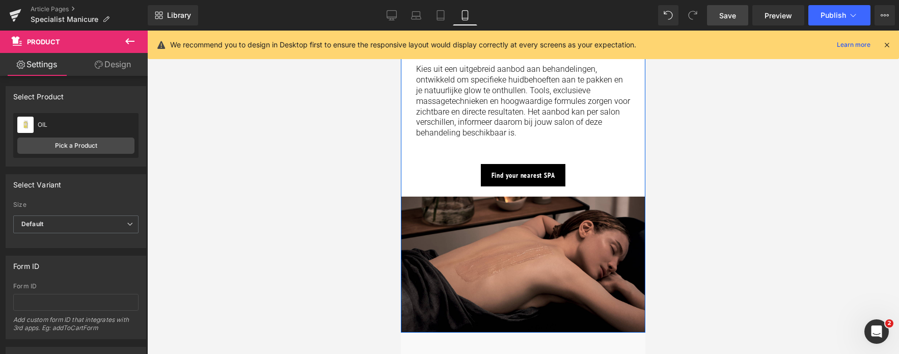
scroll to position [1273, 0]
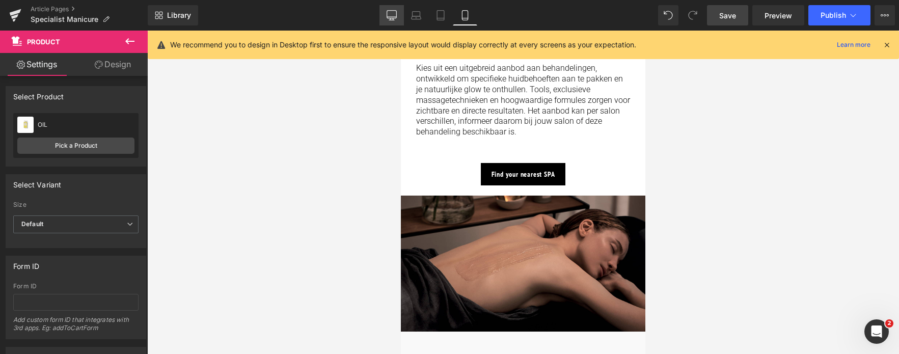
click at [388, 12] on icon at bounding box center [391, 15] width 10 height 10
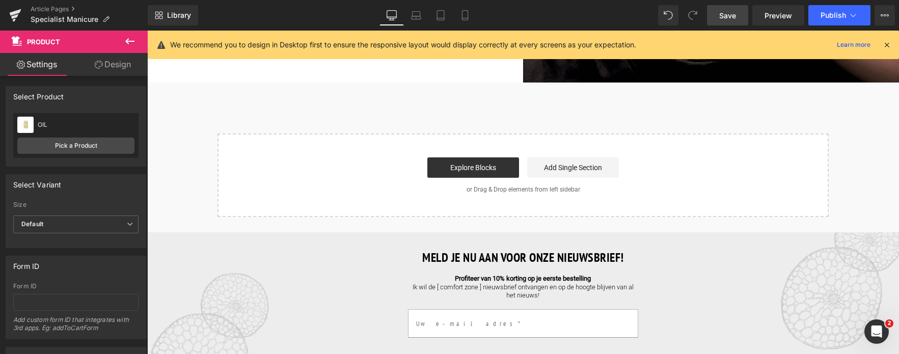
scroll to position [1425, 0]
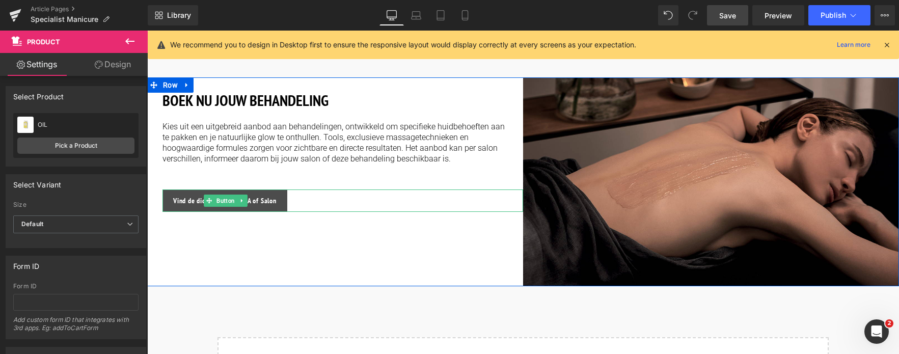
click at [186, 197] on span "Vind de dichstbijzijnde SPA of Salon" at bounding box center [224, 201] width 103 height 9
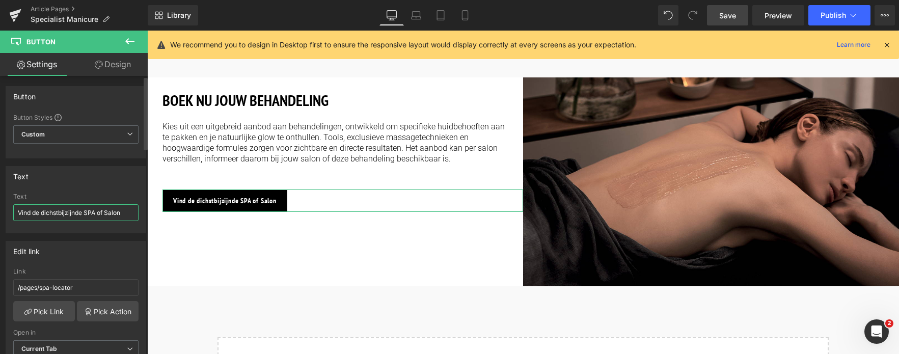
drag, startPoint x: 16, startPoint y: 209, endPoint x: 131, endPoint y: 217, distance: 115.3
click at [131, 217] on input "Vind de dichstbijzijnde SPA of Salon" at bounding box center [75, 212] width 125 height 17
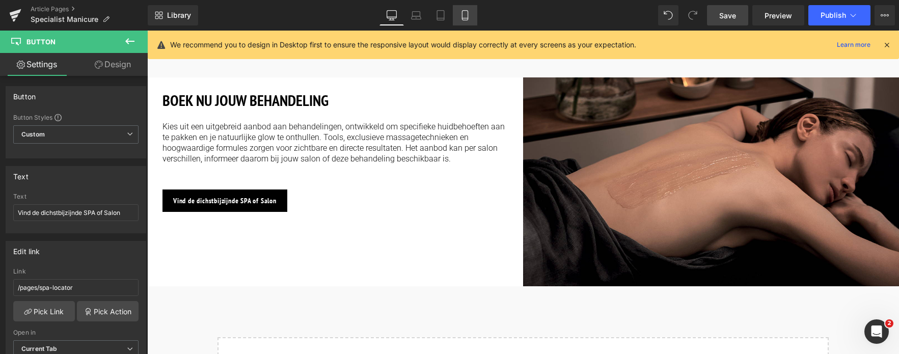
click at [461, 15] on icon at bounding box center [465, 15] width 10 height 10
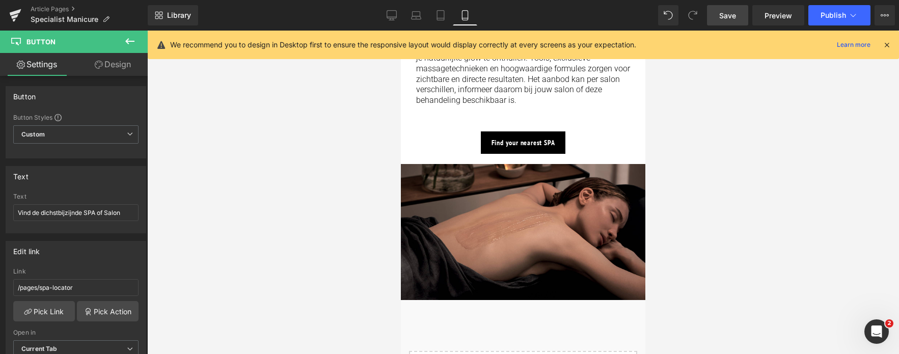
scroll to position [1324, 0]
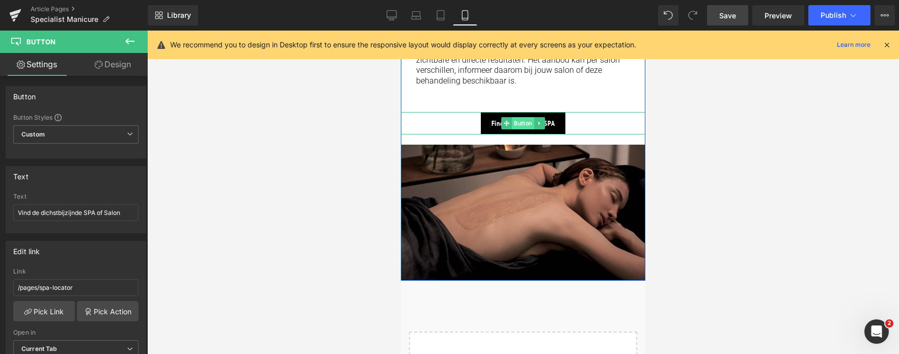
drag, startPoint x: 514, startPoint y: 93, endPoint x: 631, endPoint y: 238, distance: 186.5
click at [515, 117] on span "Button" at bounding box center [523, 123] width 22 height 12
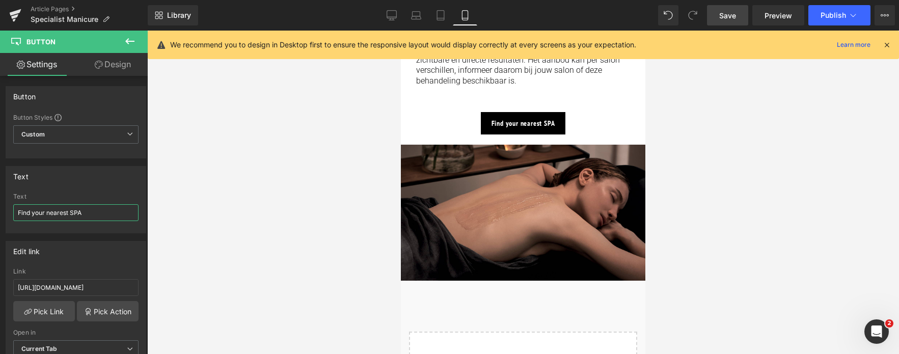
drag, startPoint x: 96, startPoint y: 214, endPoint x: -53, endPoint y: 209, distance: 149.3
click at [0, 209] on html "Button You are previewing how the will restyle your page. You can not edit Elem…" at bounding box center [449, 177] width 899 height 354
paste input "Vind de dichstbijzijnde SPA of Salon"
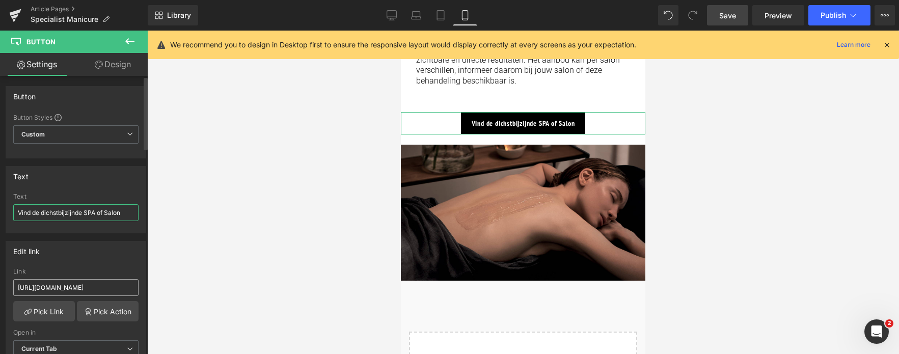
type input "Vind de dichstbijzijnde SPA of Salon"
drag, startPoint x: 121, startPoint y: 289, endPoint x: -41, endPoint y: 268, distance: 163.2
click at [0, 268] on html "Button You are previewing how the will restyle your page. You can not edit Elem…" at bounding box center [449, 177] width 899 height 354
type input "/pages/spa-locator?_gl=1*17ps2ce*_up*MQ..&gclid=CjwKCAjwxNW2BhAkEiwA24Cm9Ew9Tuk…"
click at [735, 16] on span "Save" at bounding box center [727, 15] width 17 height 11
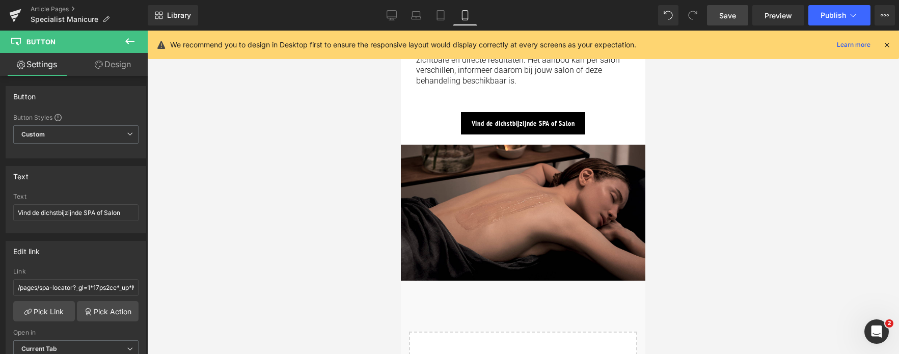
click at [720, 17] on span "Save" at bounding box center [727, 15] width 17 height 11
